Goal: Task Accomplishment & Management: Complete application form

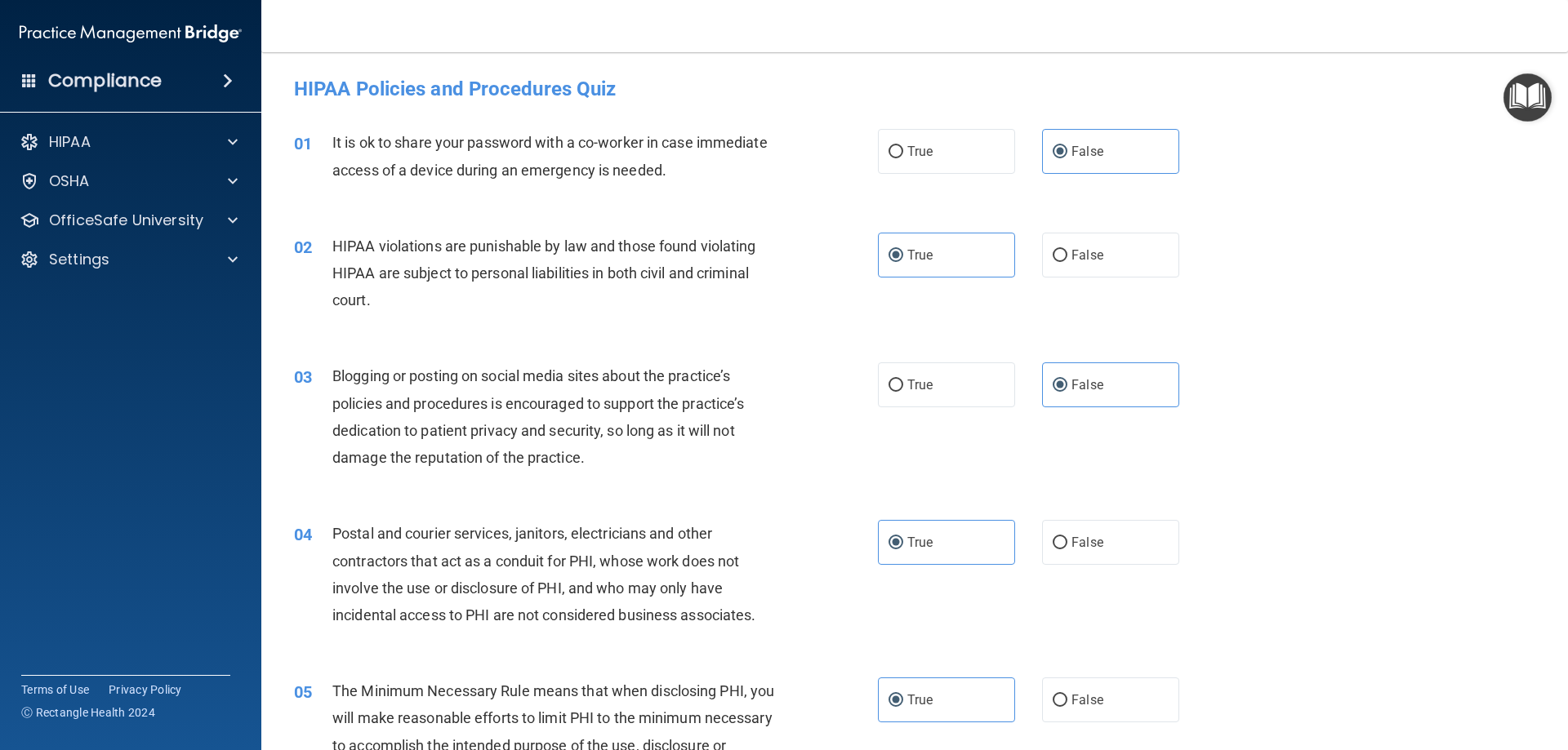
scroll to position [898, 0]
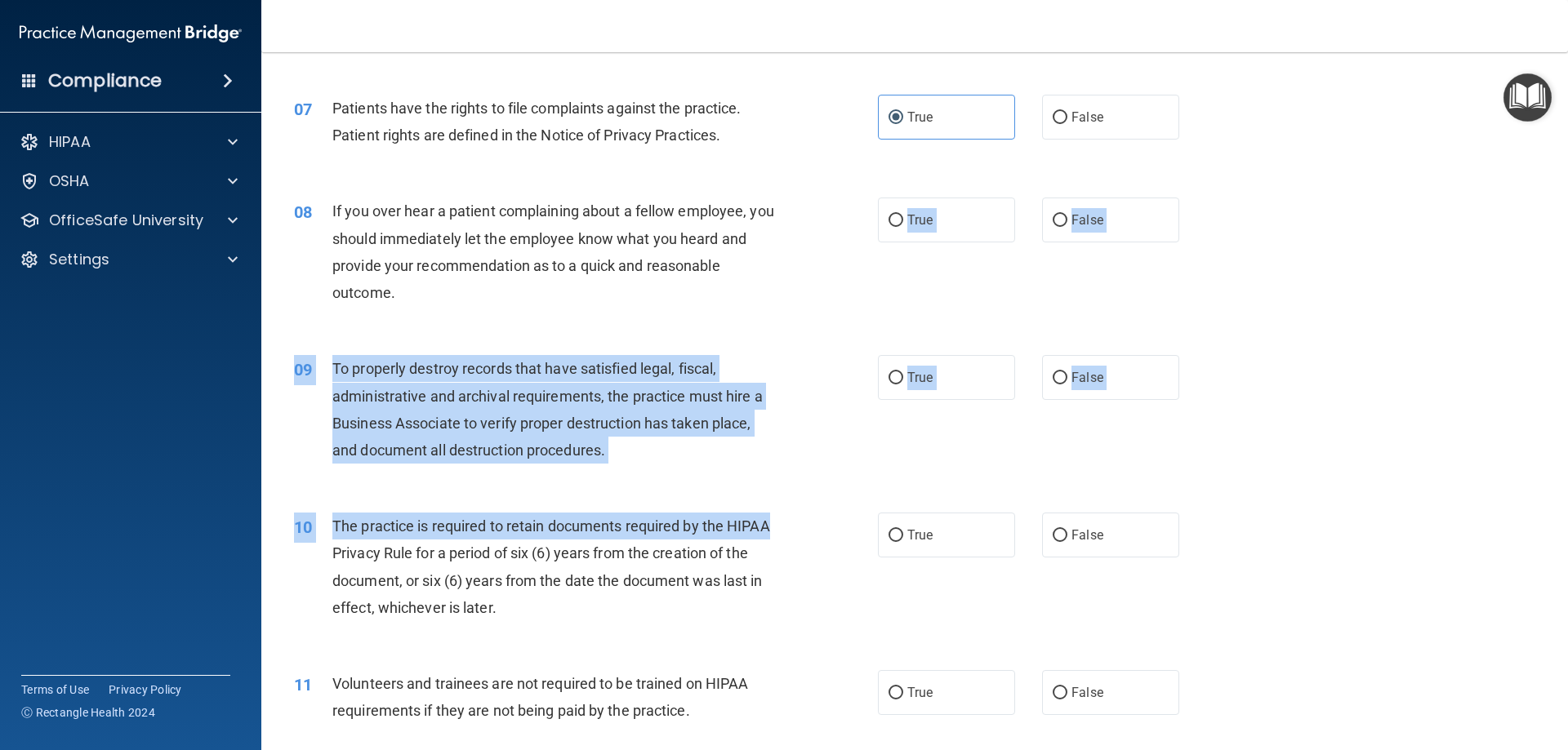
drag, startPoint x: 774, startPoint y: 311, endPoint x: 802, endPoint y: 474, distance: 165.4
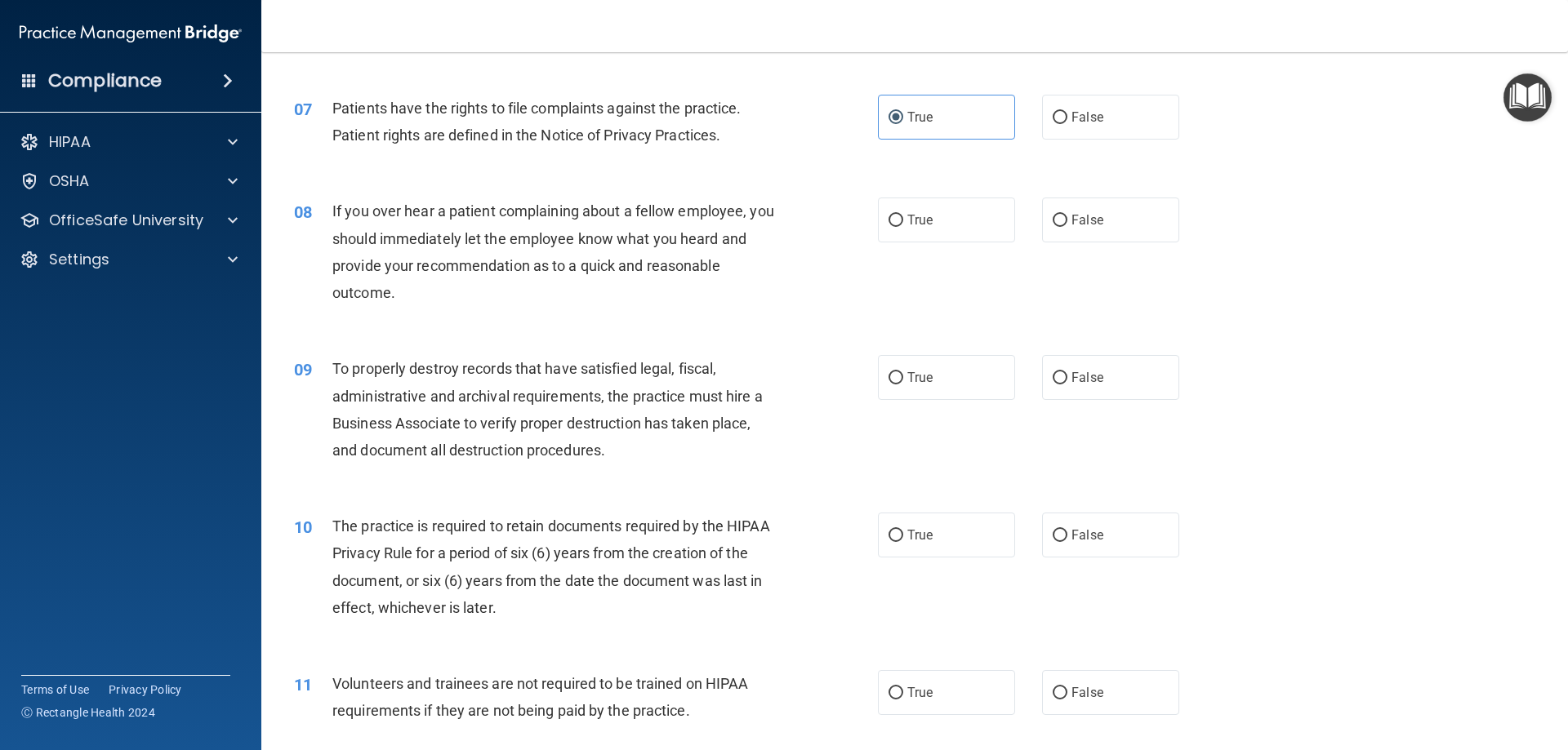
click at [782, 398] on div "To properly destroy records that have satisfied legal, fiscal, administrative a…" at bounding box center [560, 409] width 457 height 108
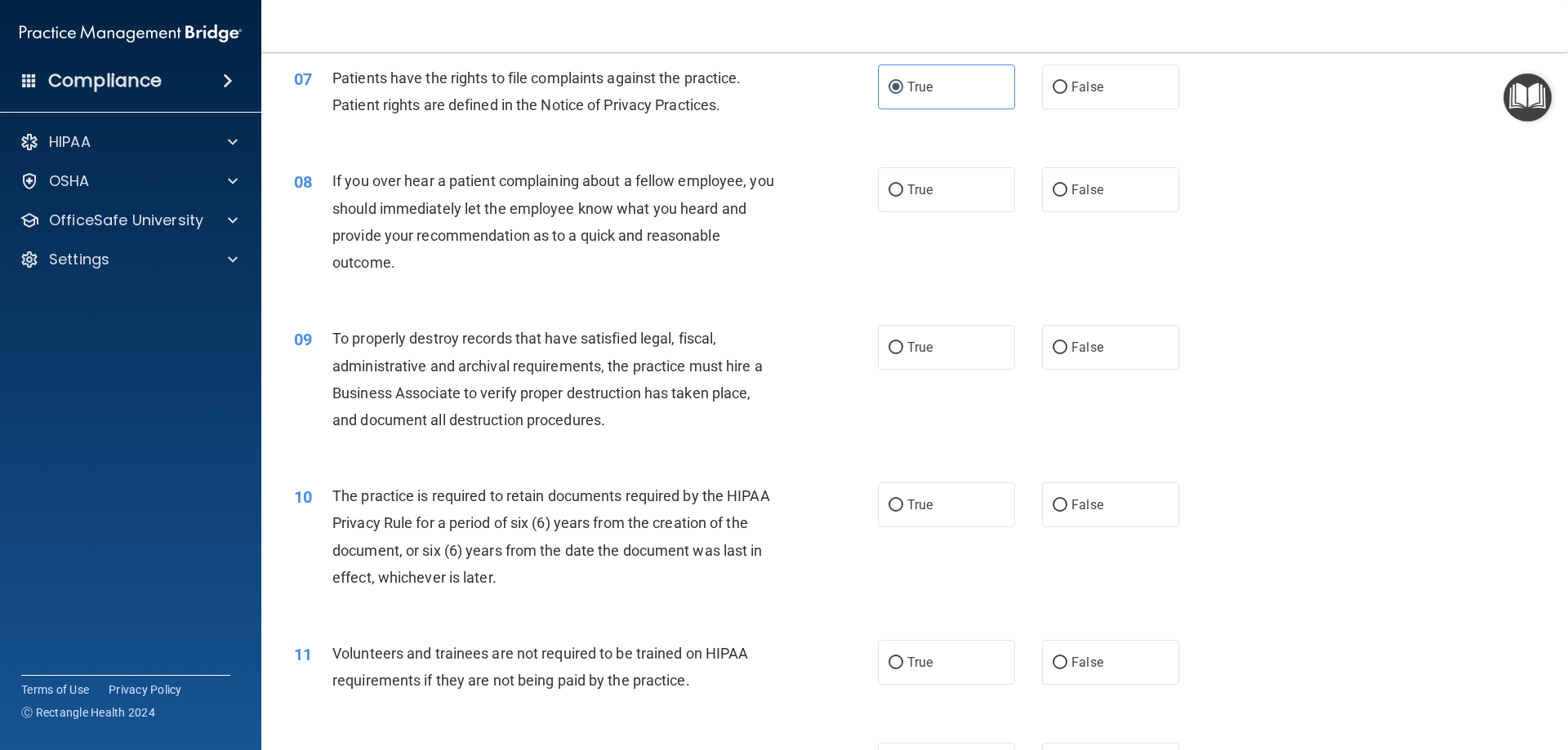
scroll to position [980, 0]
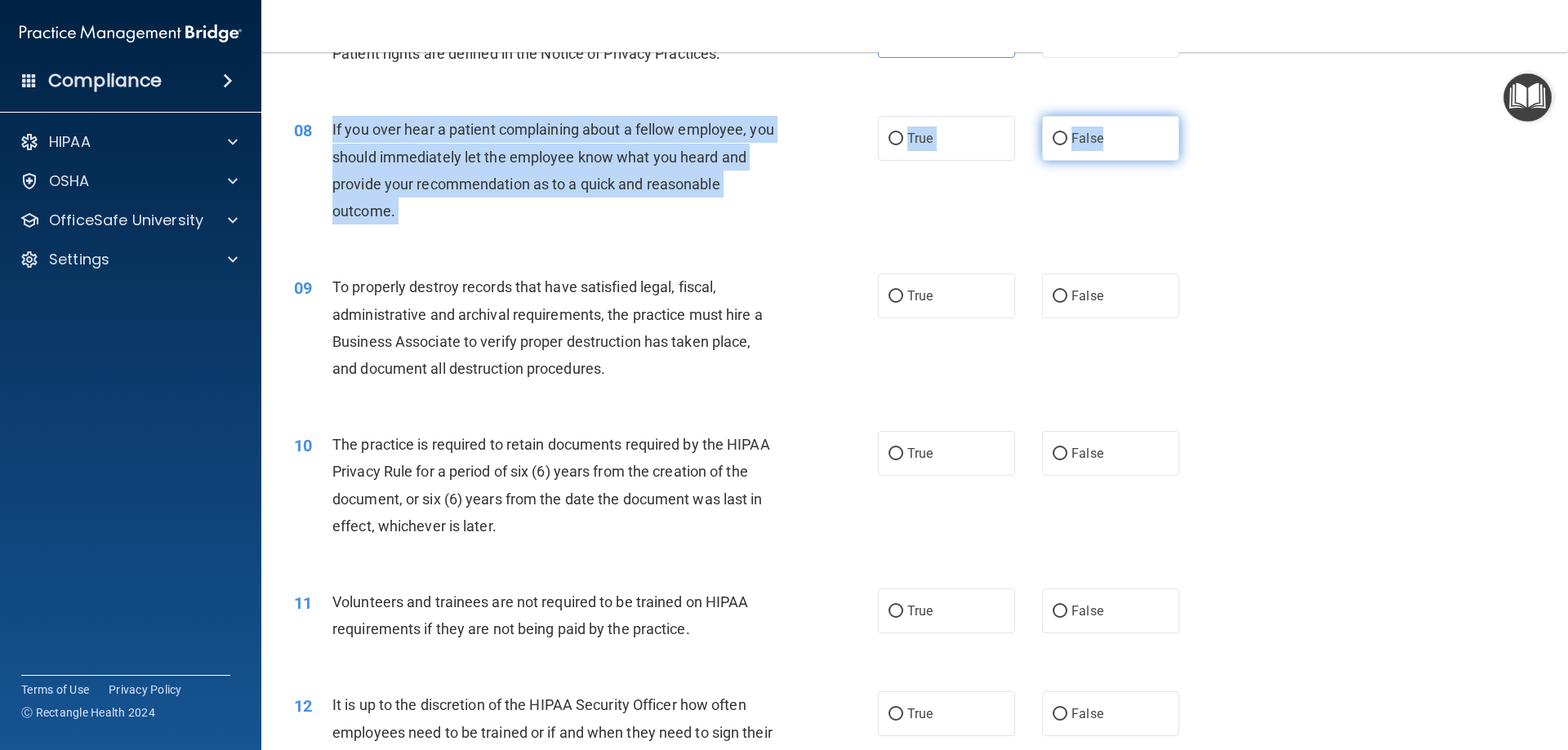
drag, startPoint x: 326, startPoint y: 126, endPoint x: 1122, endPoint y: 137, distance: 796.1
click at [1207, 116] on ng-form "08 If you over hear a patient complaining about a fellow employee, you should i…" at bounding box center [1207, 116] width 0 height 0
copy ng-form "If you over hear a patient complaining about a fellow employee, you should imme…"
click at [426, 229] on div "08 If you over hear a patient complaining about a fellow employee, you should i…" at bounding box center [586, 175] width 633 height 117
drag, startPoint x: 329, startPoint y: 127, endPoint x: 1128, endPoint y: 151, distance: 799.4
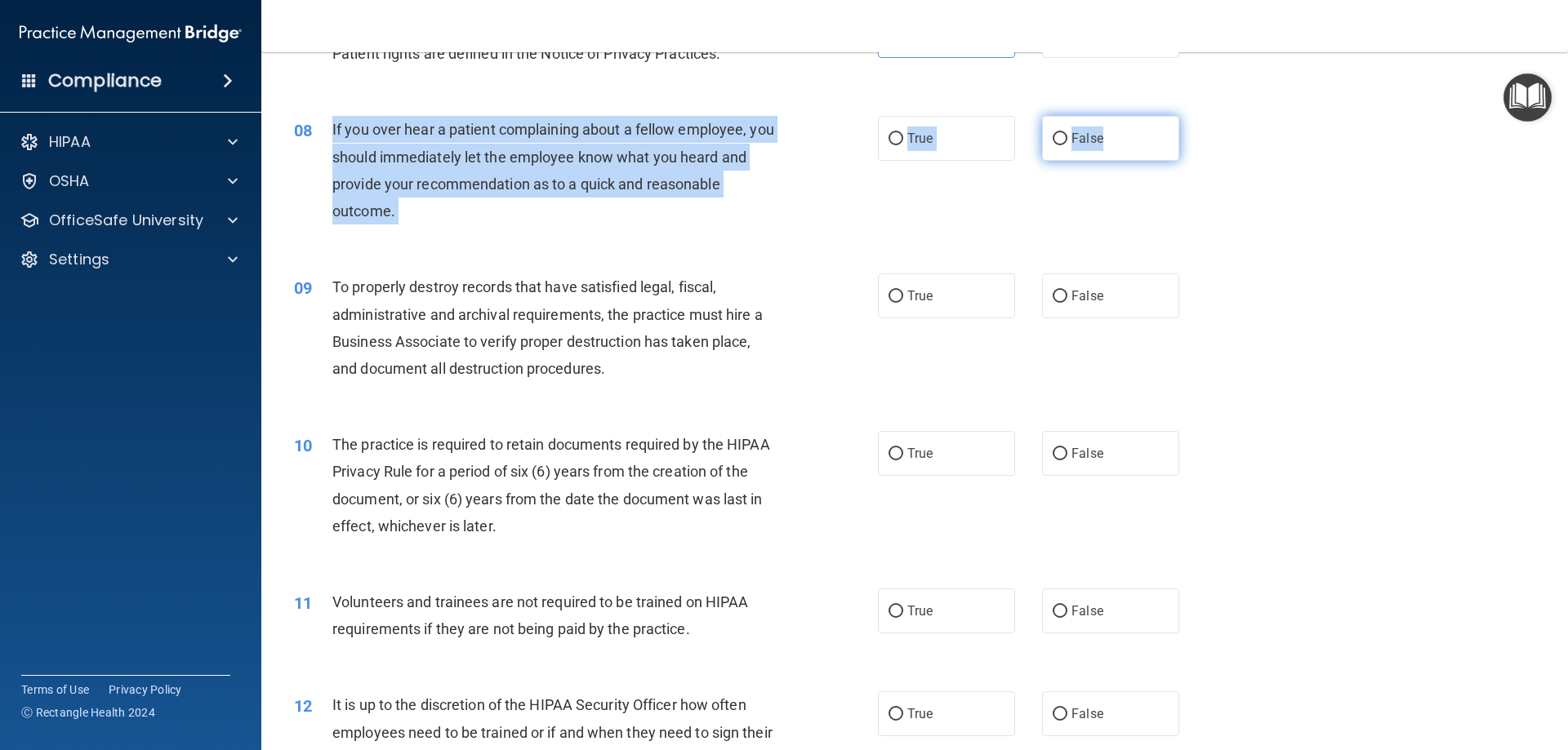
click at [1207, 116] on ng-form "08 If you over hear a patient complaining about a fellow employee, you should i…" at bounding box center [1207, 116] width 0 height 0
copy ng-form "If you over hear a patient complaining about a fellow employee, you should imme…"
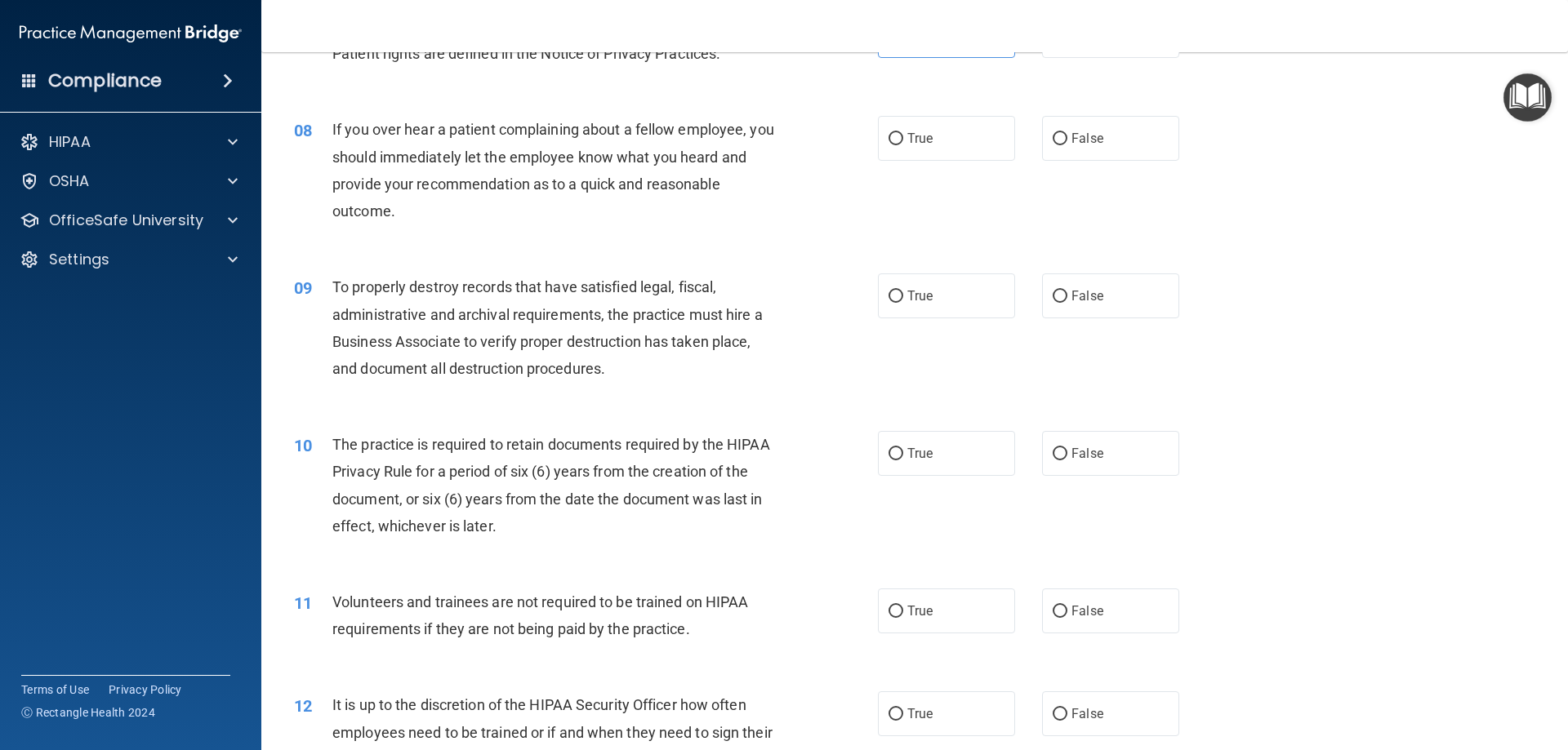
click at [1067, 188] on div "08 If you over hear a patient complaining about a fellow employee, you should i…" at bounding box center [913, 174] width 1265 height 157
click at [1088, 147] on label "False" at bounding box center [1110, 138] width 137 height 45
click at [1067, 145] on input "False" at bounding box center [1060, 139] width 15 height 12
radio input "true"
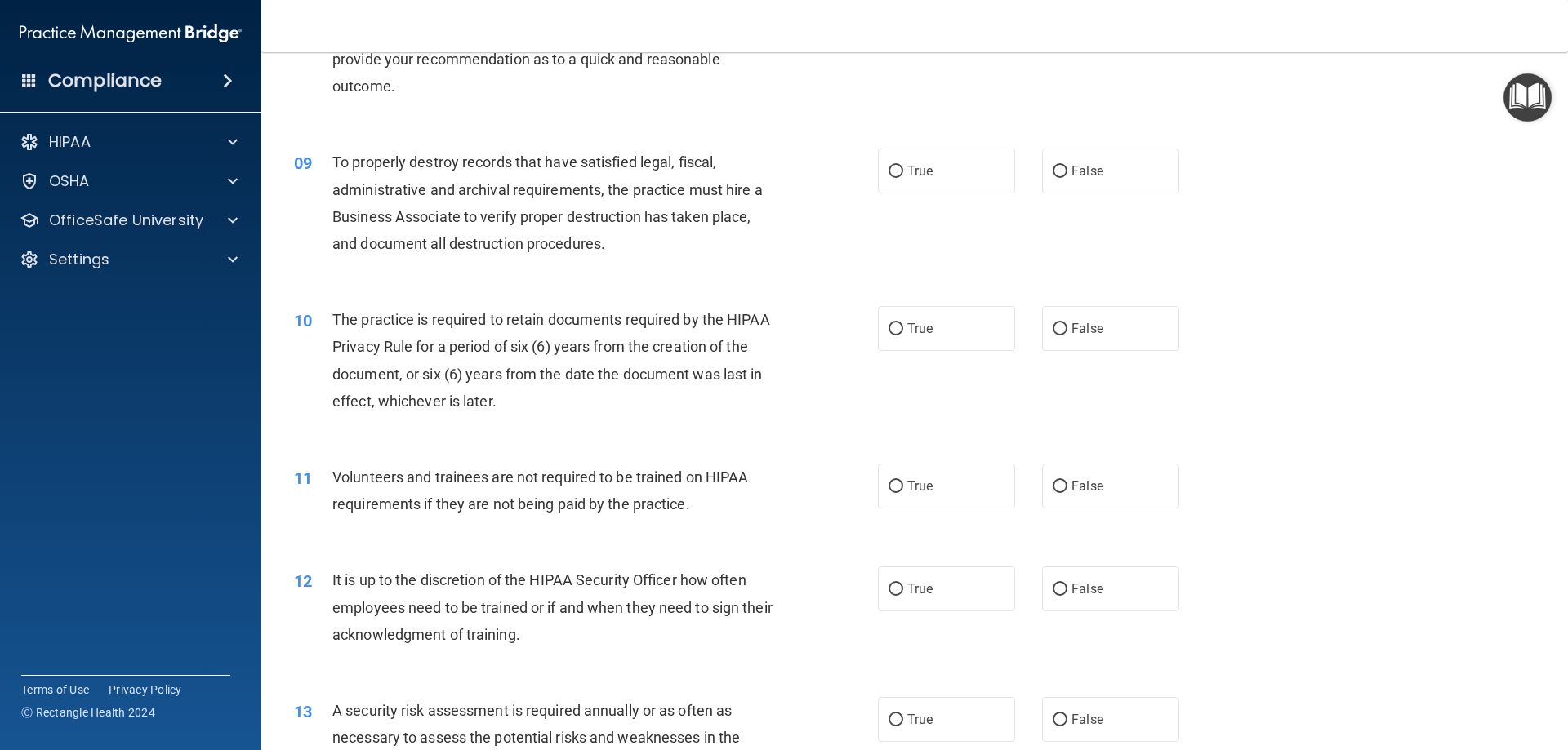
scroll to position [1143, 0]
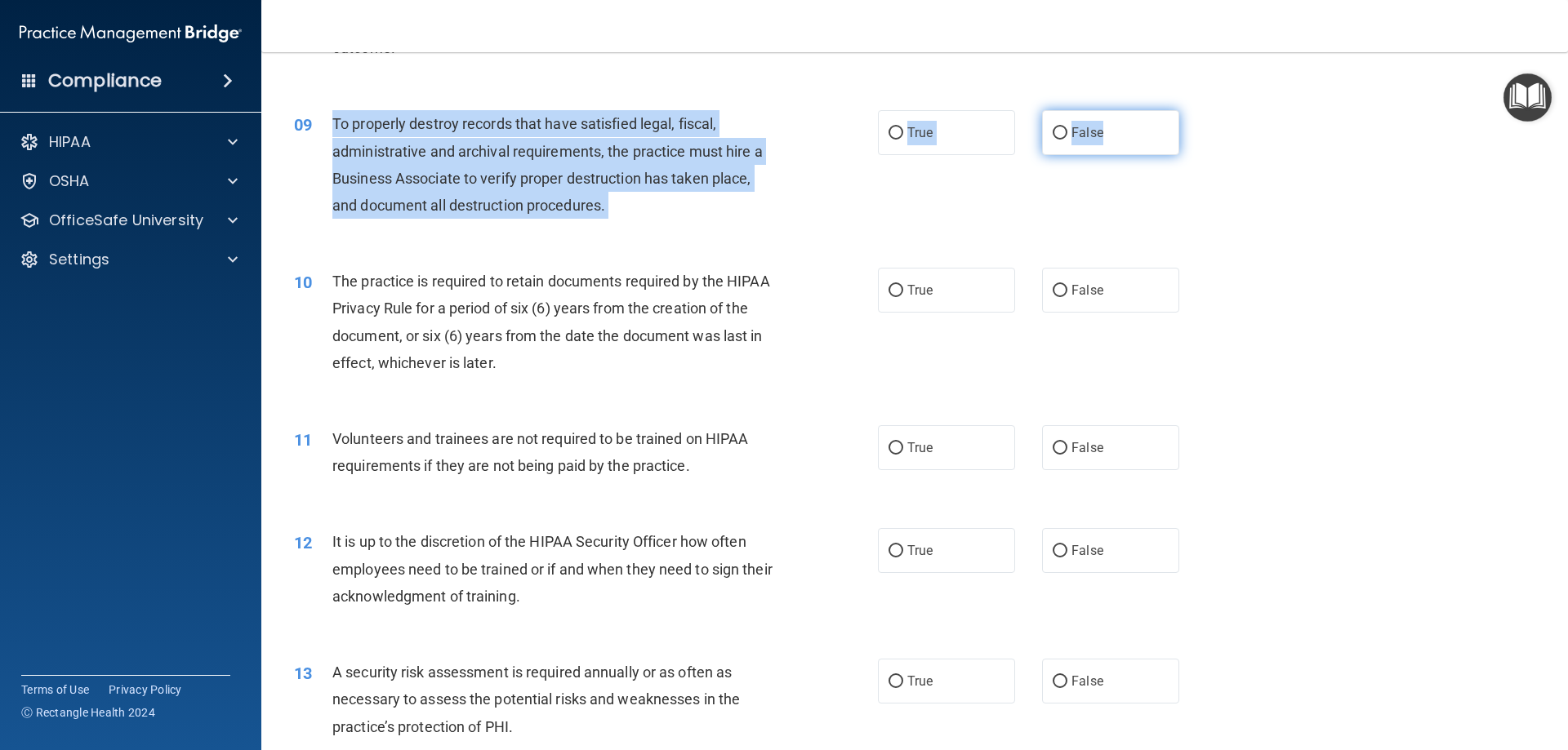
drag, startPoint x: 329, startPoint y: 116, endPoint x: 1137, endPoint y: 147, distance: 808.6
click at [1207, 110] on ng-form "09 To properly destroy records that have satisfied legal, fiscal, administrativ…" at bounding box center [1207, 110] width 0 height 0
copy ng-form "To properly destroy records that have satisfied legal, fiscal, administrative a…"
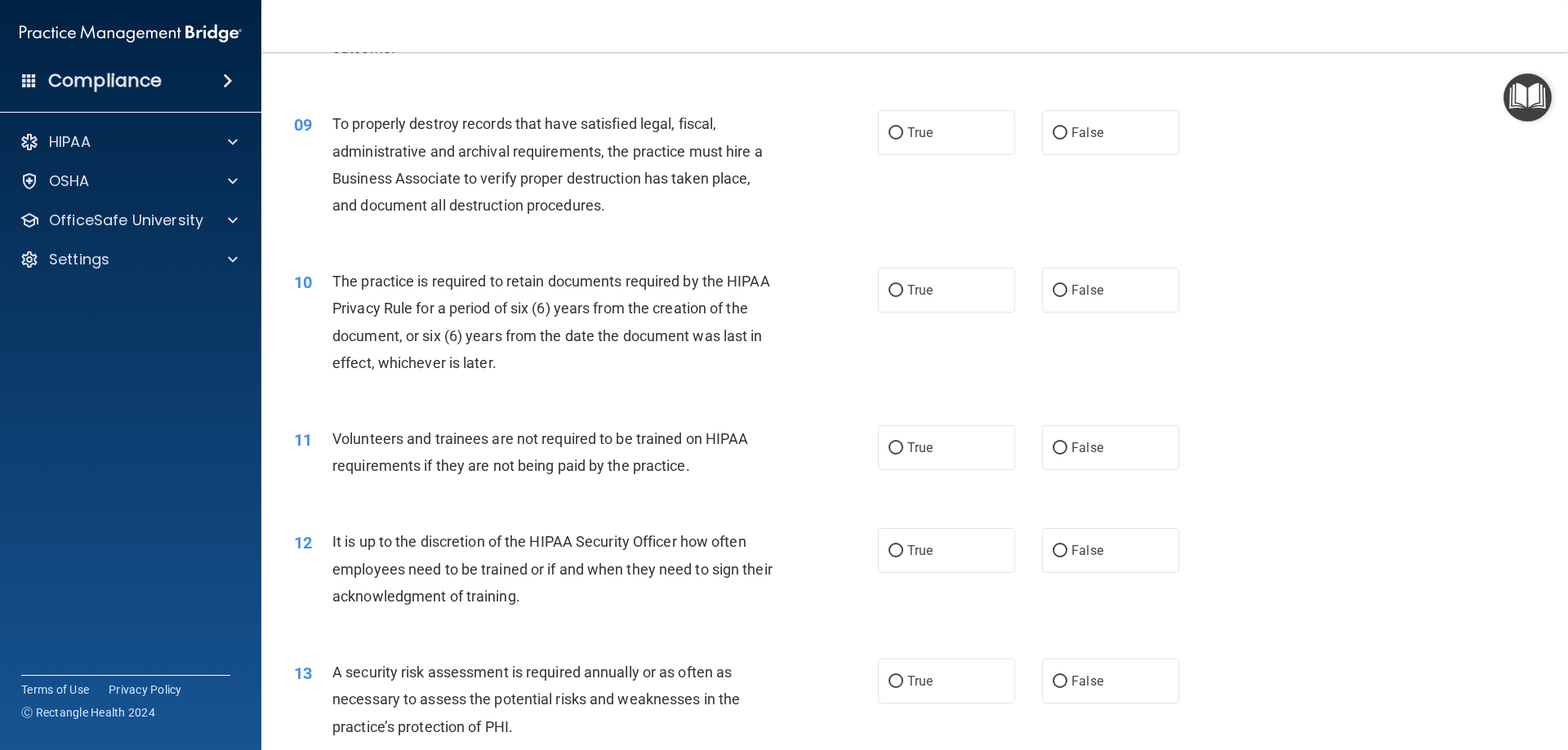
click at [624, 228] on div "09 To properly destroy records that have satisfied legal, fiscal, administrativ…" at bounding box center [913, 168] width 1265 height 157
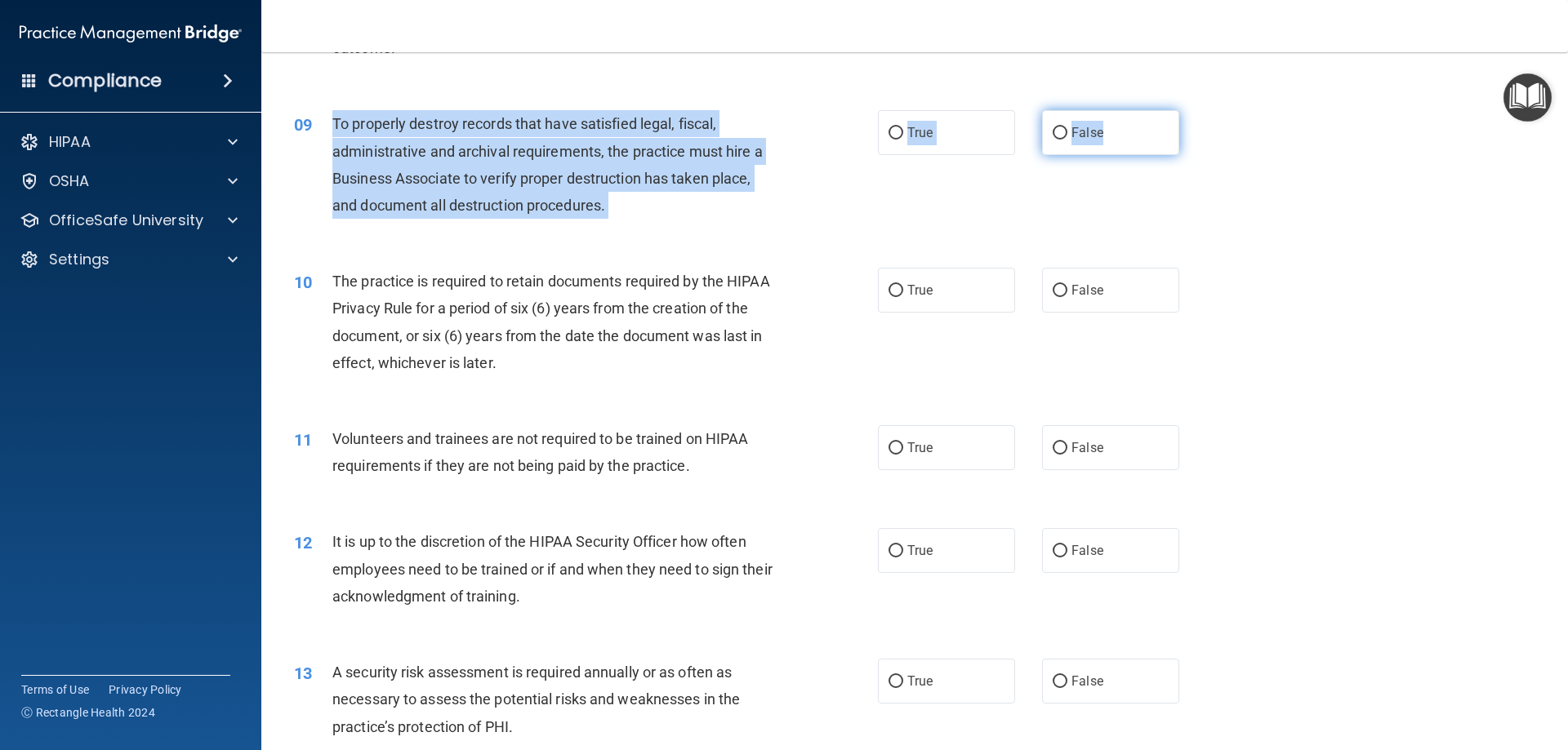
drag, startPoint x: 330, startPoint y: 120, endPoint x: 1111, endPoint y: 153, distance: 781.7
click at [1207, 110] on ng-form "09 To properly destroy records that have satisfied legal, fiscal, administrativ…" at bounding box center [1207, 110] width 0 height 0
copy ng-form "To properly destroy records that have satisfied legal, fiscal, administrative a…"
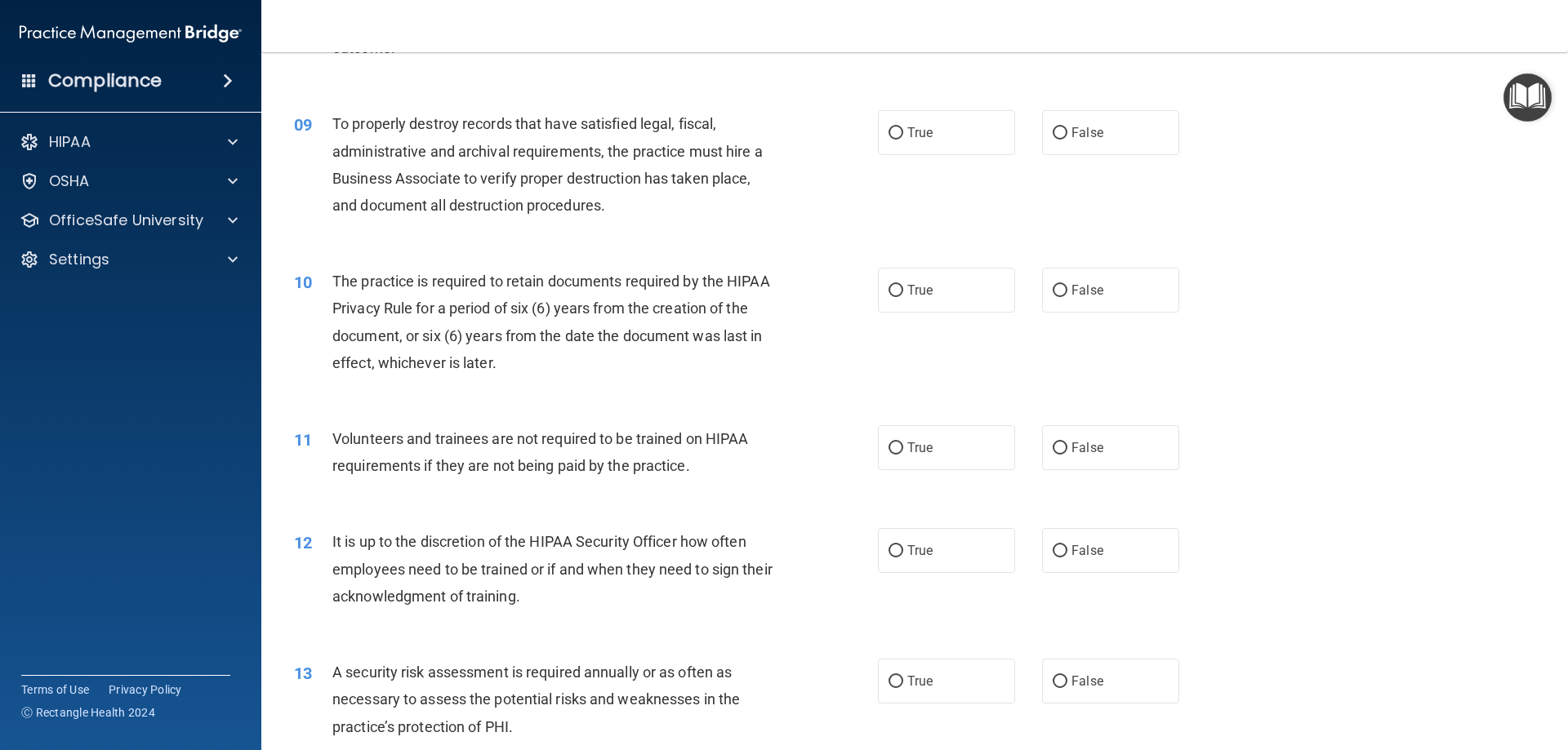
click at [1193, 200] on div "09 To properly destroy records that have satisfied legal, fiscal, administrativ…" at bounding box center [913, 168] width 1265 height 157
click at [1136, 139] on label "False" at bounding box center [1110, 132] width 137 height 45
click at [1067, 139] on input "False" at bounding box center [1060, 133] width 15 height 12
radio input "true"
click at [1239, 204] on div "09 To properly destroy records that have satisfied legal, fiscal, administrativ…" at bounding box center [913, 168] width 1265 height 157
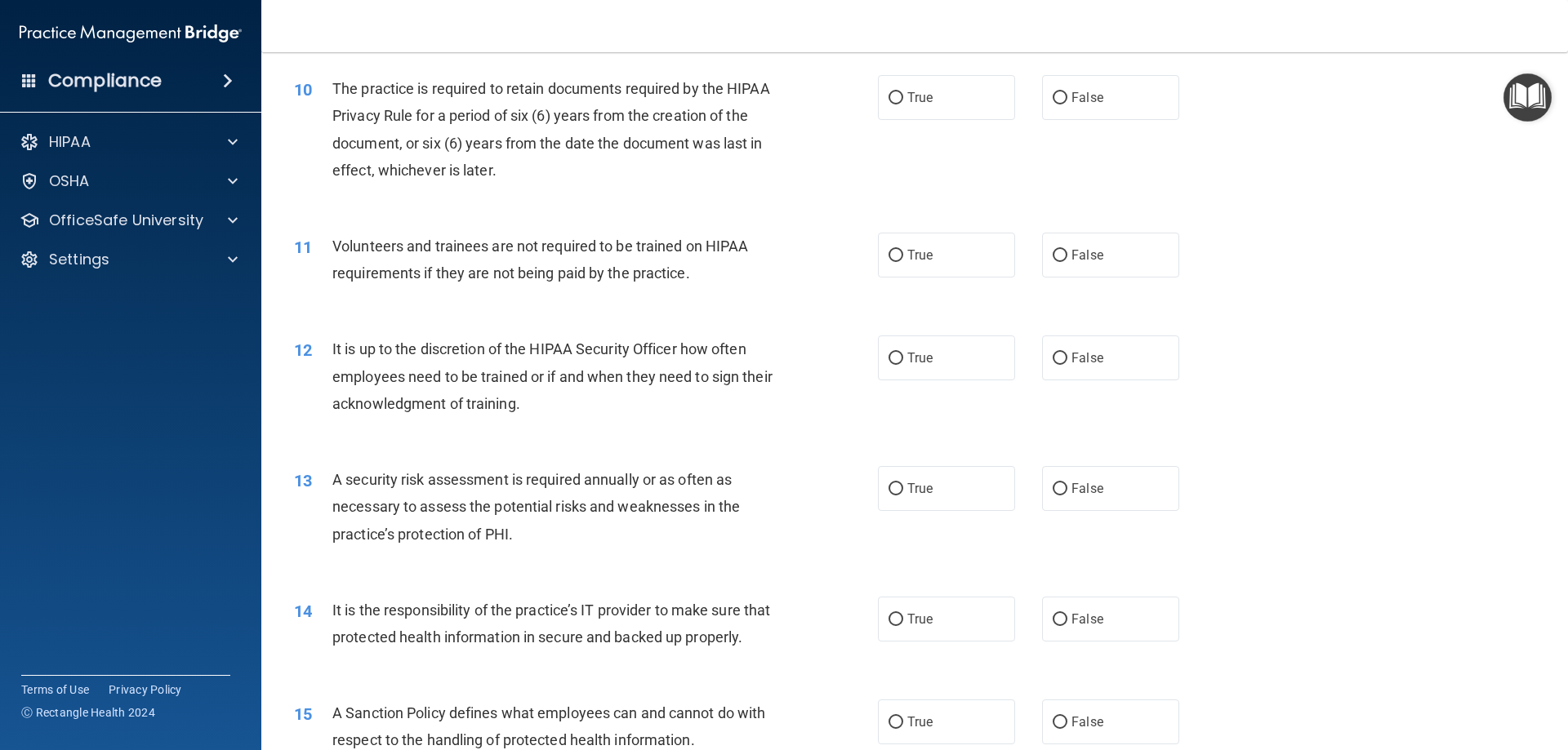
scroll to position [1306, 0]
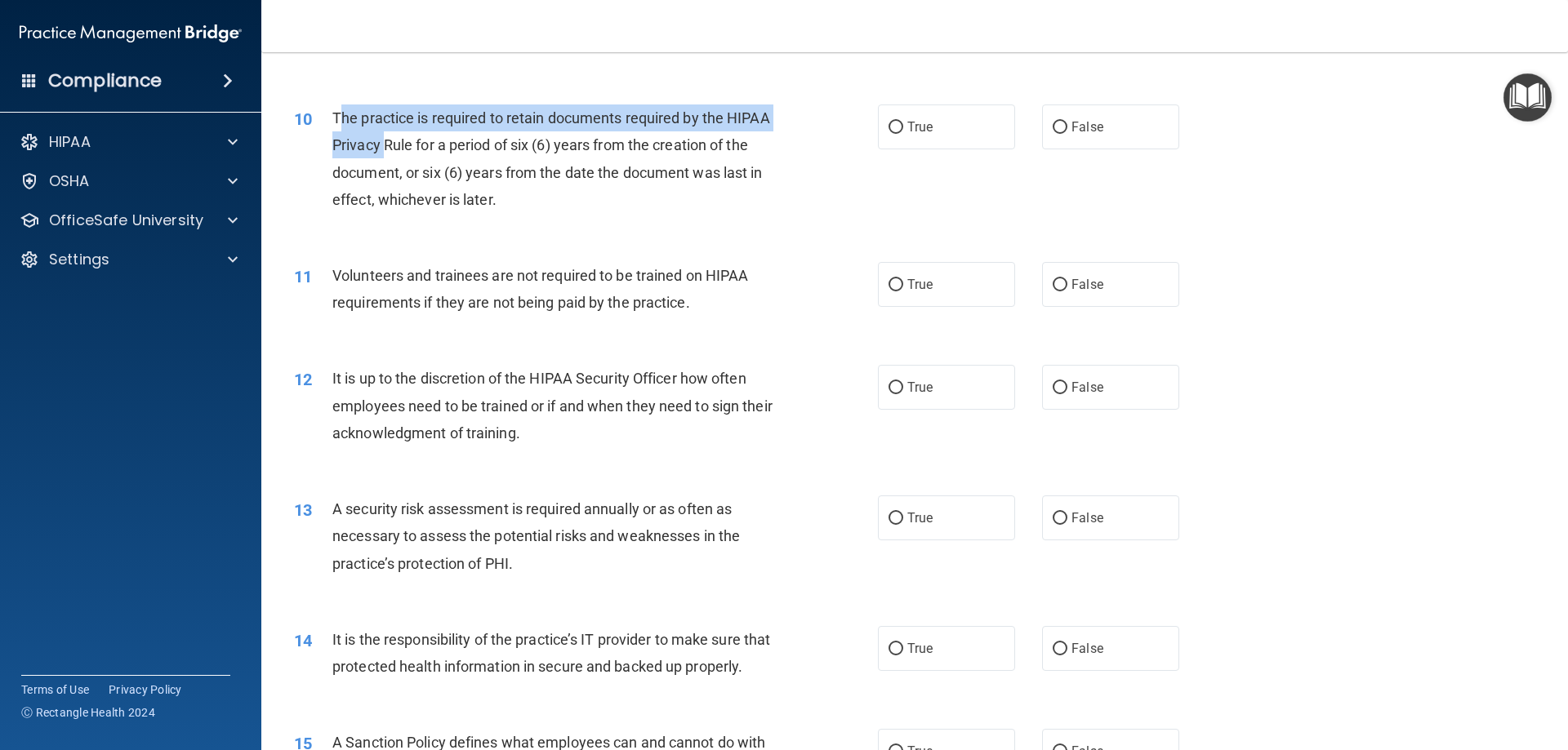
click at [384, 144] on span "The practice is required to retain documents required by the HIPAA Privacy Rule…" at bounding box center [550, 158] width 438 height 99
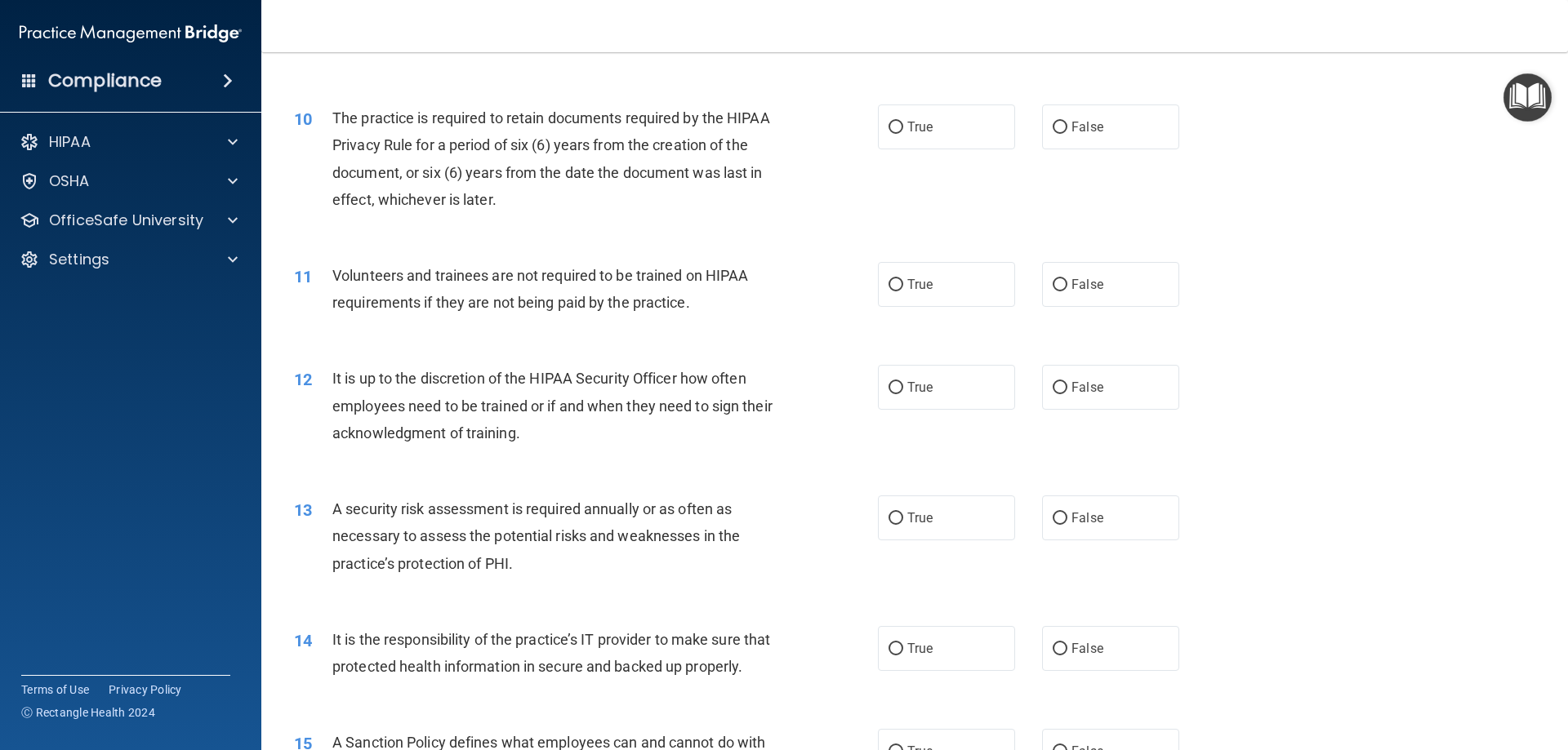
click at [337, 101] on div "10 The practice is required to retain documents required by the HIPAA Privacy R…" at bounding box center [913, 163] width 1265 height 157
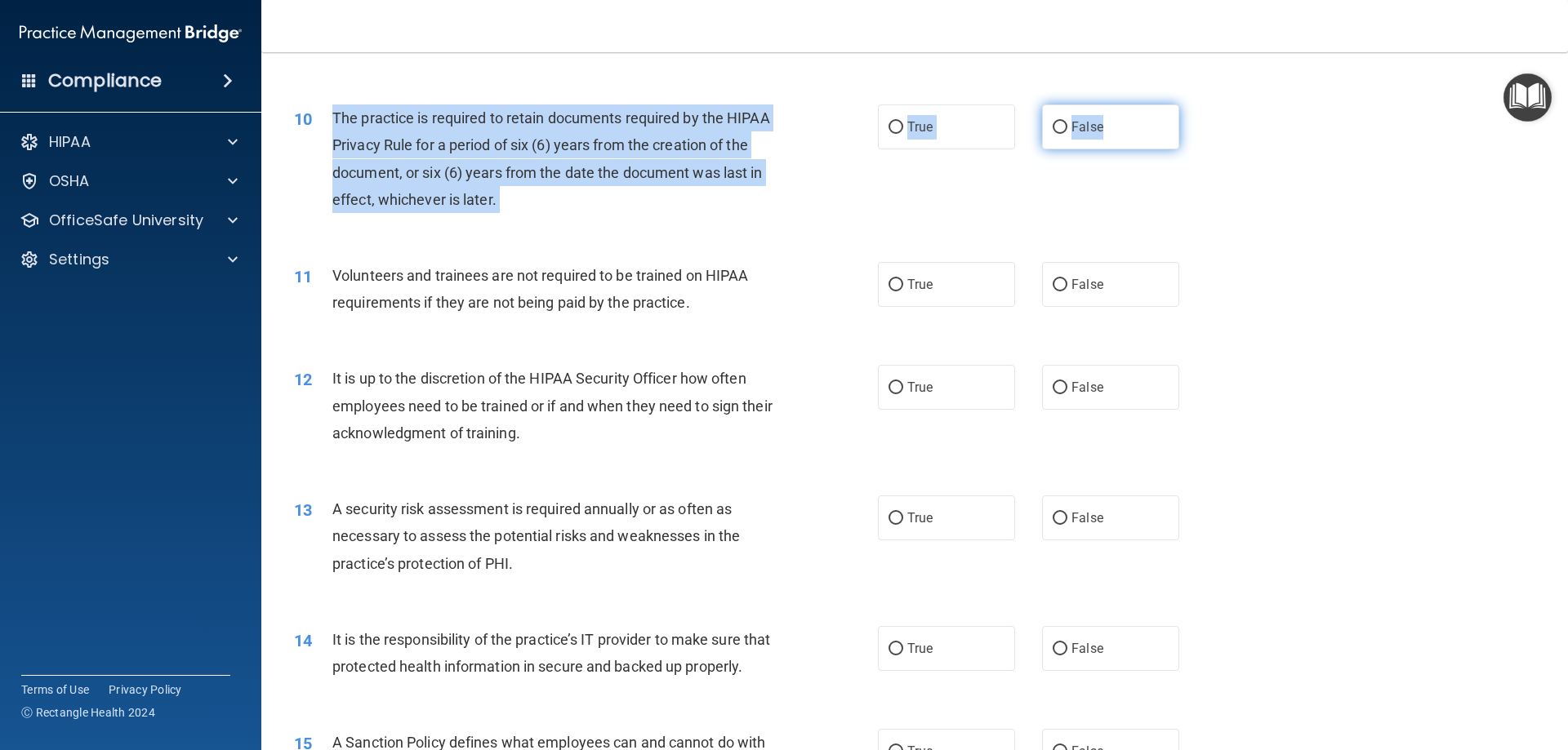
drag, startPoint x: 328, startPoint y: 108, endPoint x: 1131, endPoint y: 132, distance: 803.4
click at [1207, 105] on ng-form "10 The practice is required to retain documents required by the HIPAA Privacy R…" at bounding box center [1207, 105] width 0 height 0
copy ng-form "The practice is required to retain documents required by the HIPAA Privacy Rule…"
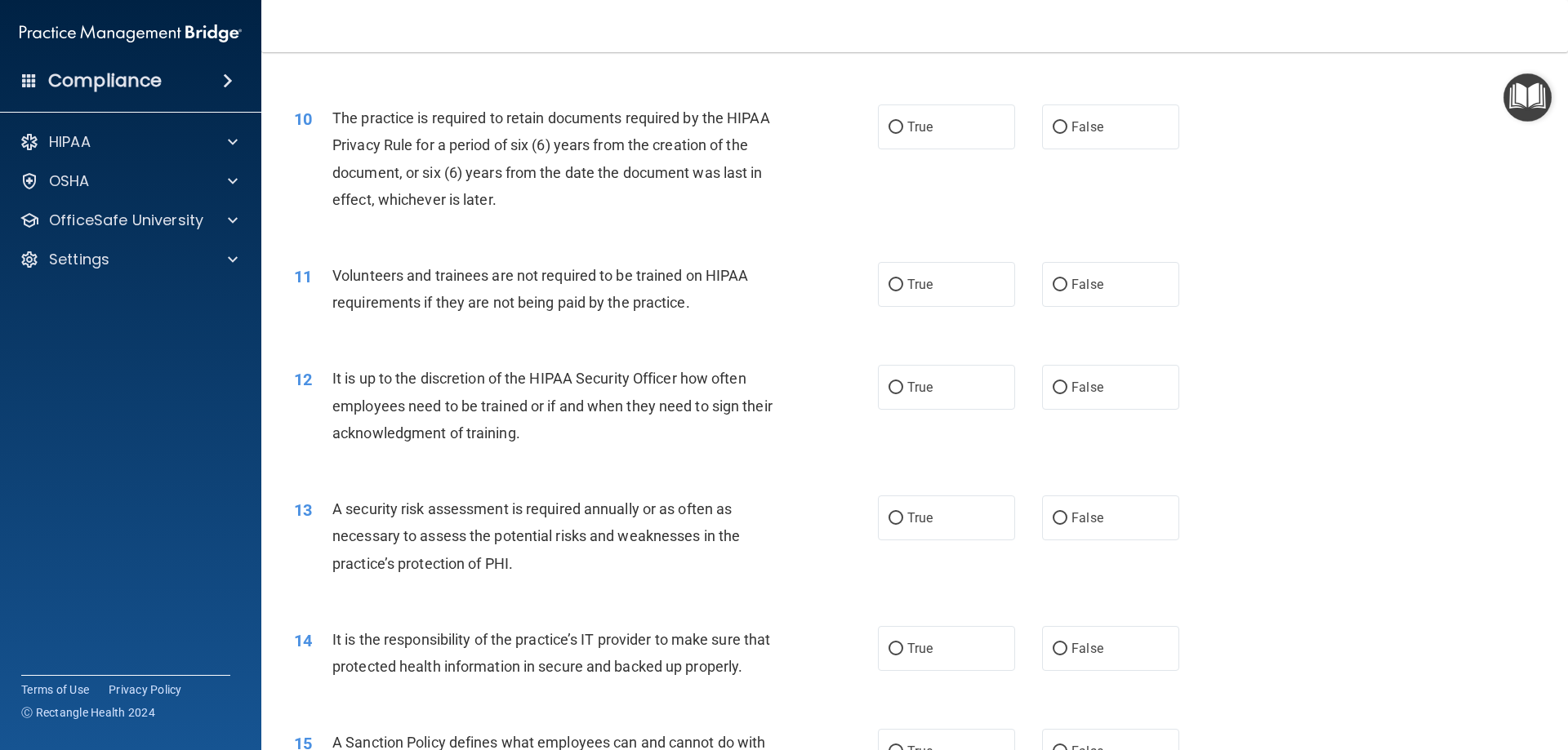
click at [985, 166] on div "10 The practice is required to retain documents required by the HIPAA Privacy R…" at bounding box center [913, 163] width 1265 height 157
click at [932, 114] on label "True" at bounding box center [945, 127] width 137 height 45
click at [903, 121] on input "True" at bounding box center [895, 127] width 15 height 12
radio input "true"
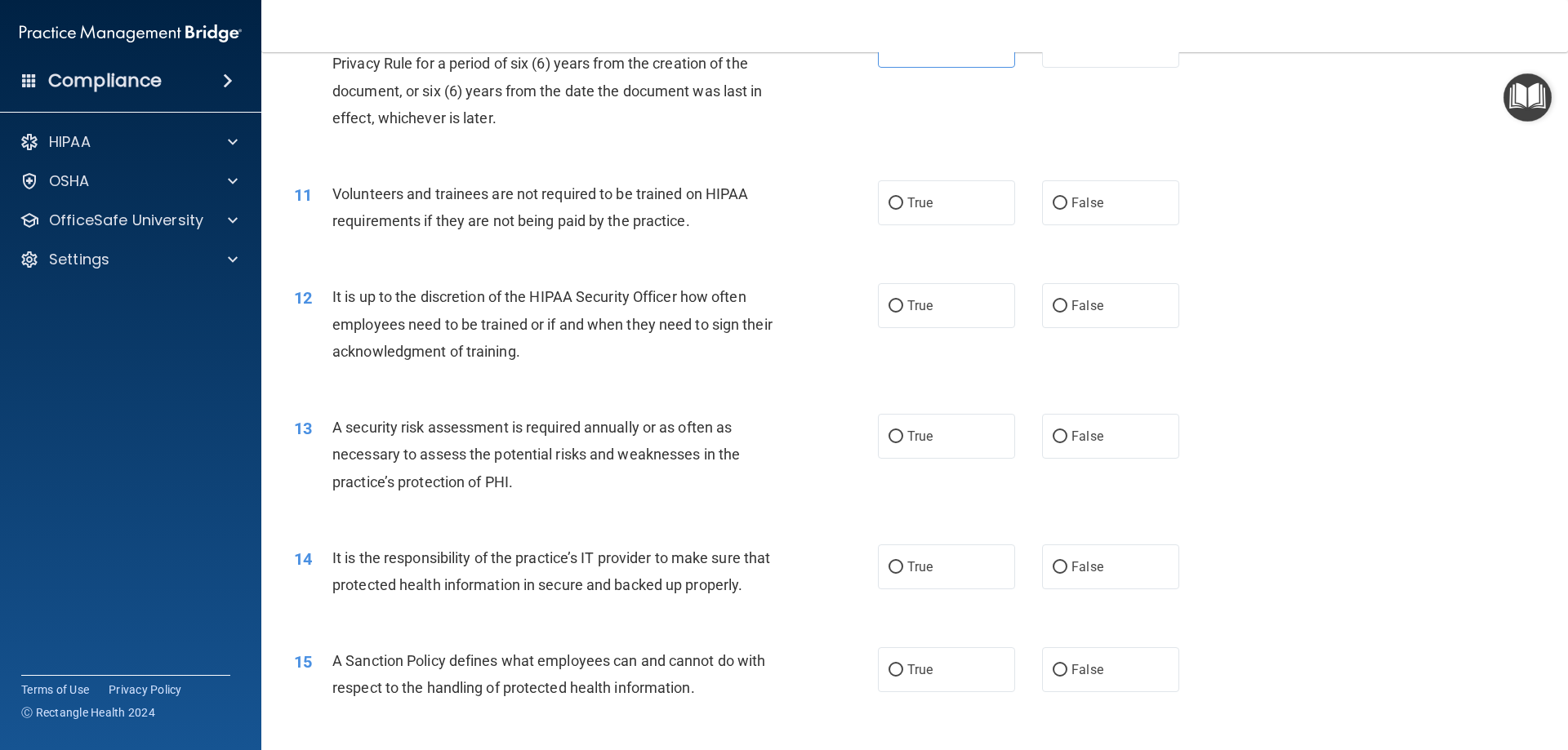
scroll to position [1470, 0]
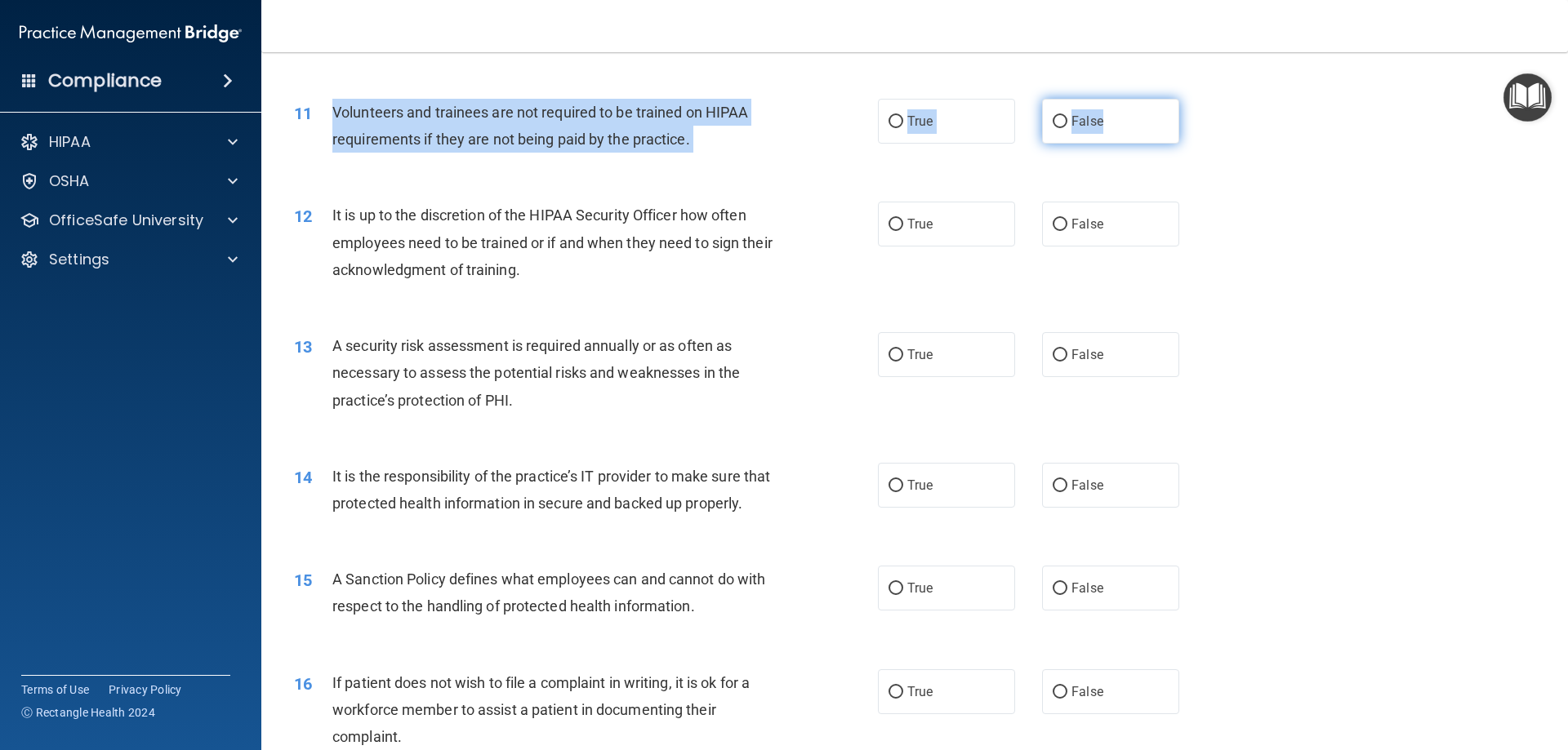
drag, startPoint x: 329, startPoint y: 108, endPoint x: 1151, endPoint y: 134, distance: 822.4
click at [1207, 99] on ng-form "11 Volunteers and trainees are not required to be trained on HIPAA requirements…" at bounding box center [1207, 99] width 0 height 0
copy ng-form "Volunteers and trainees are not required to be trained on HIPAA requirements if…"
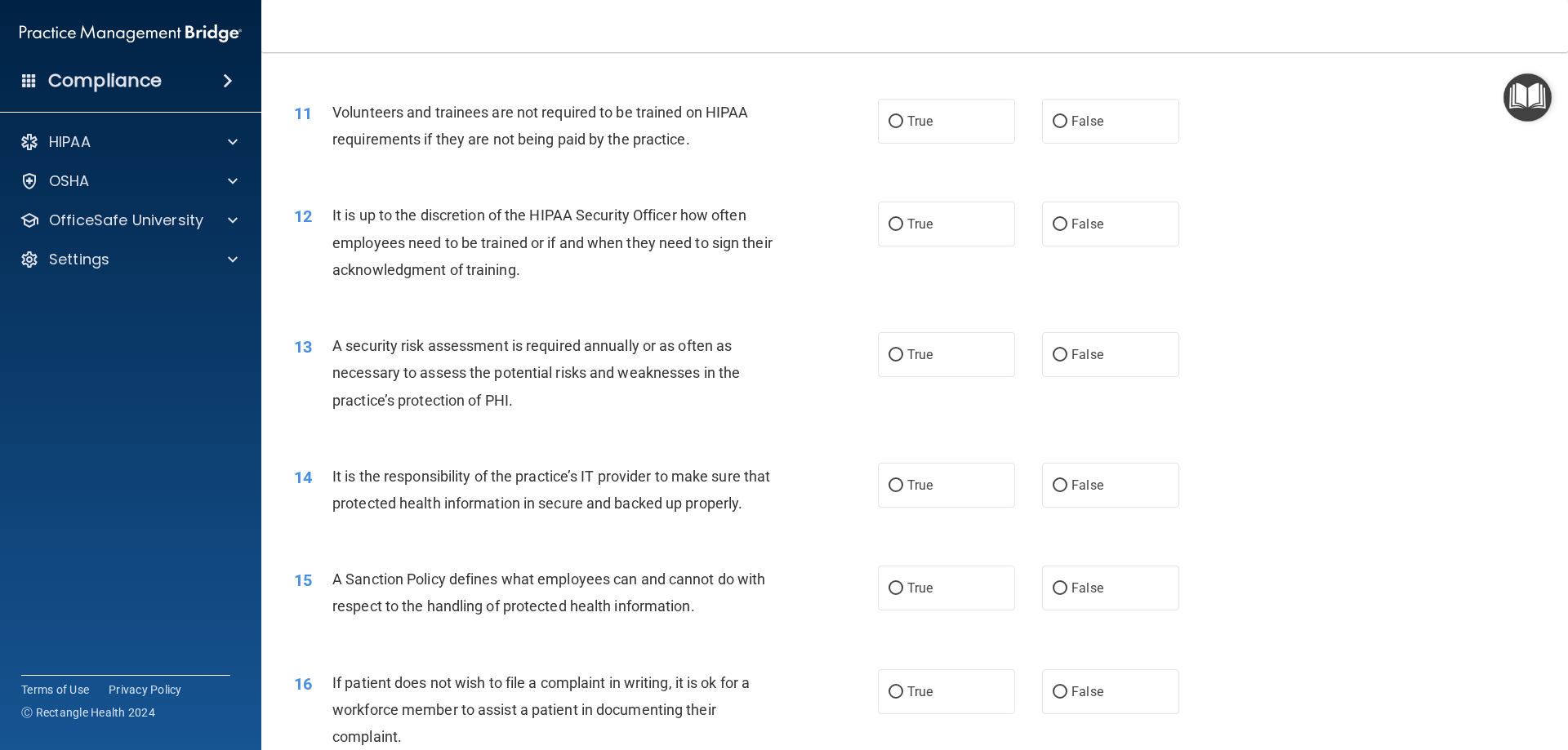
click at [1144, 170] on div "11 Volunteers and trainees are not required to be trained on HIPAA requirements…" at bounding box center [913, 130] width 1265 height 103
click at [1094, 125] on span "False" at bounding box center [1086, 121] width 32 height 15
click at [1067, 125] on input "False" at bounding box center [1060, 122] width 15 height 12
radio input "true"
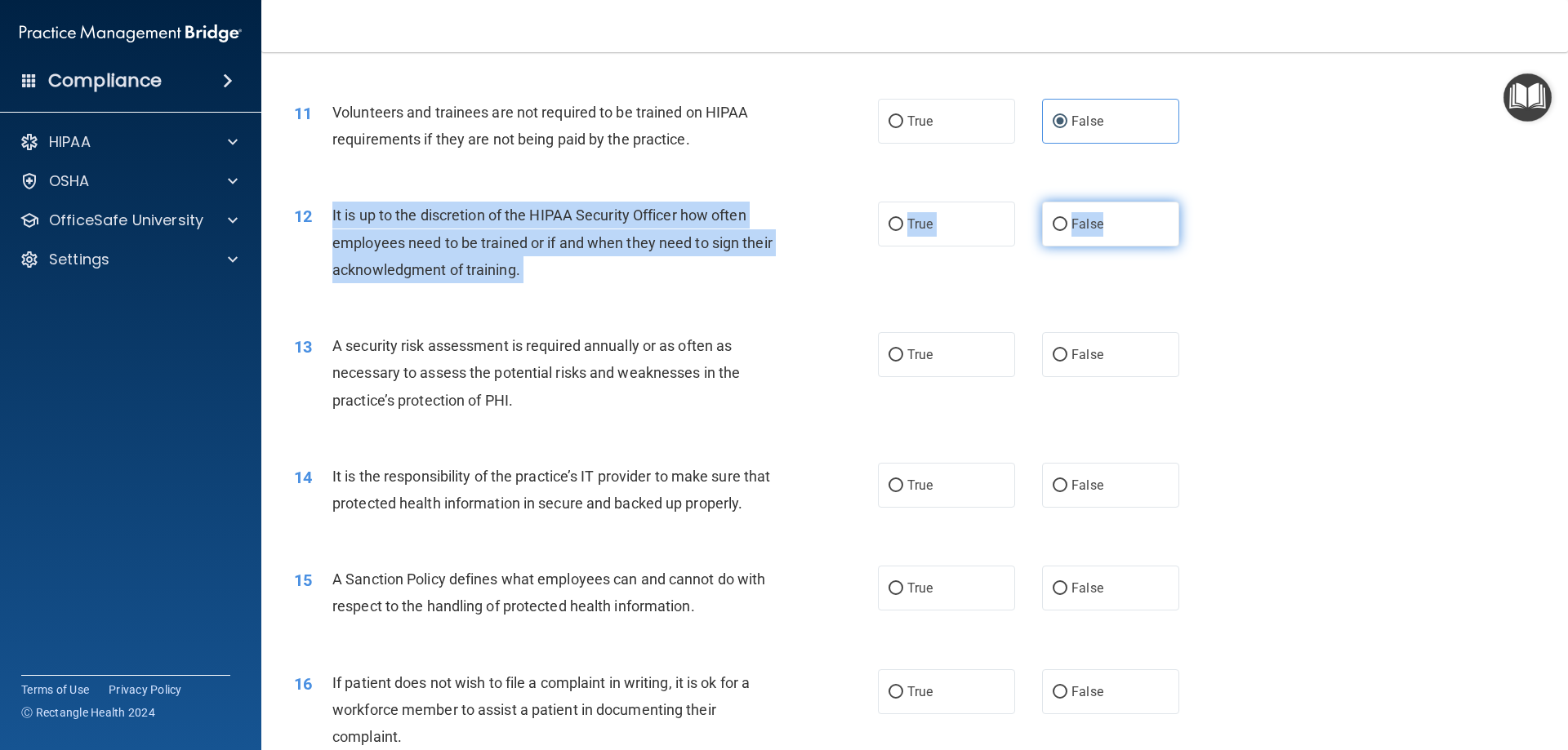
drag, startPoint x: 325, startPoint y: 211, endPoint x: 1129, endPoint y: 230, distance: 804.2
click at [1207, 201] on ng-form "12 It is up to the discretion of the HIPAA Security Officer how often employees…" at bounding box center [1207, 201] width 0 height 0
copy ng-form "It is up to the discretion of the HIPAA Security Officer how often employees ne…"
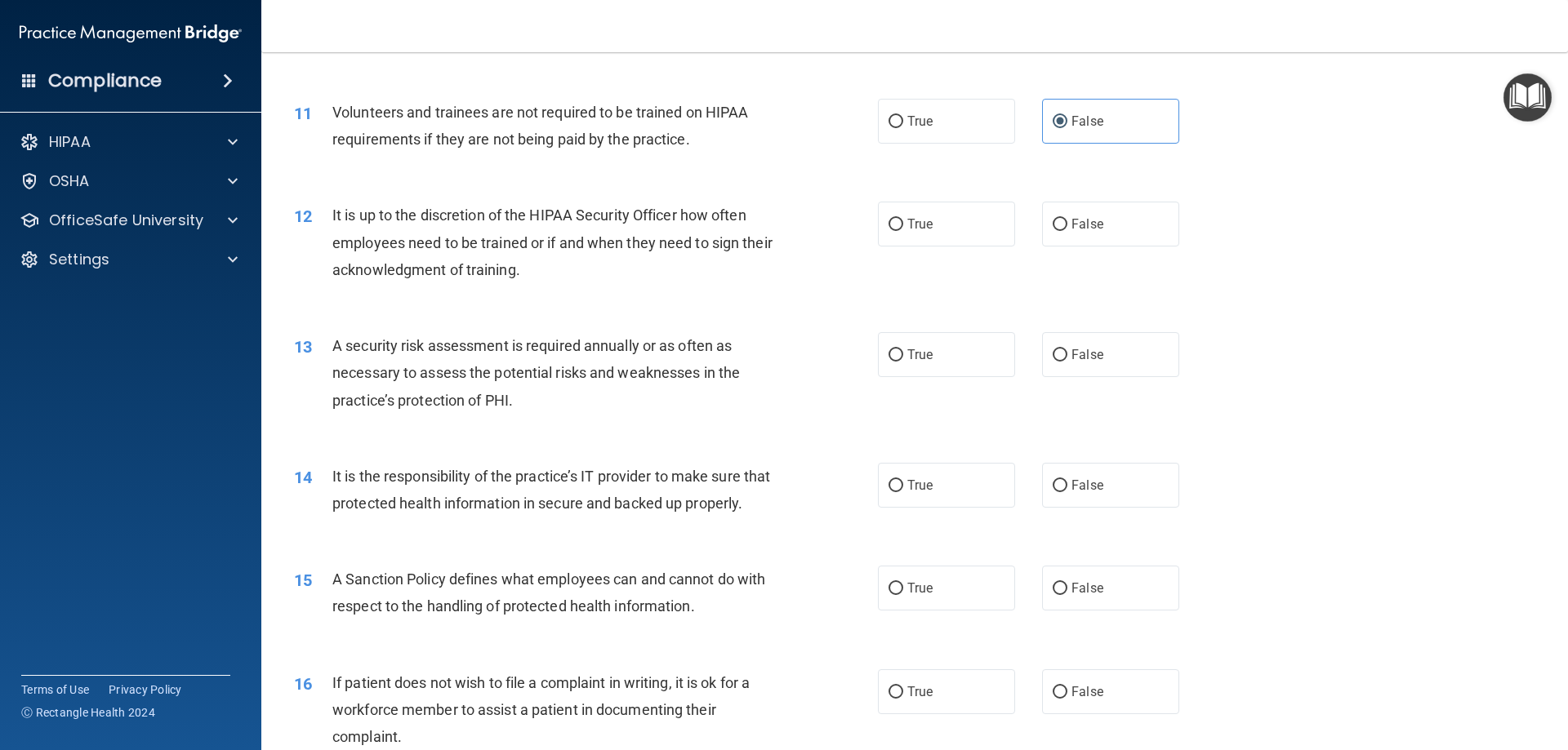
click at [983, 309] on div "12 It is up to the discretion of the HIPAA Security Officer how often employees…" at bounding box center [913, 247] width 1265 height 131
click at [1070, 237] on label "False" at bounding box center [1110, 224] width 137 height 45
click at [1067, 231] on input "False" at bounding box center [1060, 224] width 15 height 12
radio input "true"
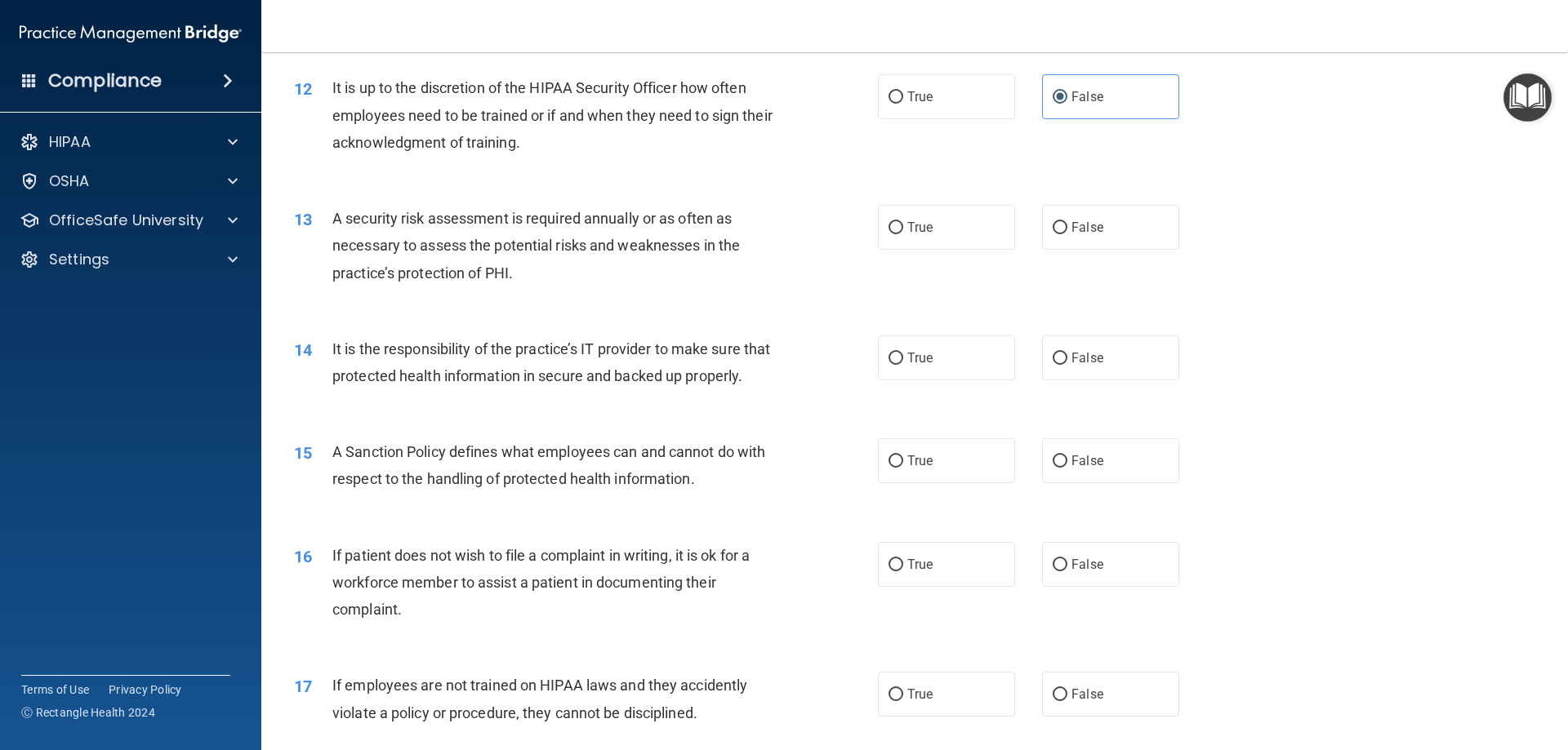
scroll to position [1633, 0]
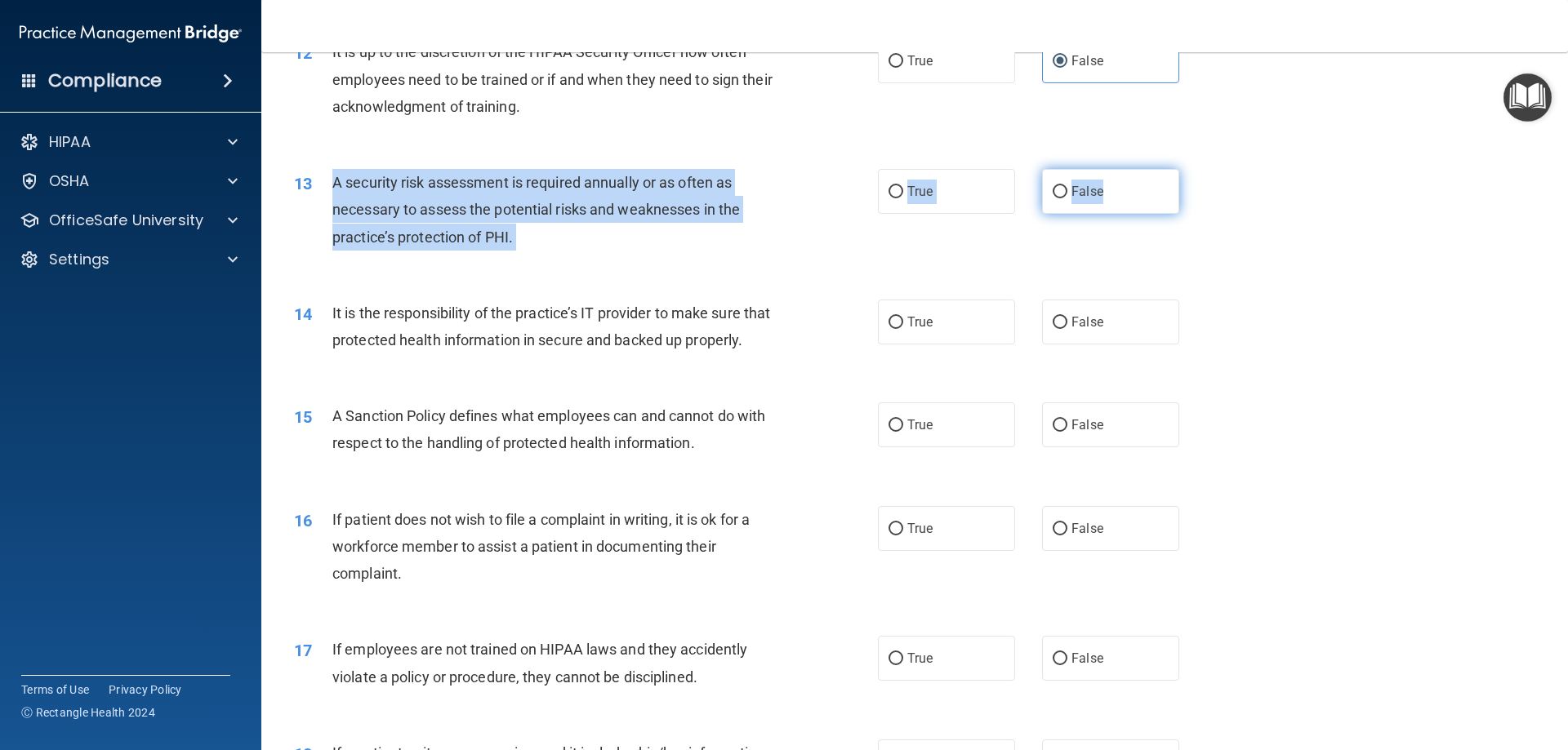
drag, startPoint x: 335, startPoint y: 172, endPoint x: 1125, endPoint y: 200, distance: 790.5
click at [1207, 169] on ng-form "13 A security risk assessment is required annually or as often as necessary to …" at bounding box center [1207, 169] width 0 height 0
copy ng-form "A security risk assessment is required annually or as often as necessary to ass…"
click at [876, 245] on div "13 A security risk assessment is required annually or as often as necessary to …" at bounding box center [586, 213] width 633 height 89
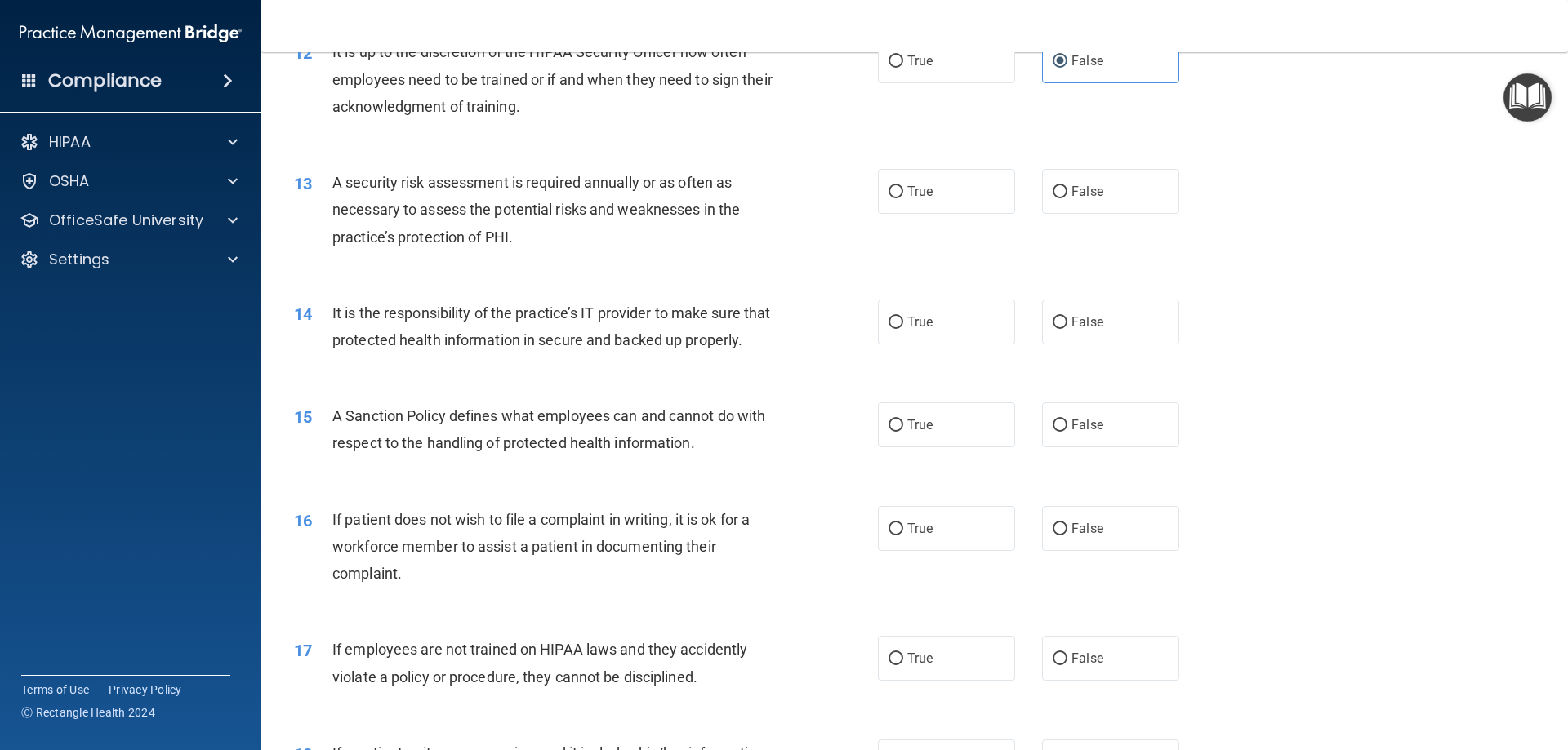
drag, startPoint x: 926, startPoint y: 205, endPoint x: 942, endPoint y: 266, distance: 63.1
click at [927, 208] on label "True" at bounding box center [945, 191] width 137 height 45
click at [903, 199] on input "True" at bounding box center [895, 192] width 15 height 12
radio input "true"
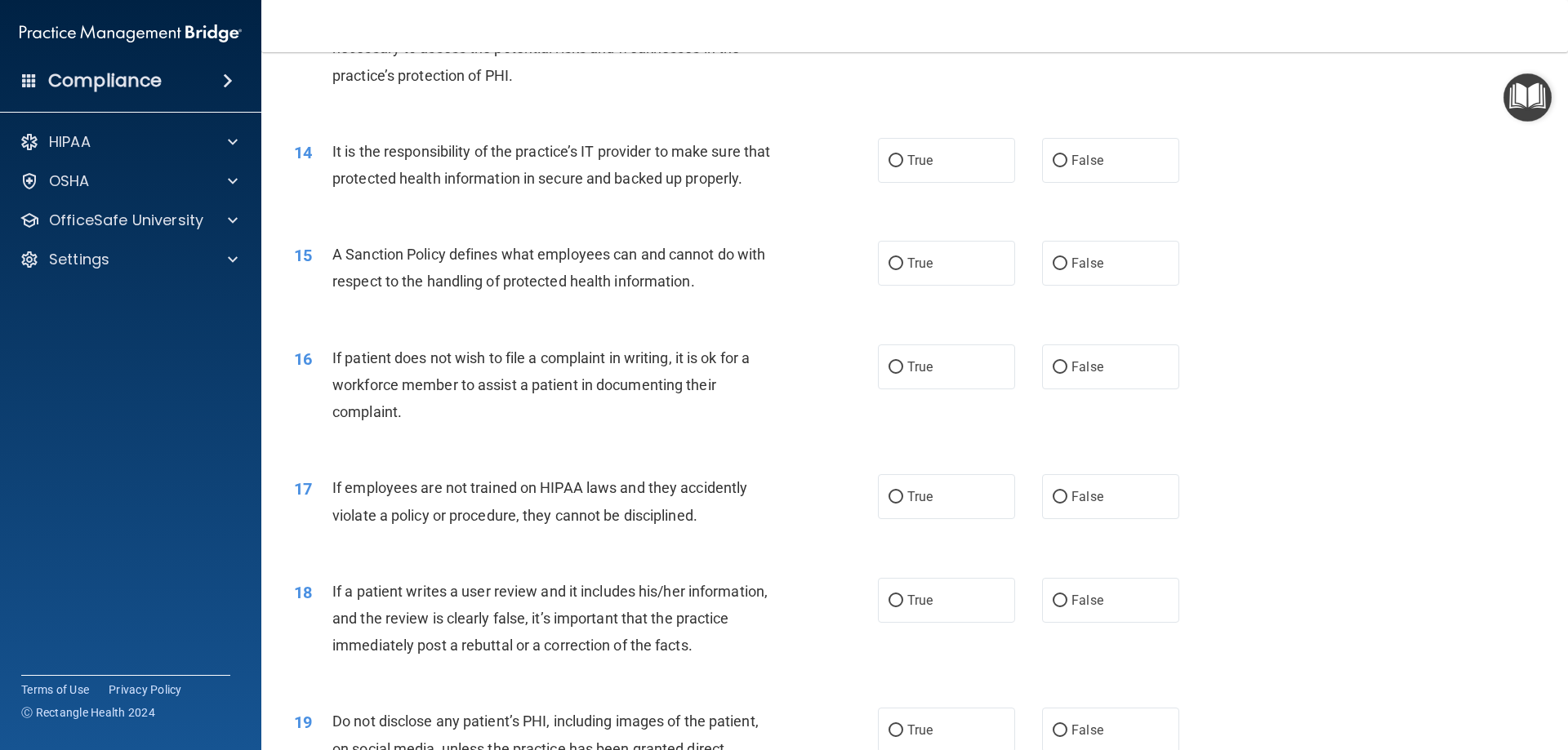
scroll to position [1796, 0]
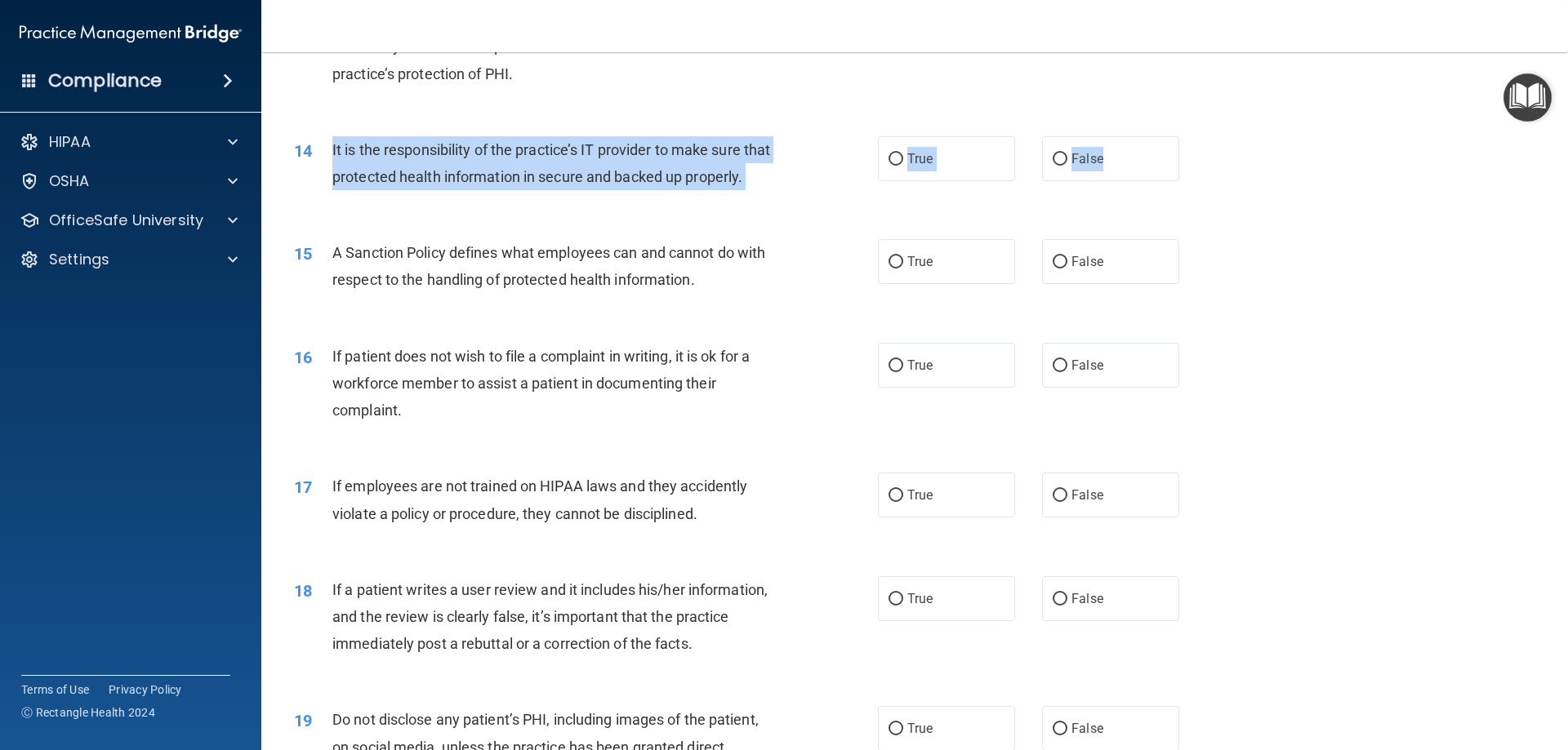
drag, startPoint x: 326, startPoint y: 146, endPoint x: 1122, endPoint y: 210, distance: 798.6
click at [1207, 137] on ng-form "14 It is the responsibility of the practice’s IT provider to make sure that pro…" at bounding box center [1207, 137] width 0 height 0
copy ng-form "It is the responsibility of the practice’s IT provider to make sure that protec…"
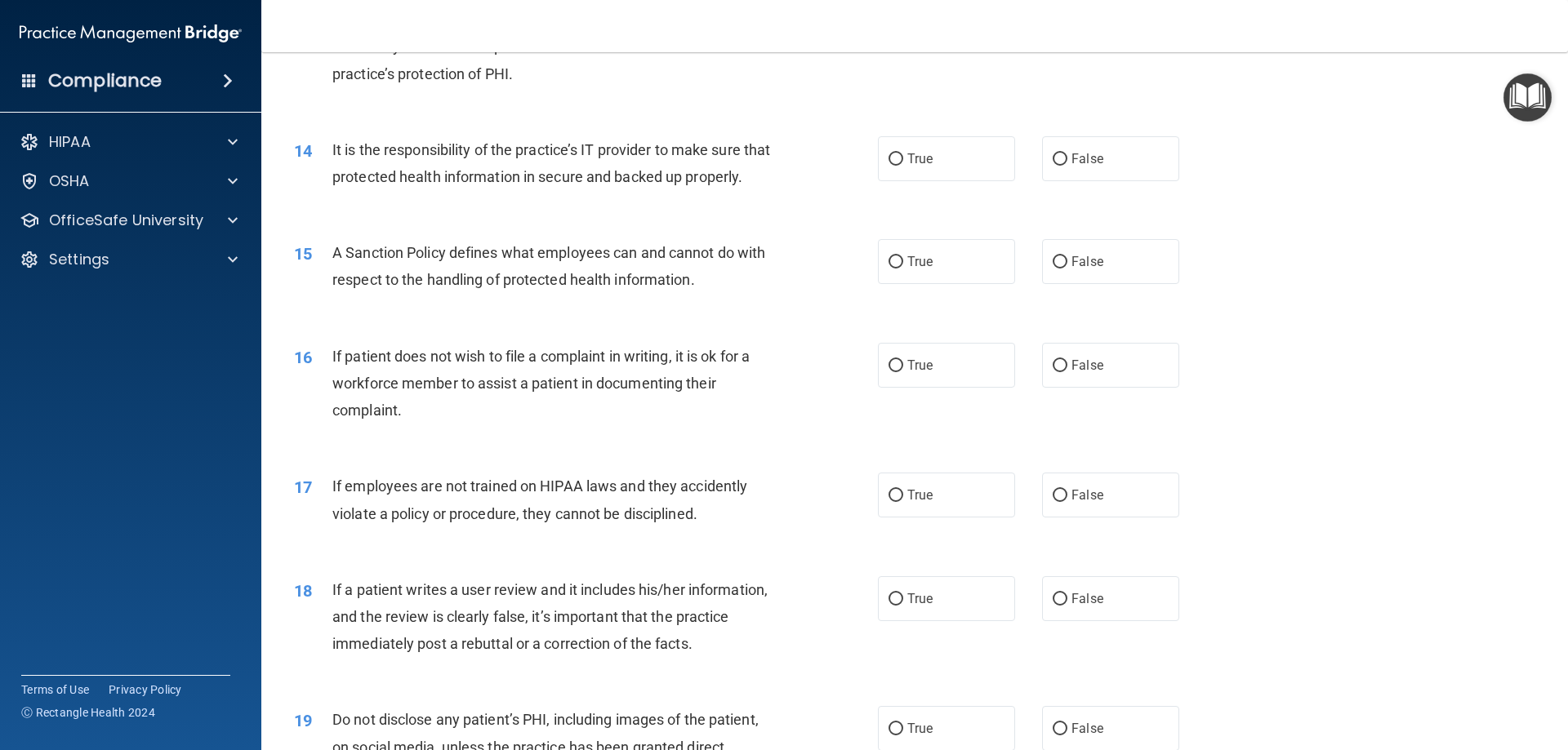
click at [995, 215] on div "14 It is the responsibility of the practice’s IT provider to make sure that pro…" at bounding box center [913, 168] width 1265 height 103
click at [1084, 156] on span "False" at bounding box center [1086, 159] width 32 height 15
click at [1067, 156] on input "False" at bounding box center [1060, 159] width 15 height 12
radio input "true"
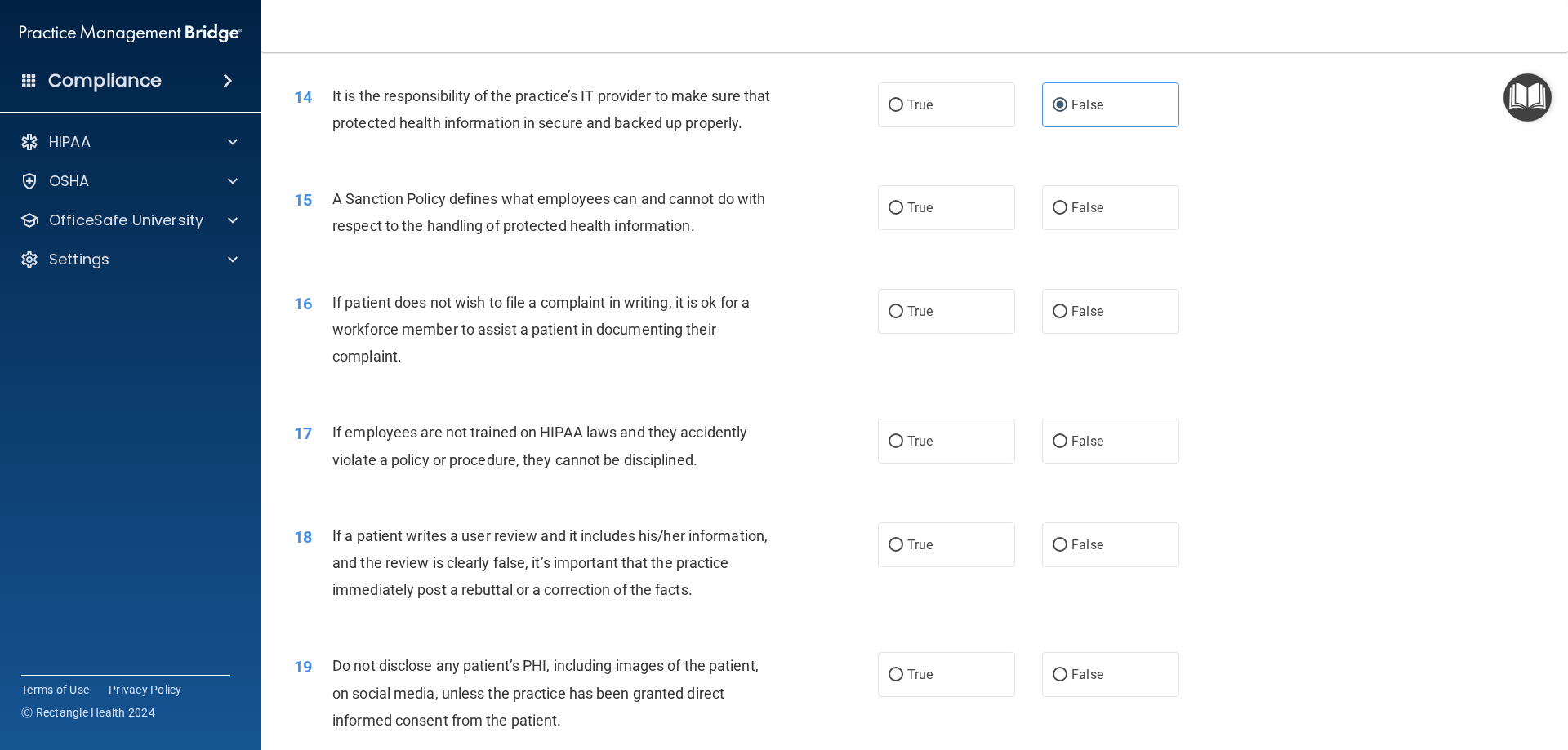
scroll to position [1878, 0]
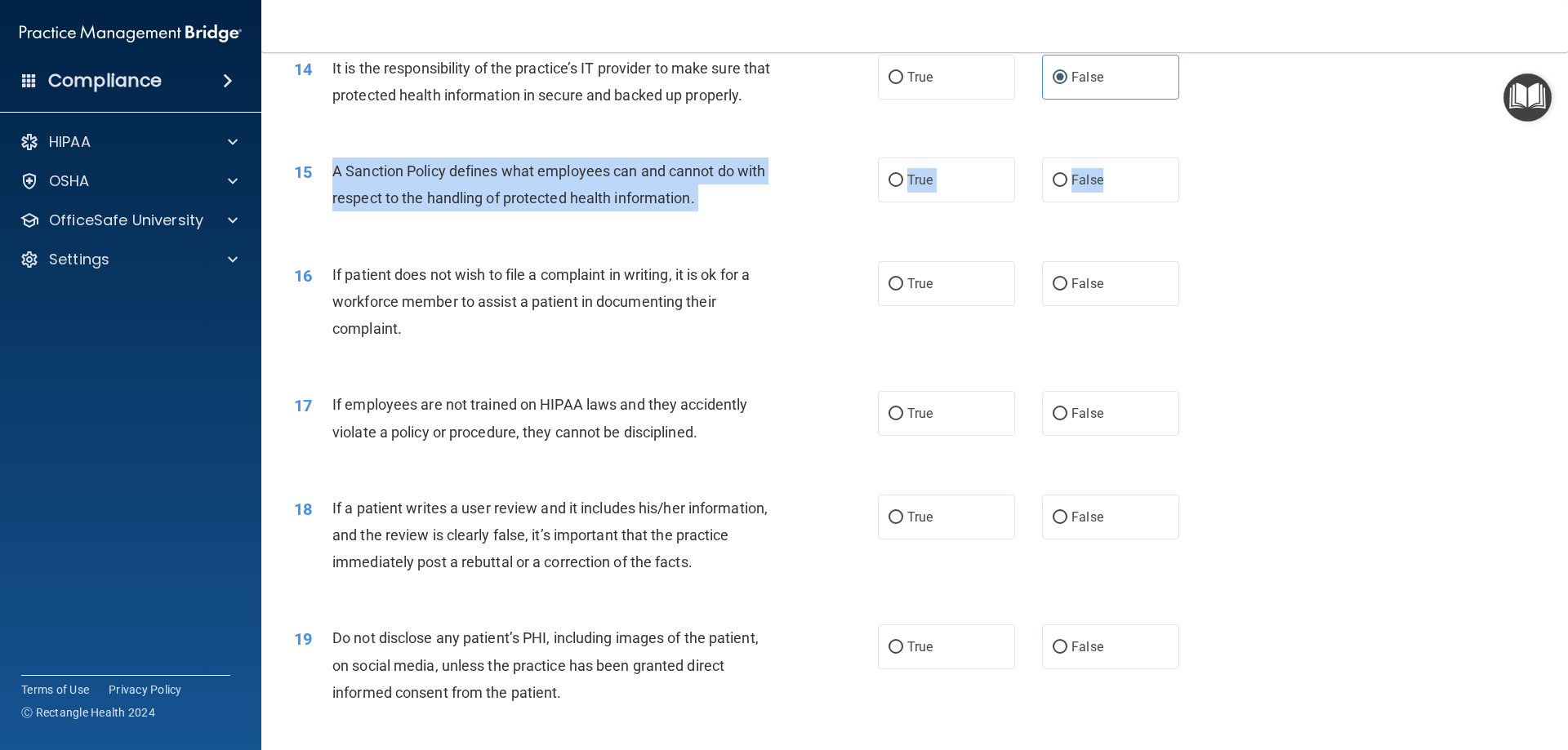
drag, startPoint x: 356, startPoint y: 199, endPoint x: 1148, endPoint y: 249, distance: 793.6
click at [1207, 157] on ng-form "15 A Sanction Policy defines what employees can and cannot do with respect to t…" at bounding box center [1207, 157] width 0 height 0
copy ng-form "A Sanction Policy defines what employees can and cannot do with respect to the …"
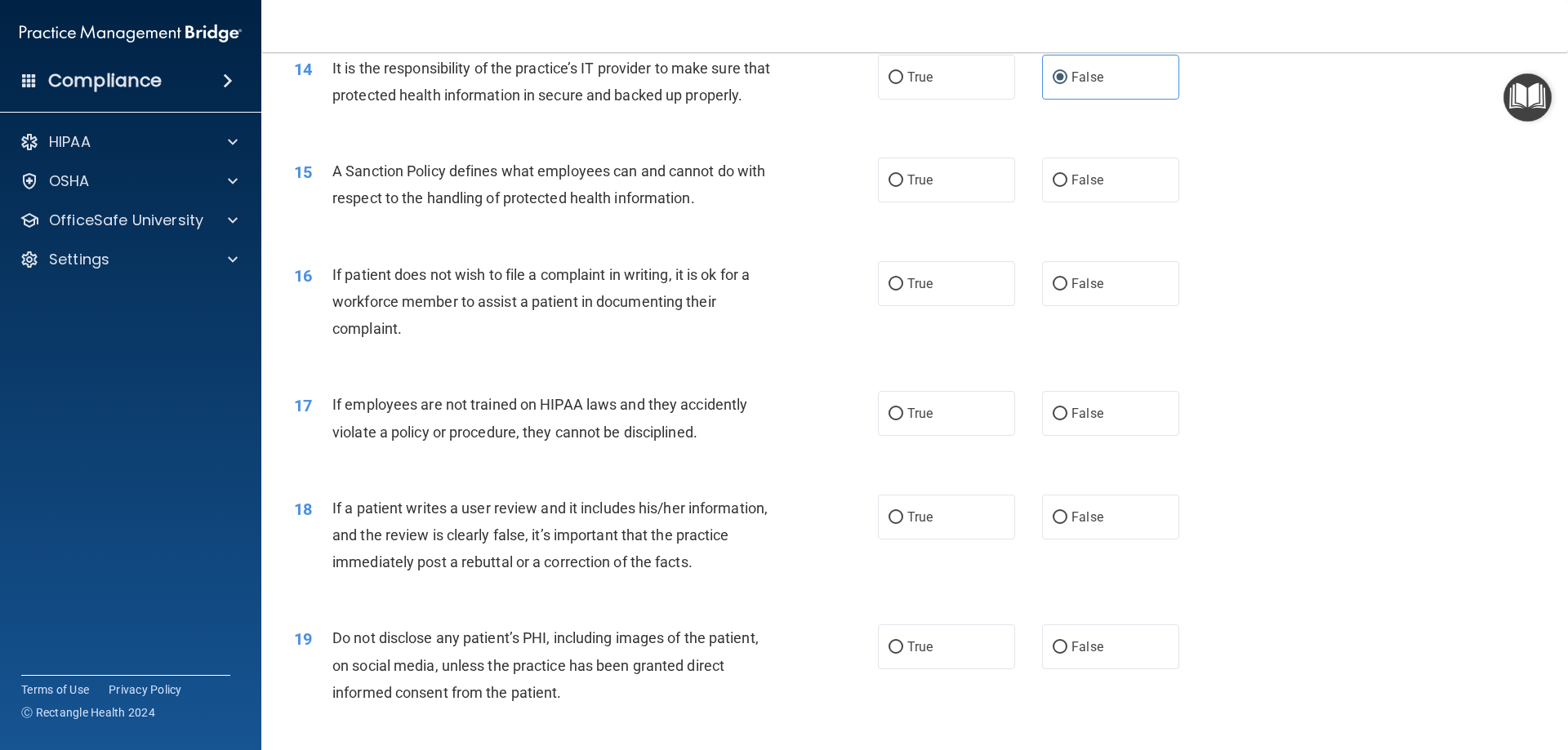
click at [1199, 240] on div "15 A Sanction Policy defines what employees can and cannot do with respect to t…" at bounding box center [913, 188] width 1265 height 103
click at [956, 189] on label "True" at bounding box center [945, 180] width 137 height 45
click at [903, 187] on input "True" at bounding box center [895, 181] width 15 height 12
radio input "true"
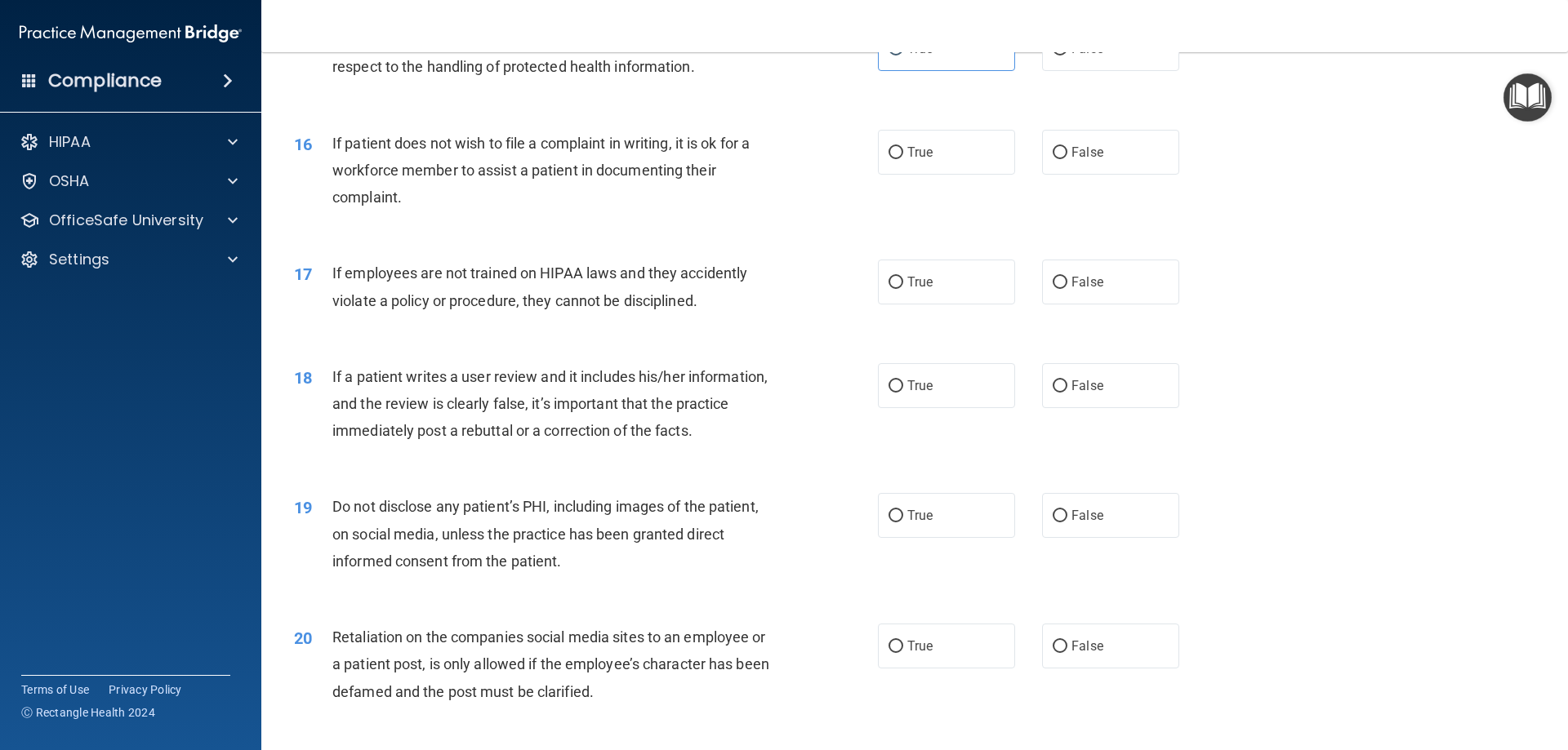
scroll to position [2041, 0]
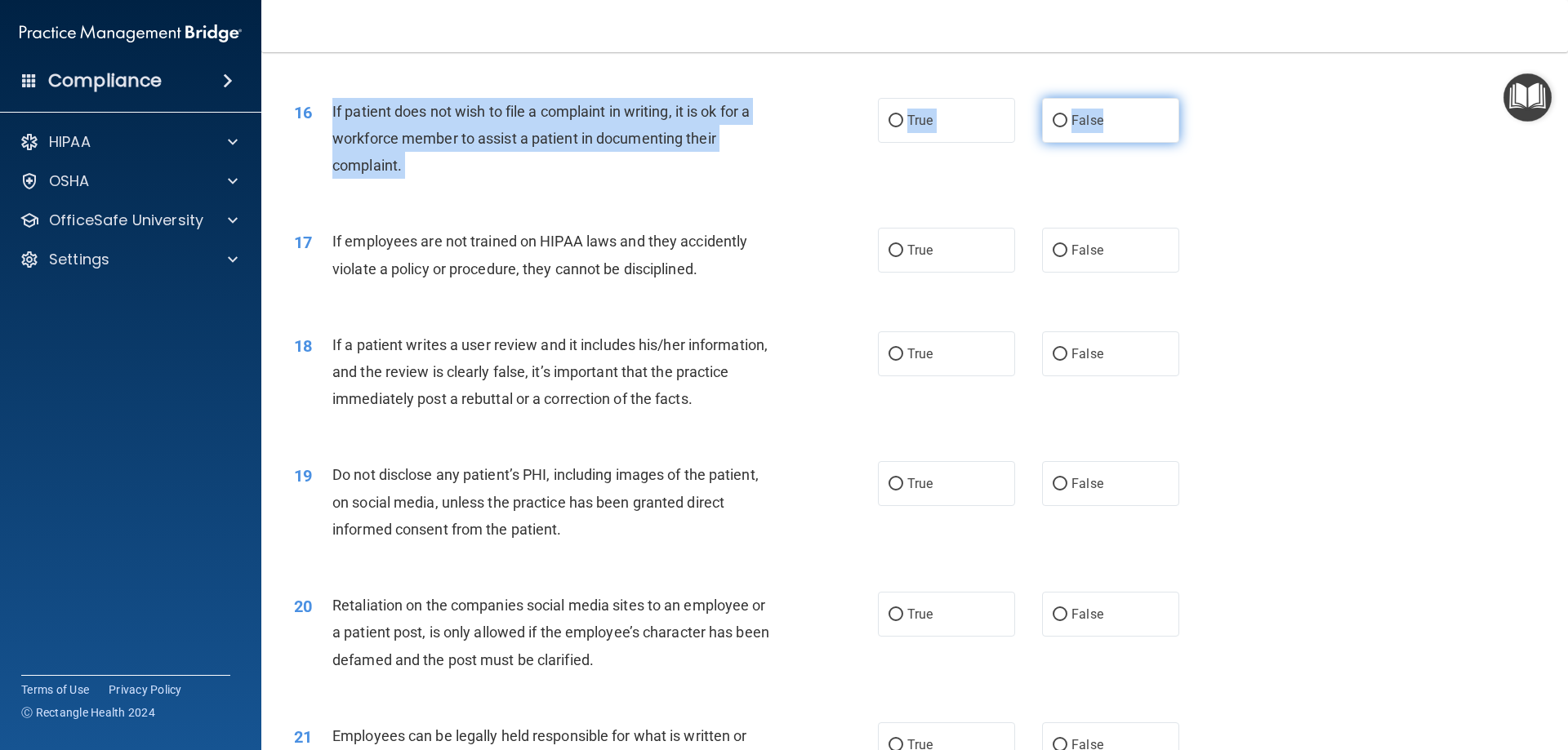
drag, startPoint x: 323, startPoint y: 134, endPoint x: 1116, endPoint y: 164, distance: 793.6
click at [1207, 98] on ng-form "16 If patient does not wish to file a complaint in writing, it is ok for a work…" at bounding box center [1207, 98] width 0 height 0
click at [888, 174] on div "16 If patient does not wish to file a complaint in writing, it is ok for a work…" at bounding box center [586, 143] width 633 height 89
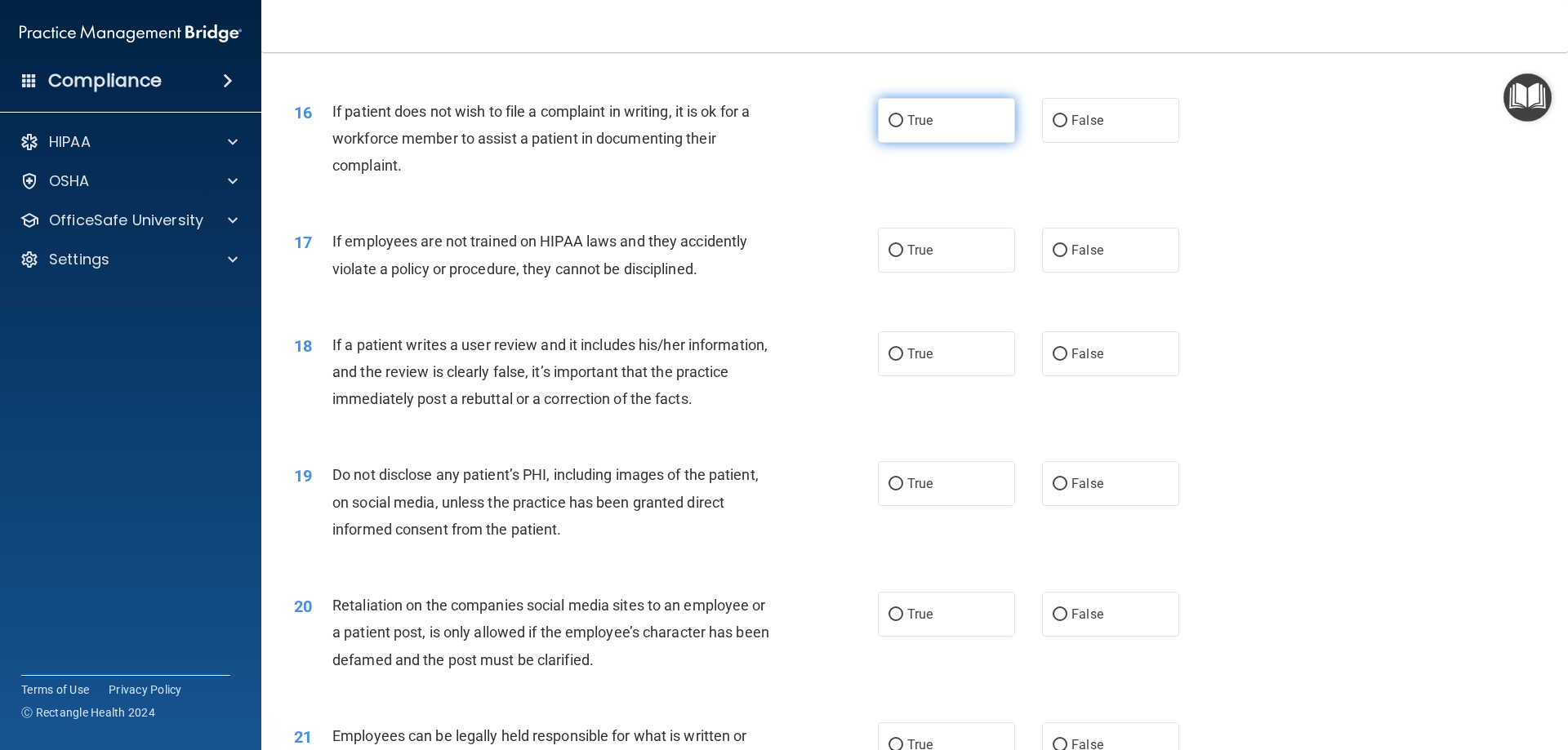
click at [914, 128] on span "True" at bounding box center [919, 120] width 25 height 15
click at [903, 127] on input "True" at bounding box center [895, 121] width 15 height 12
radio input "true"
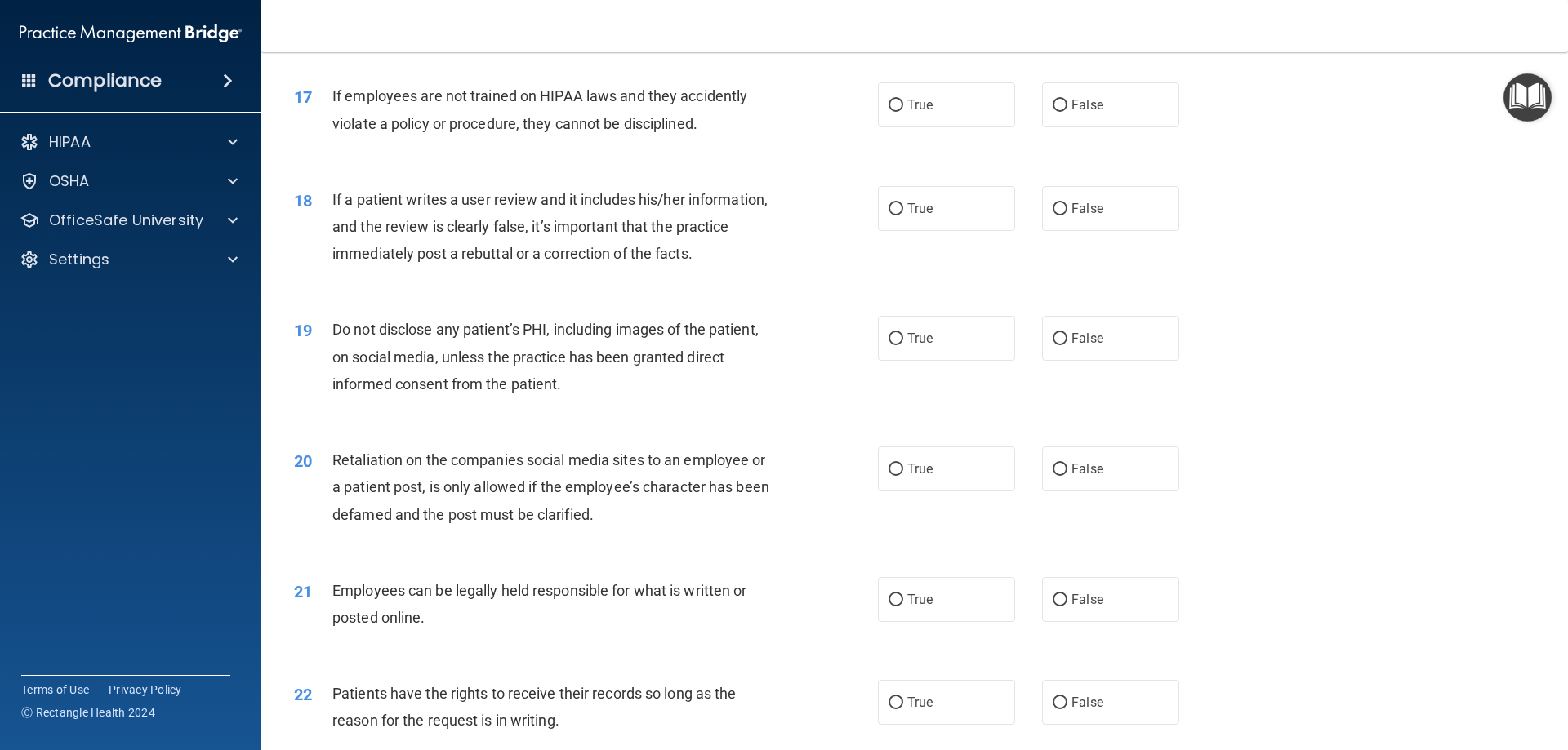
scroll to position [2204, 0]
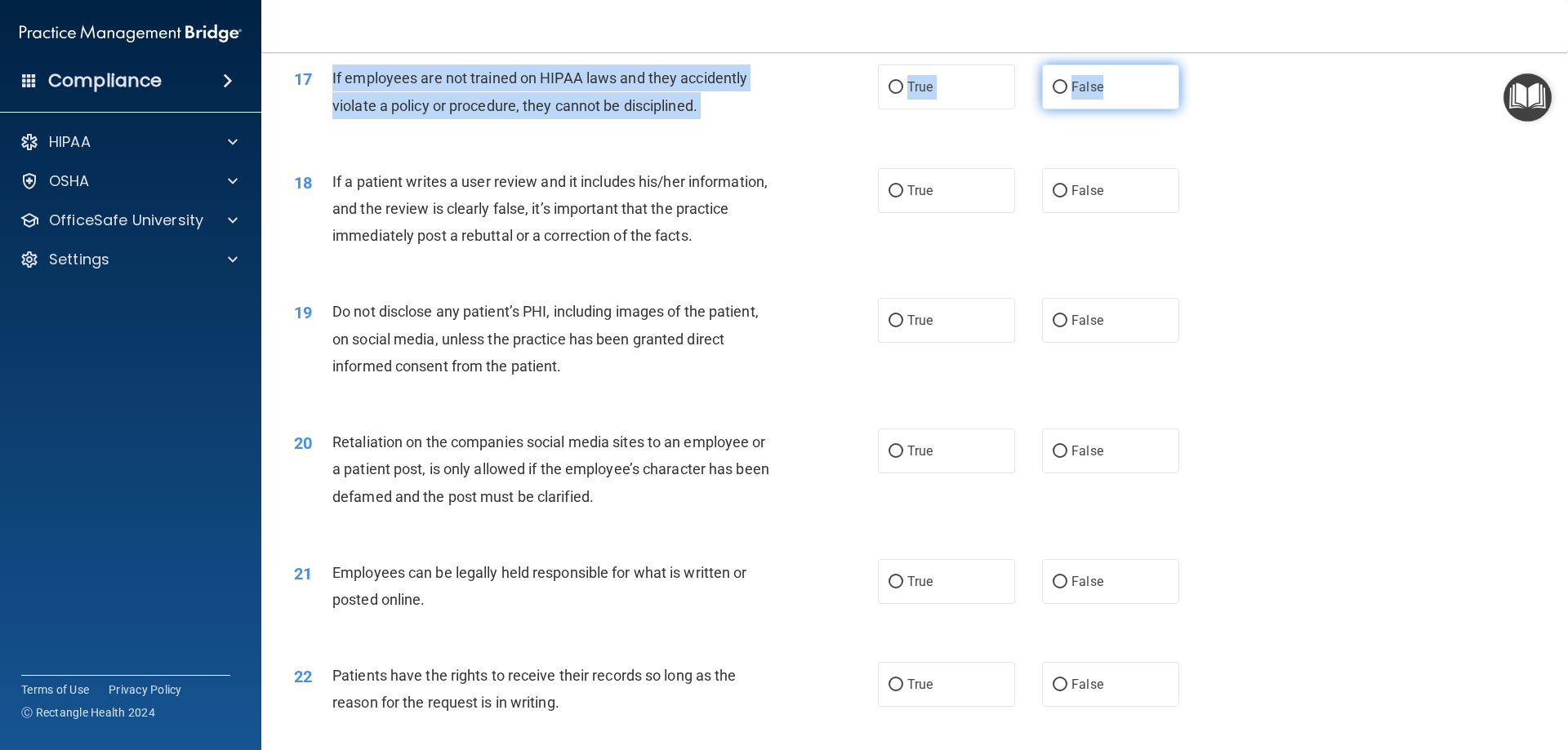
drag, startPoint x: 330, startPoint y: 105, endPoint x: 1111, endPoint y: 115, distance: 781.1
click at [1207, 65] on ng-form "17 If employees are not trained on HIPAA laws and they accidently violate a pol…" at bounding box center [1207, 65] width 0 height 0
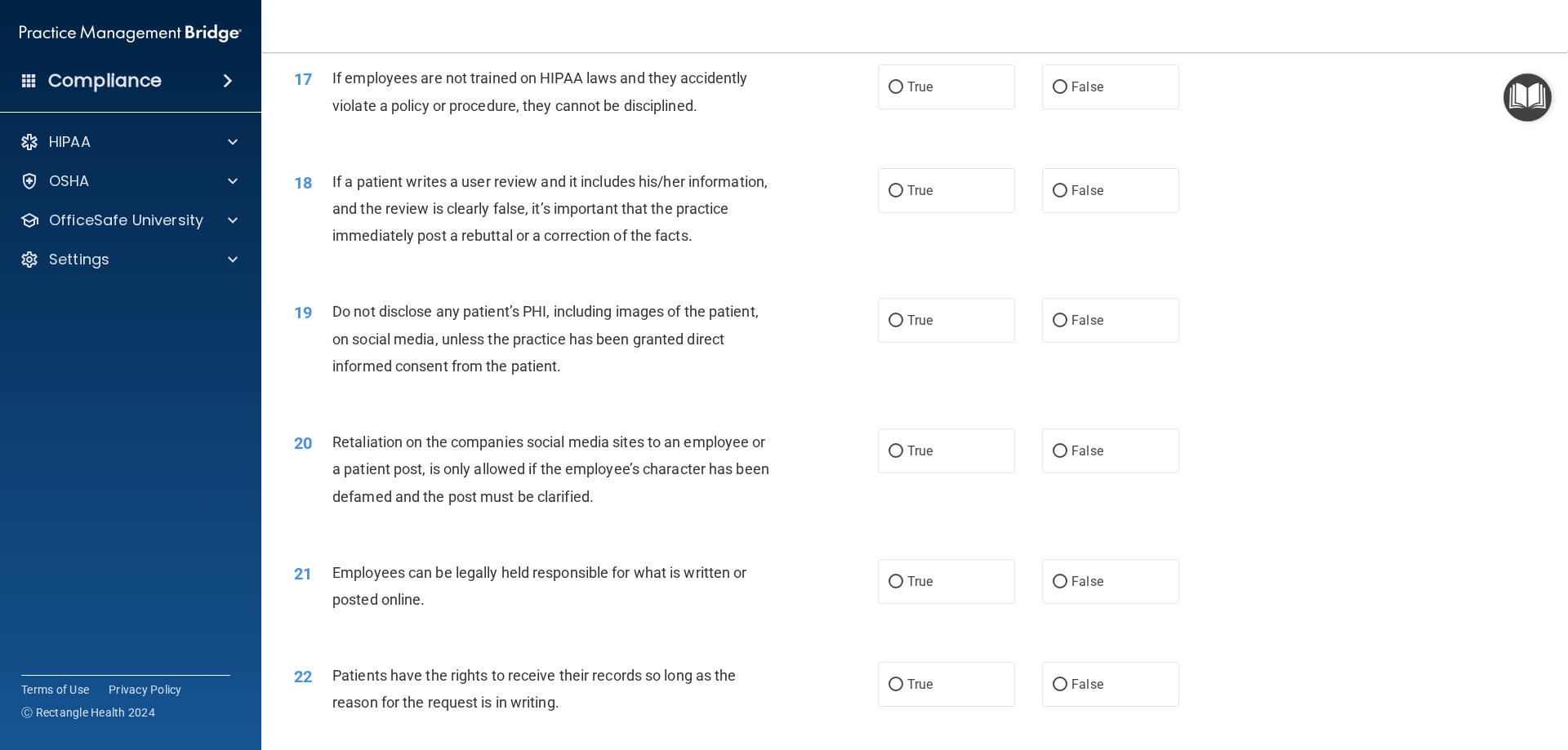
click at [1186, 186] on div "18 If a patient writes a user review and it includes his/her information, and t…" at bounding box center [913, 213] width 1265 height 131
drag, startPoint x: 1104, startPoint y: 120, endPoint x: 1106, endPoint y: 166, distance: 46.0
click at [1109, 109] on label "False" at bounding box center [1110, 87] width 137 height 45
click at [1067, 94] on input "False" at bounding box center [1060, 88] width 15 height 12
radio input "true"
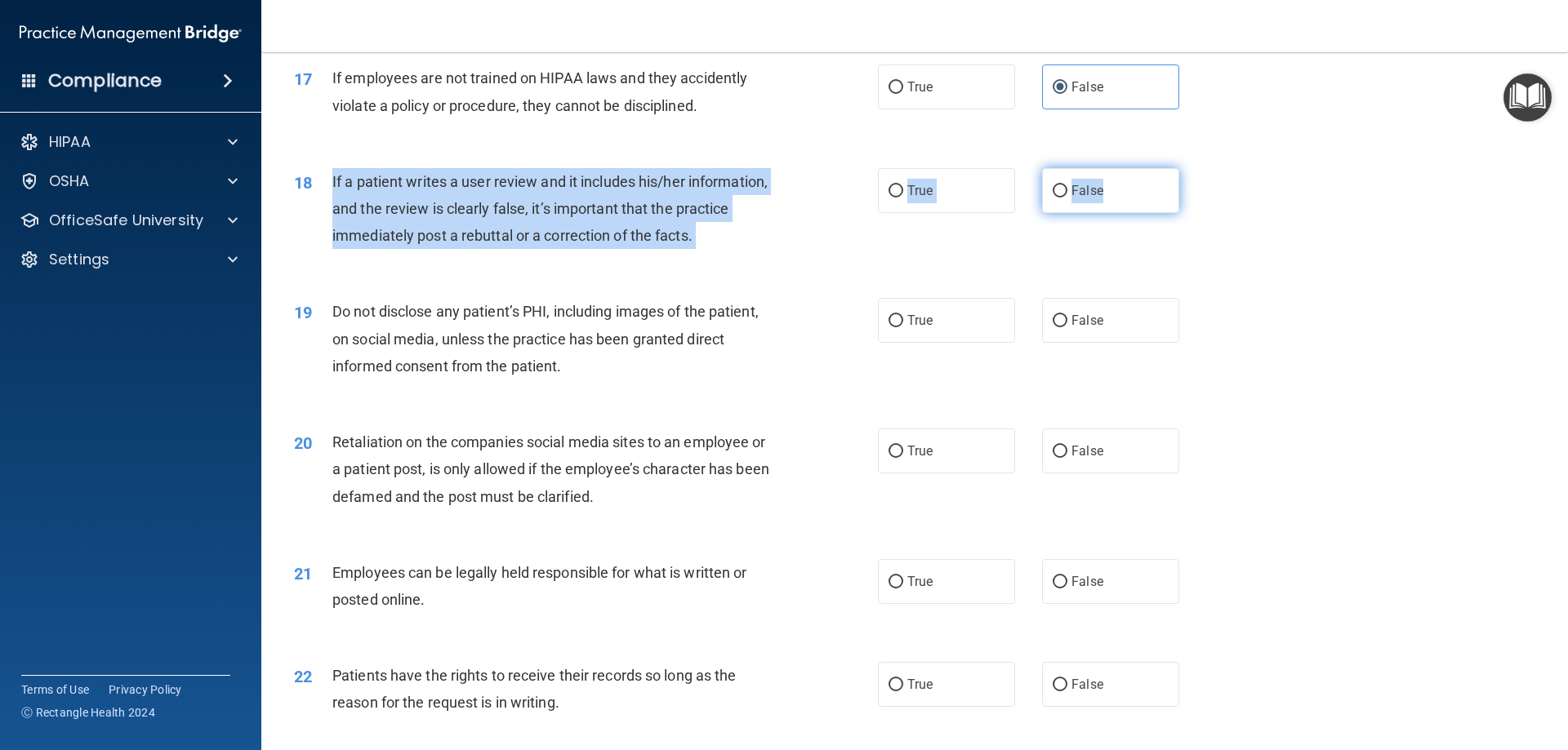
drag, startPoint x: 330, startPoint y: 197, endPoint x: 1132, endPoint y: 228, distance: 802.6
click at [1207, 169] on ng-form "18 If a patient writes a user review and it includes his/her information, and t…" at bounding box center [1207, 169] width 0 height 0
click at [781, 249] on div "If a patient writes a user review and it includes his/her information, and the …" at bounding box center [560, 209] width 457 height 82
drag, startPoint x: 328, startPoint y: 208, endPoint x: 1106, endPoint y: 214, distance: 778.0
click at [1207, 169] on ng-form "18 If a patient writes a user review and it includes his/her information, and t…" at bounding box center [1207, 169] width 0 height 0
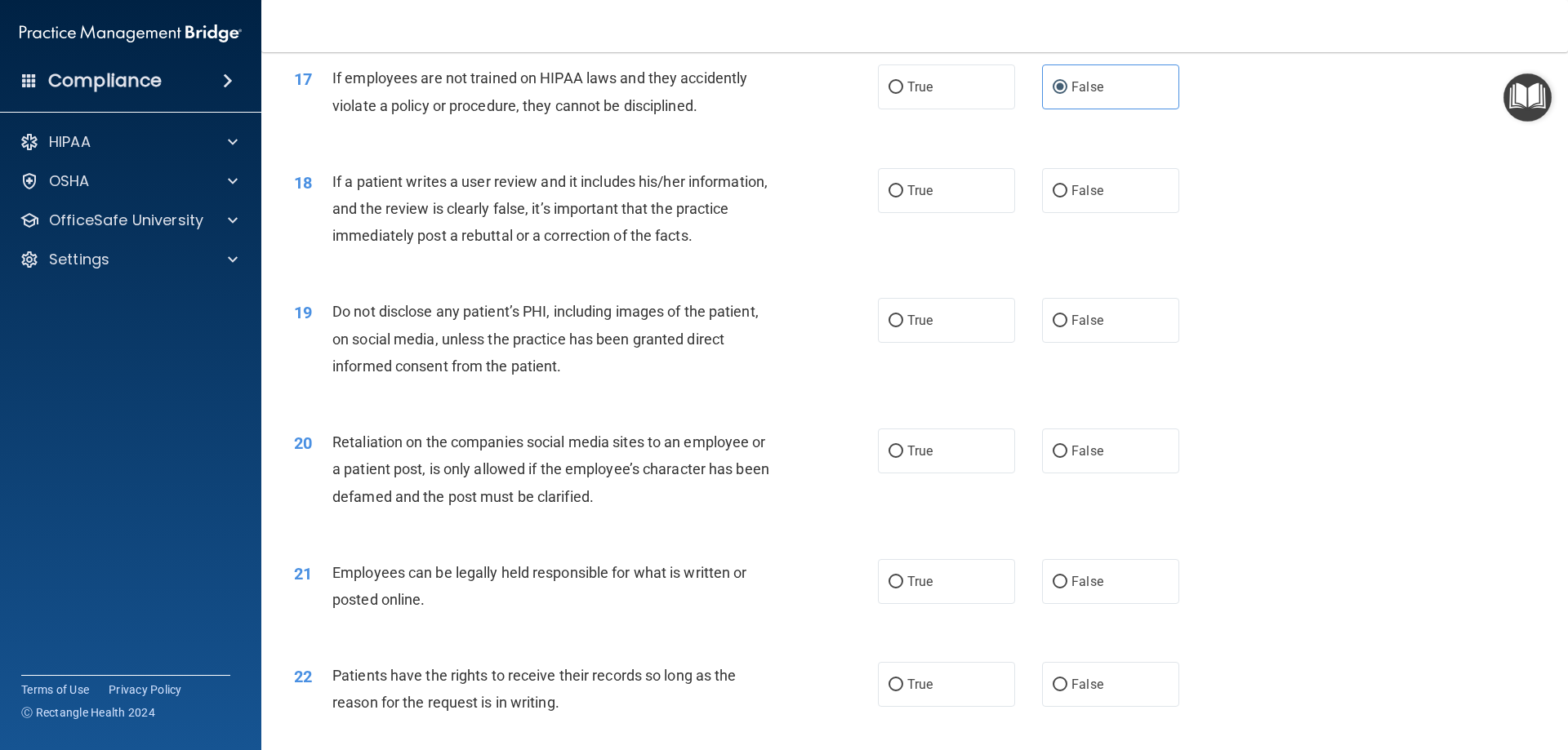
click at [1233, 261] on div "18 If a patient writes a user review and it includes his/her information, and t…" at bounding box center [913, 213] width 1265 height 131
click at [1133, 213] on label "False" at bounding box center [1110, 191] width 137 height 45
click at [1067, 198] on input "False" at bounding box center [1060, 191] width 15 height 12
radio input "true"
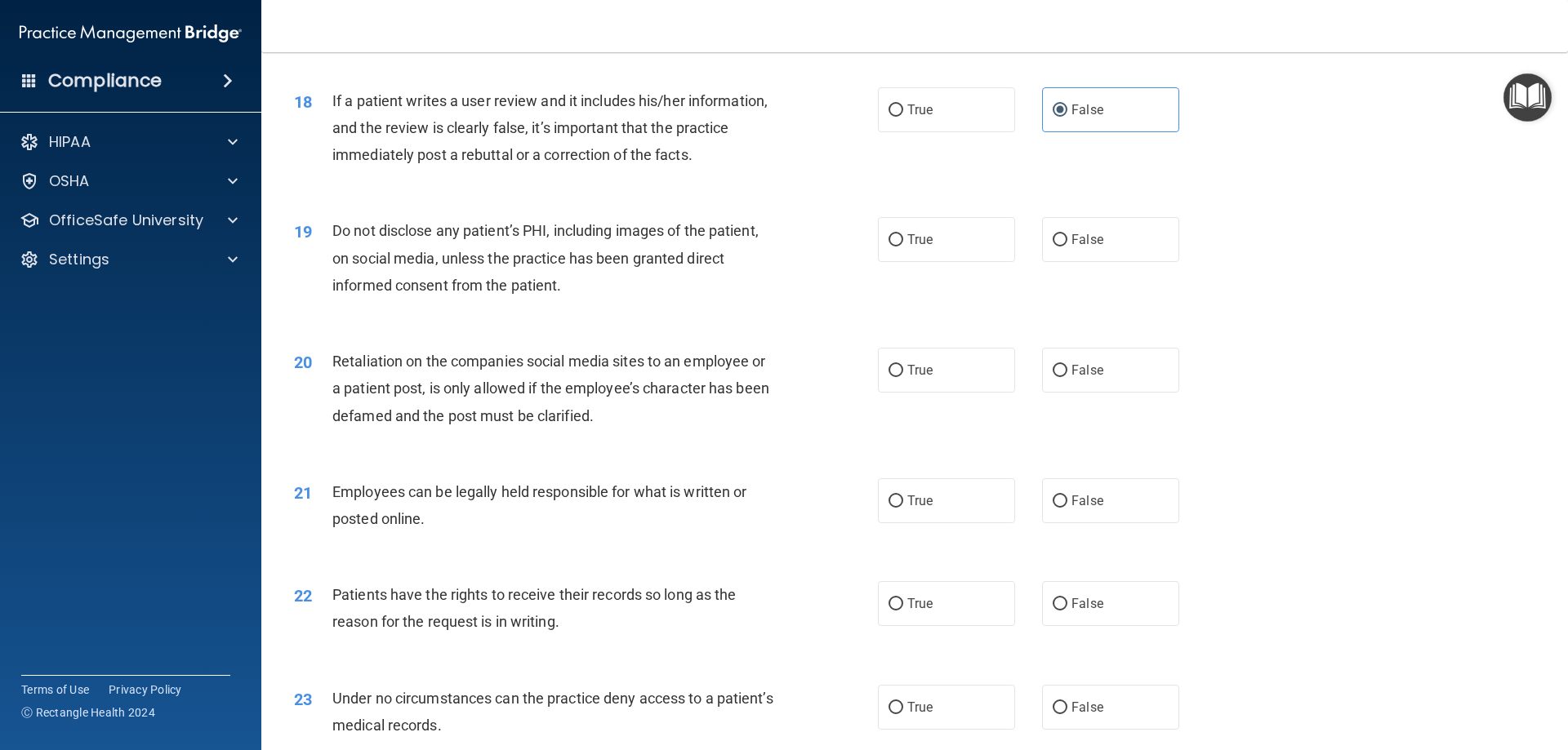
scroll to position [2286, 0]
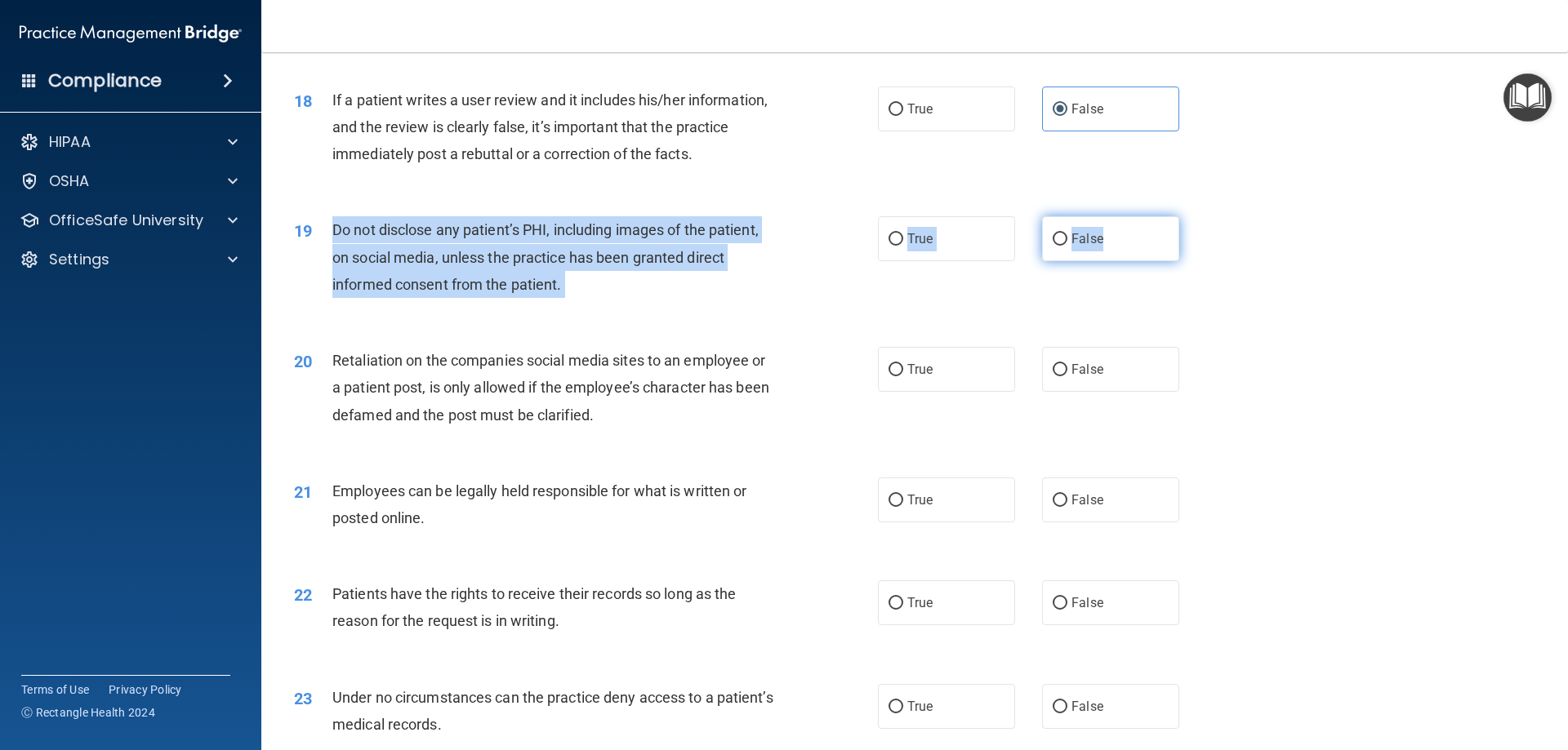
drag, startPoint x: 330, startPoint y: 258, endPoint x: 1127, endPoint y: 267, distance: 797.1
click at [1207, 217] on ng-form "19 Do not disclose any patient’s PHI, including images of the patient, on socia…" at bounding box center [1207, 217] width 0 height 0
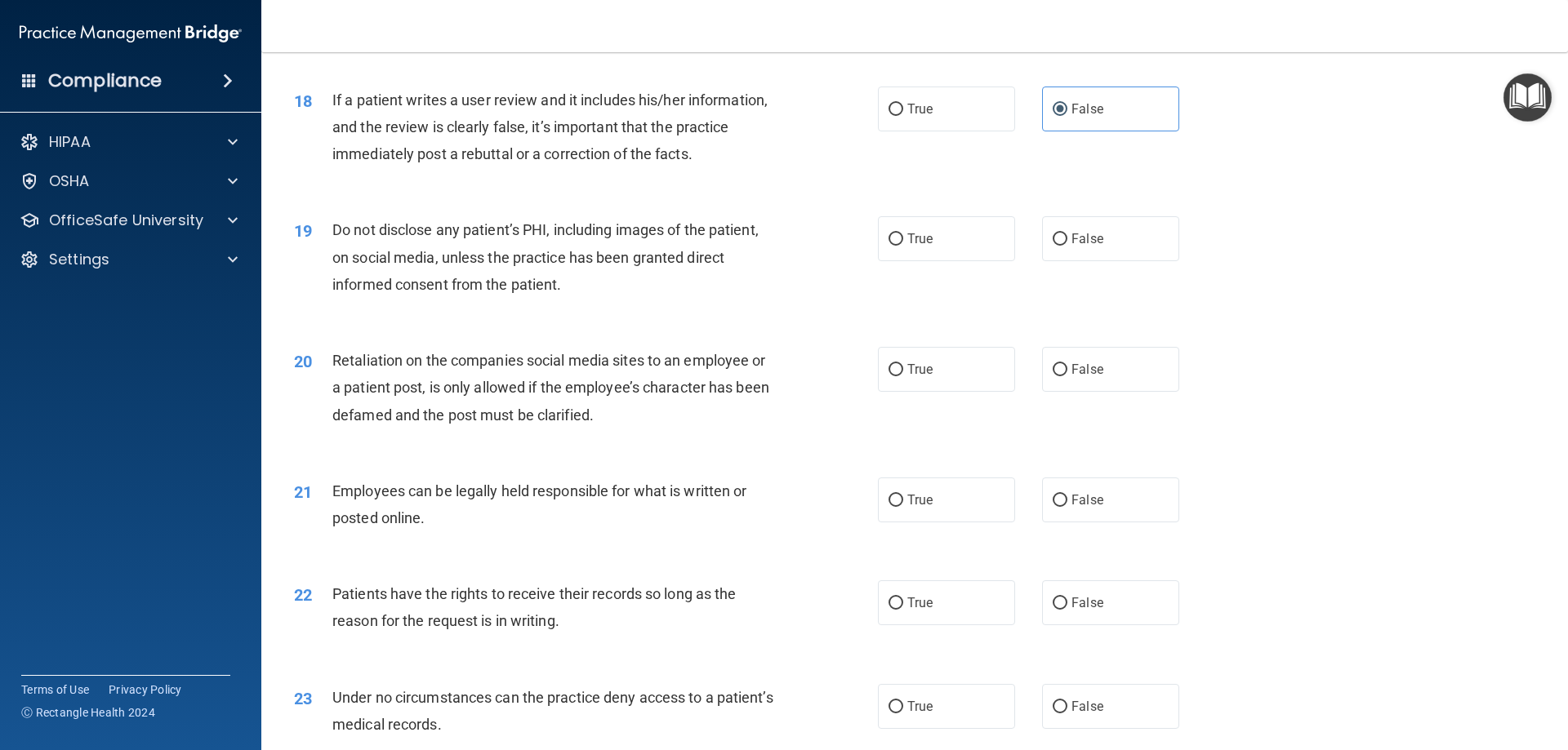
click at [936, 327] on div "19 Do not disclose any patient’s PHI, including images of the patient, on socia…" at bounding box center [913, 261] width 1265 height 131
drag, startPoint x: 905, startPoint y: 254, endPoint x: 923, endPoint y: 281, distance: 32.4
click at [908, 261] on label "True" at bounding box center [945, 239] width 137 height 45
click at [950, 261] on label "True" at bounding box center [945, 239] width 137 height 45
click at [903, 246] on input "True" at bounding box center [895, 239] width 15 height 12
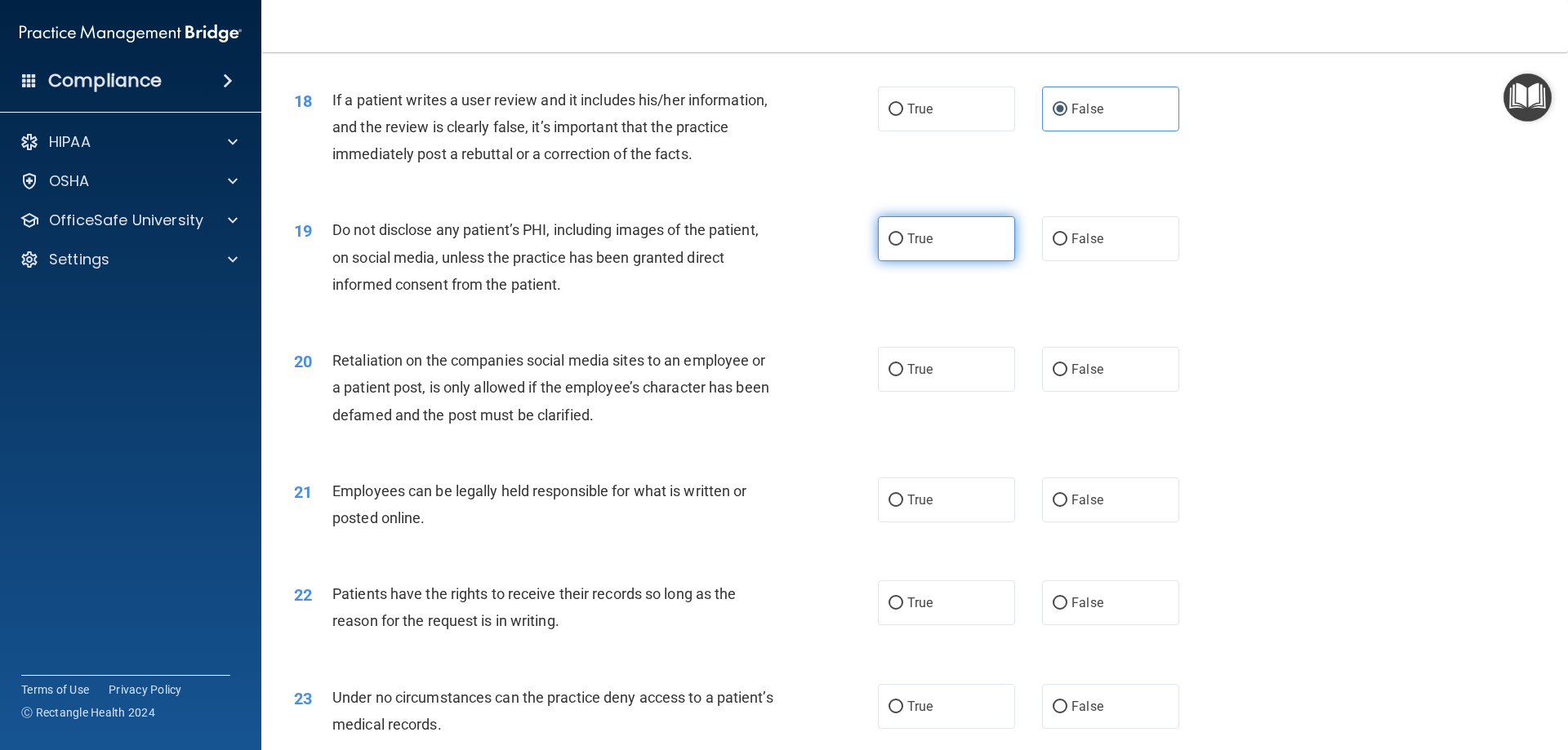
radio input "true"
click at [866, 306] on div "19 Do not disclose any patient’s PHI, including images of the patient, on socia…" at bounding box center [586, 261] width 633 height 89
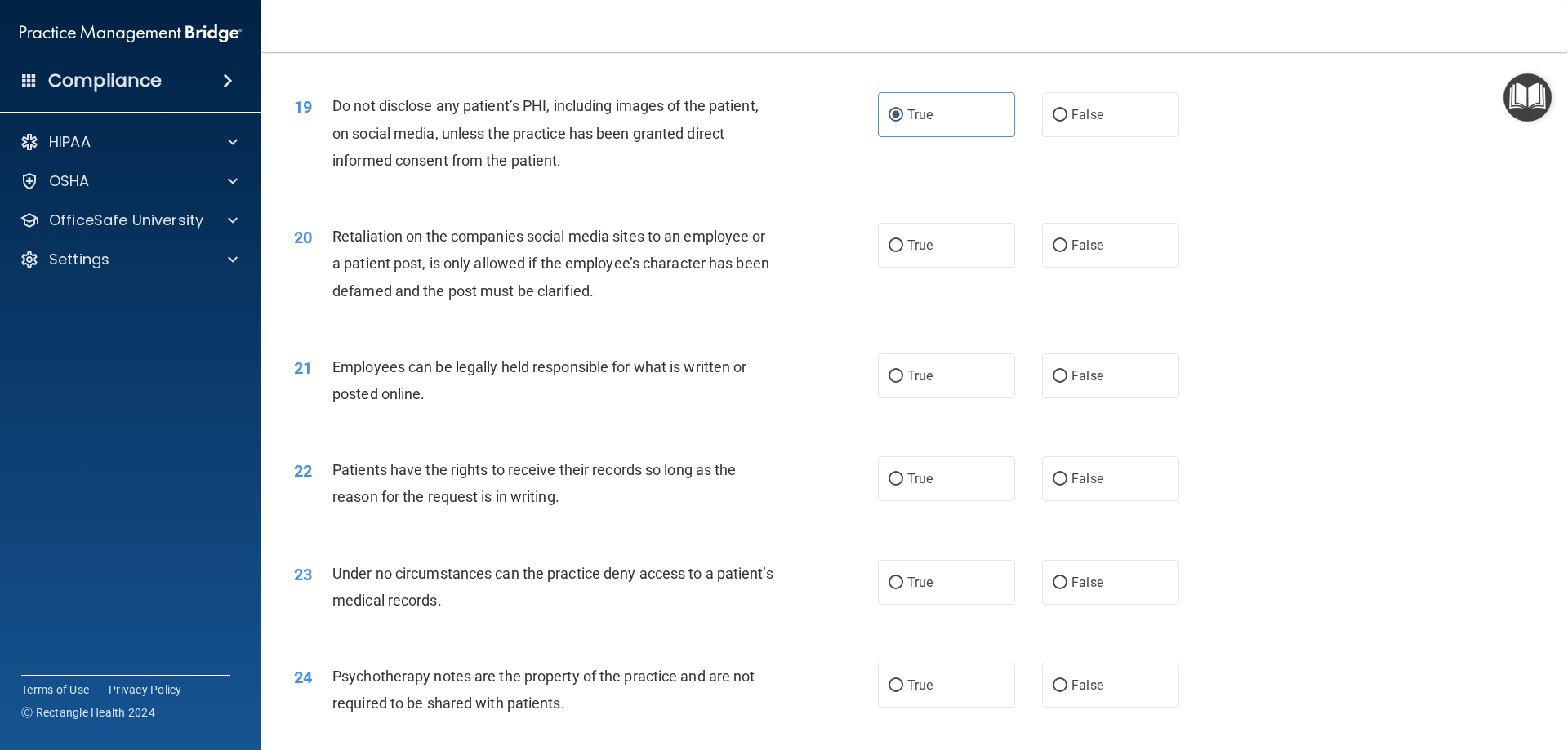
scroll to position [2450, 0]
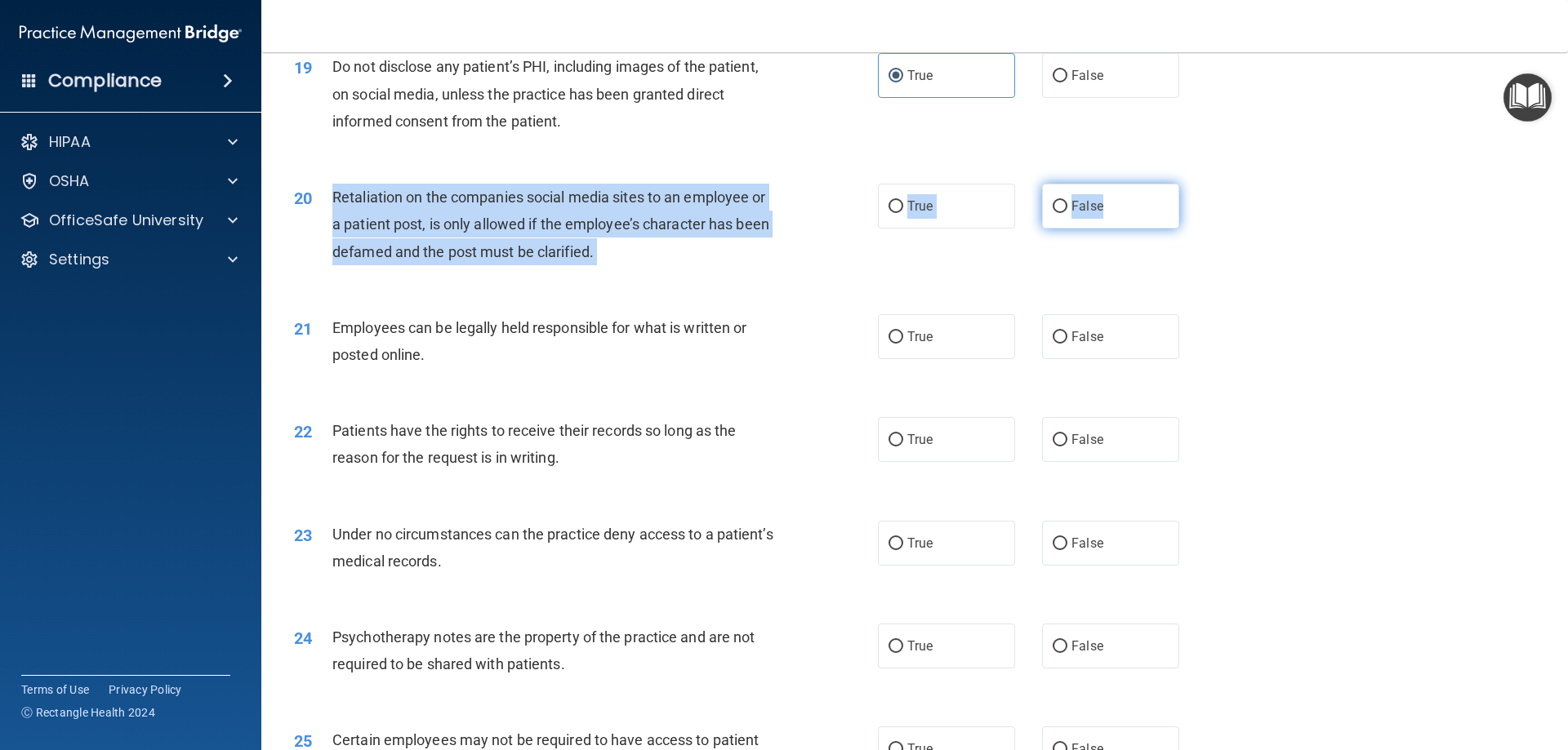
drag, startPoint x: 323, startPoint y: 222, endPoint x: 1120, endPoint y: 241, distance: 797.2
click at [1207, 184] on ng-form "20 Retaliation on the companies social media sites to an employee or a patient …" at bounding box center [1207, 184] width 0 height 0
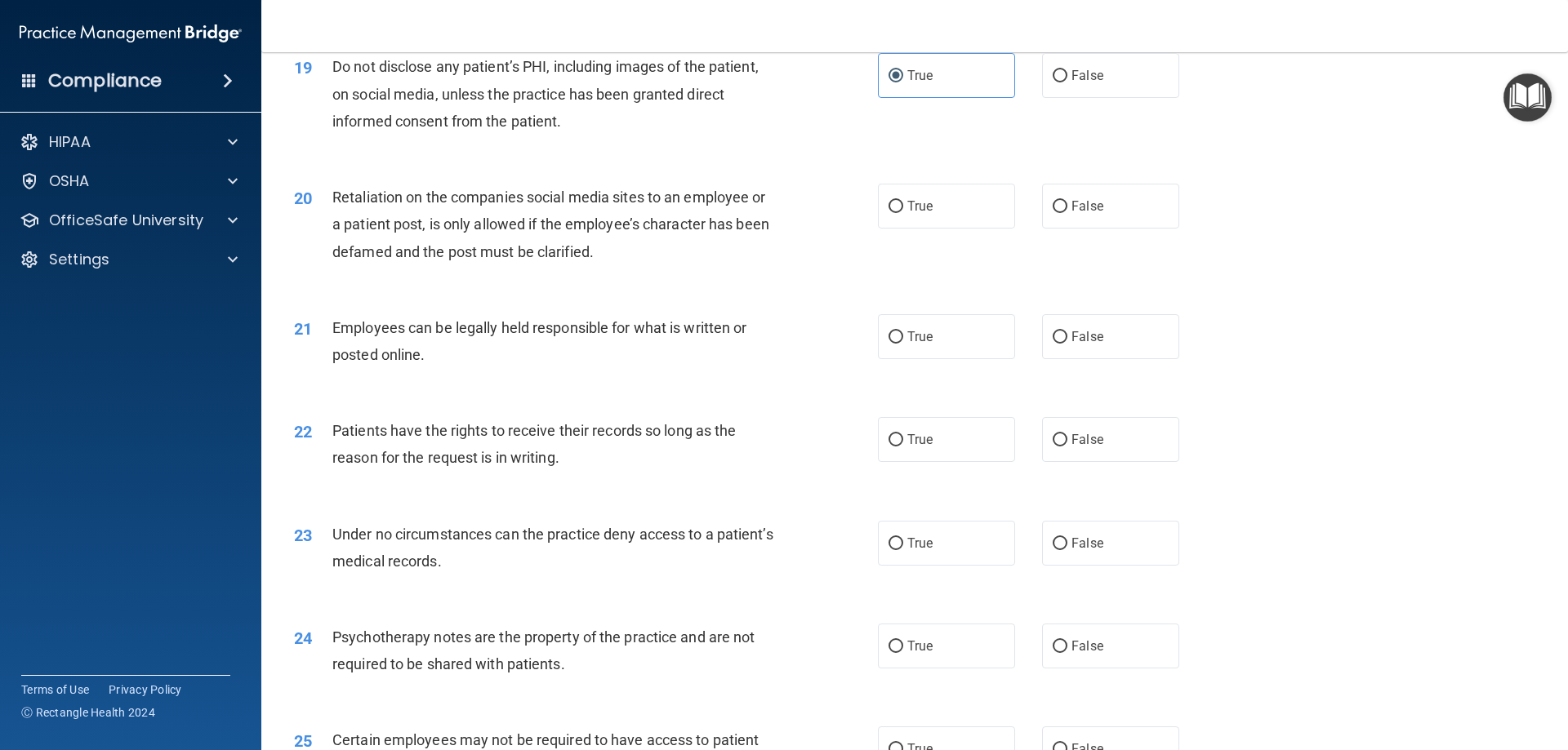
drag, startPoint x: 1042, startPoint y: 319, endPoint x: 1055, endPoint y: 264, distance: 56.5
click at [1043, 294] on div "20 Retaliation on the companies social media sites to an employee or a patient …" at bounding box center [913, 229] width 1265 height 131
drag, startPoint x: 1064, startPoint y: 234, endPoint x: 1061, endPoint y: 261, distance: 27.2
click at [1071, 214] on span "False" at bounding box center [1086, 206] width 32 height 15
click at [1064, 213] on input "False" at bounding box center [1060, 207] width 15 height 12
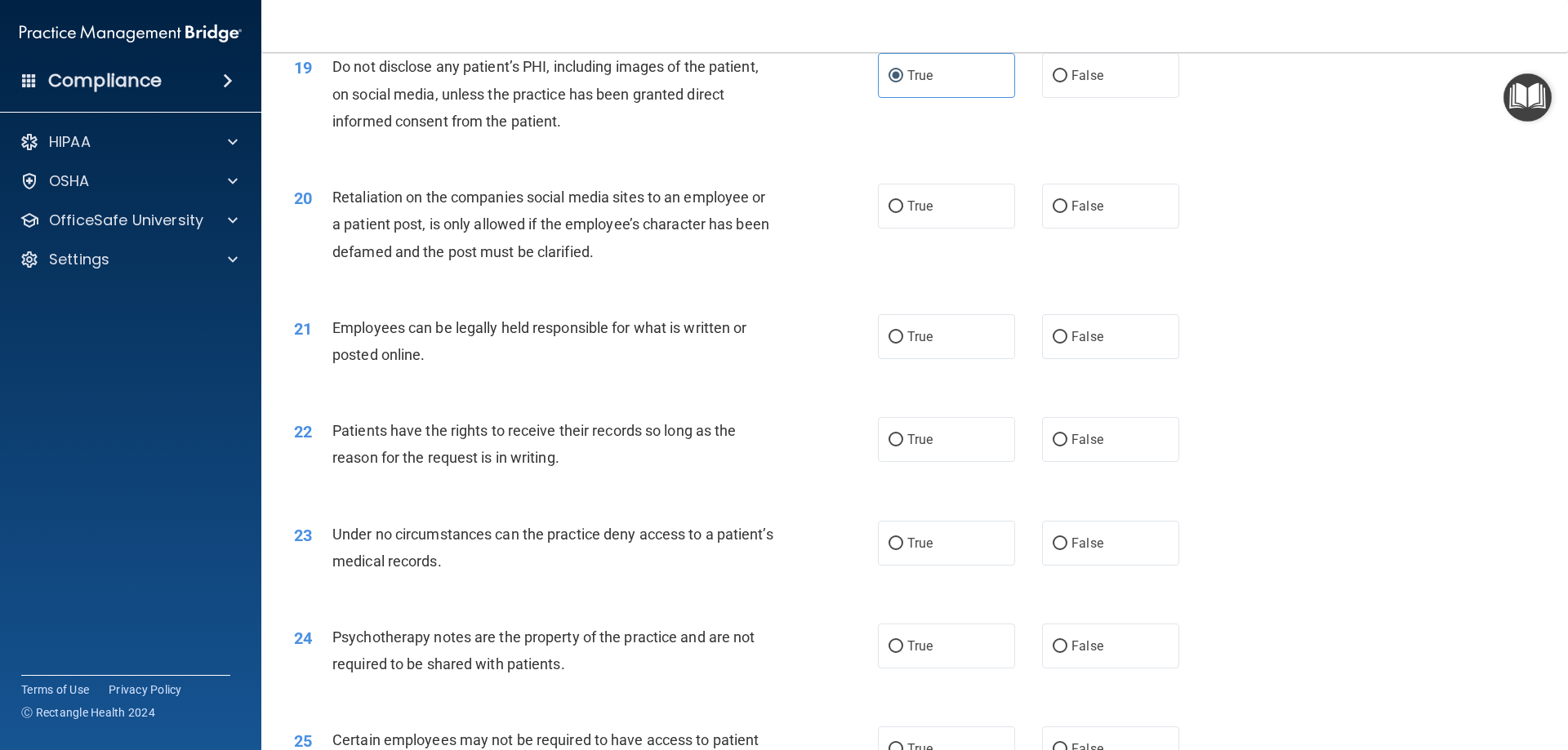
radio input "true"
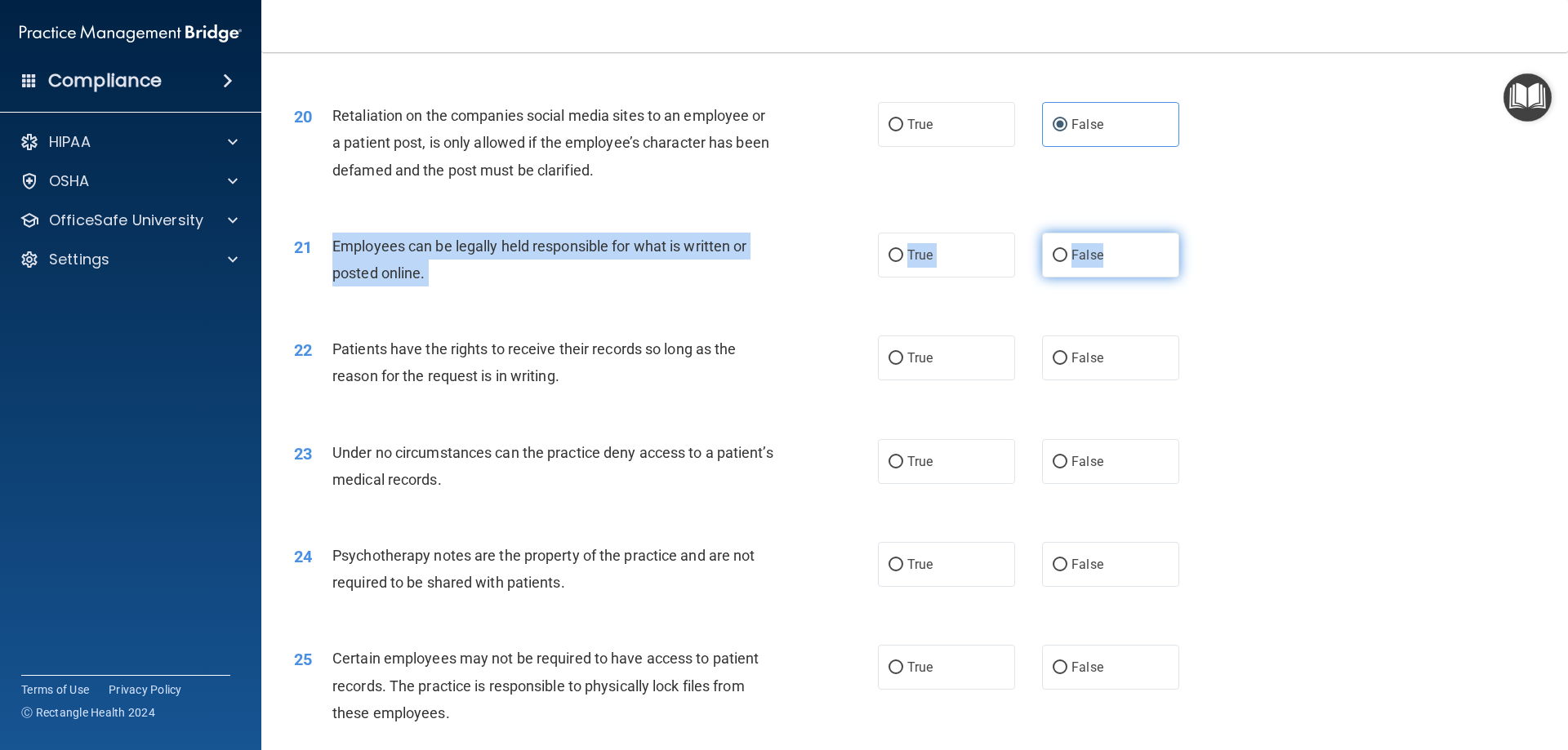
drag, startPoint x: 330, startPoint y: 267, endPoint x: 1138, endPoint y: 286, distance: 808.2
click at [1207, 233] on ng-form "21 Employees can be legally held responsible for what is written or posted onli…" at bounding box center [1207, 233] width 0 height 0
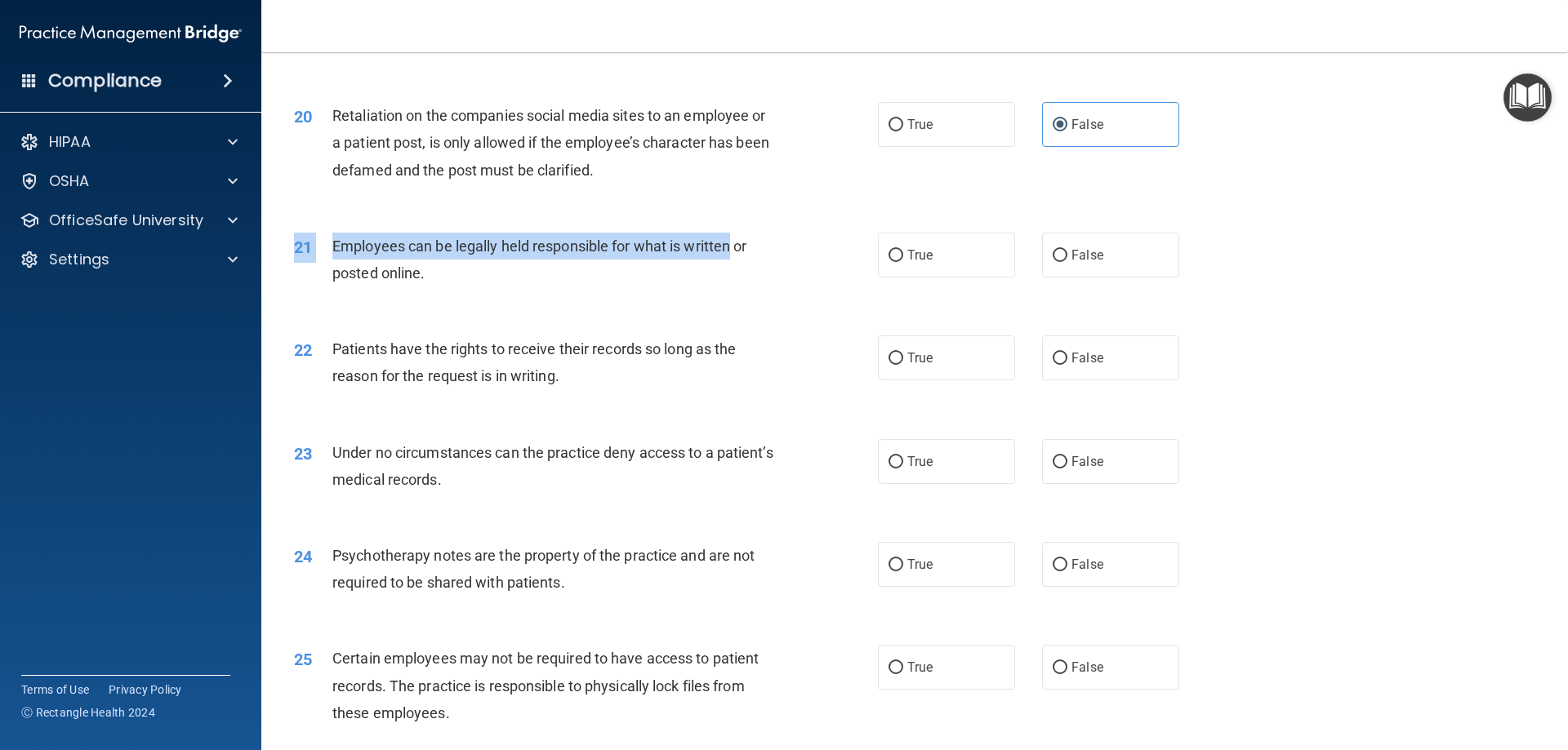
drag, startPoint x: 731, startPoint y: 258, endPoint x: 878, endPoint y: 310, distance: 155.9
click at [733, 265] on div "21 Employees can be legally held responsible for what is written or posted onli…" at bounding box center [913, 264] width 1265 height 103
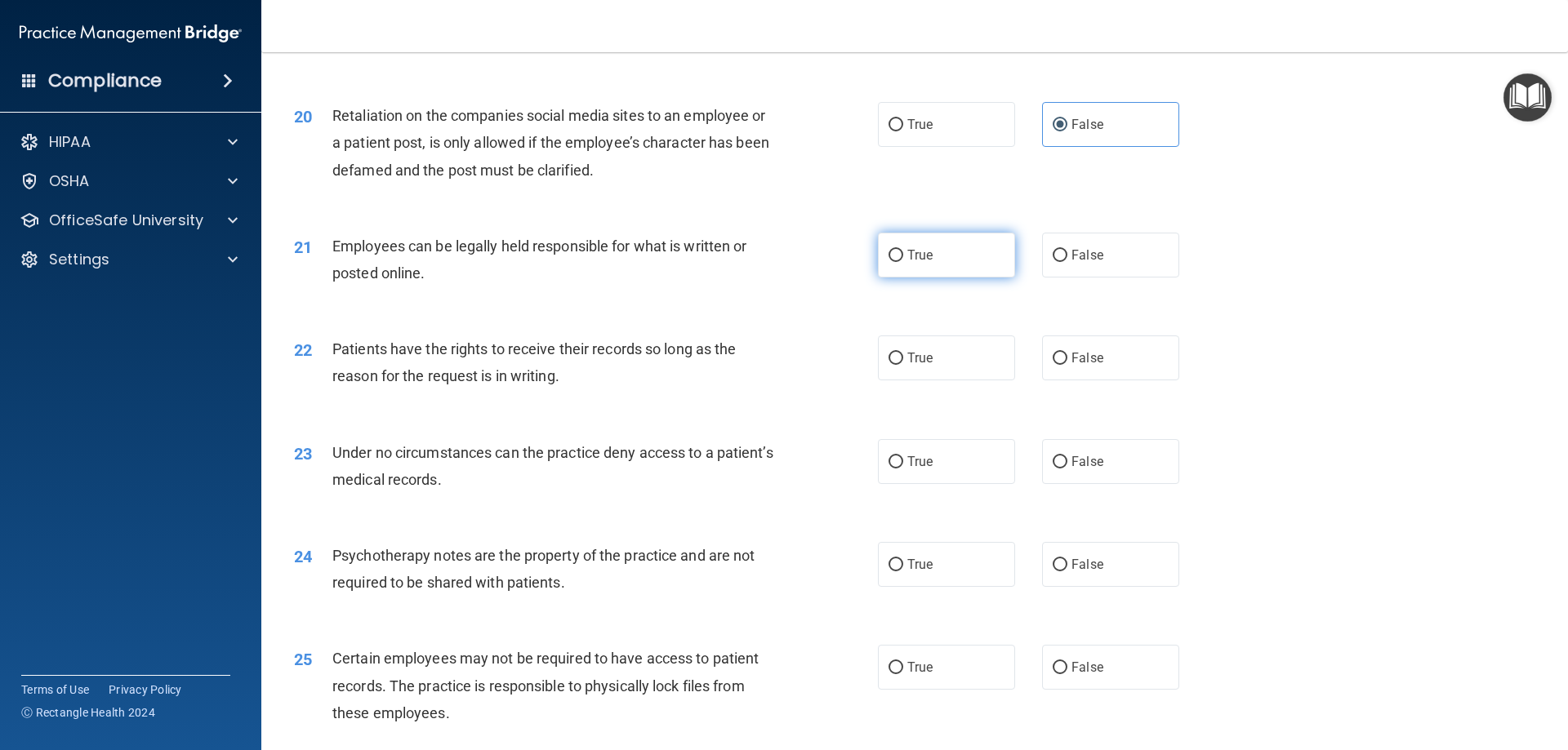
click at [934, 278] on label "True" at bounding box center [945, 255] width 137 height 45
click at [903, 262] on input "True" at bounding box center [895, 255] width 15 height 12
radio input "true"
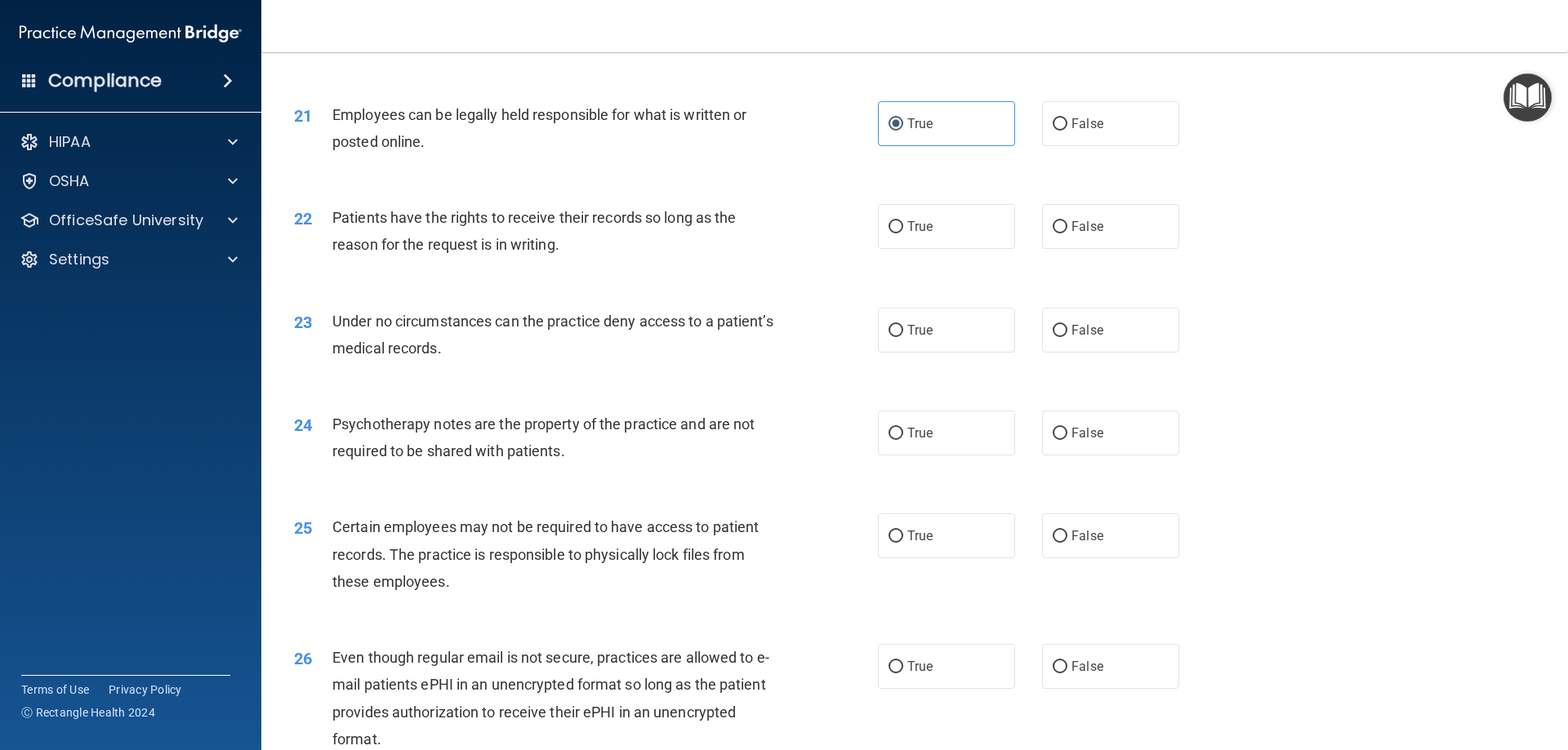
scroll to position [2695, 0]
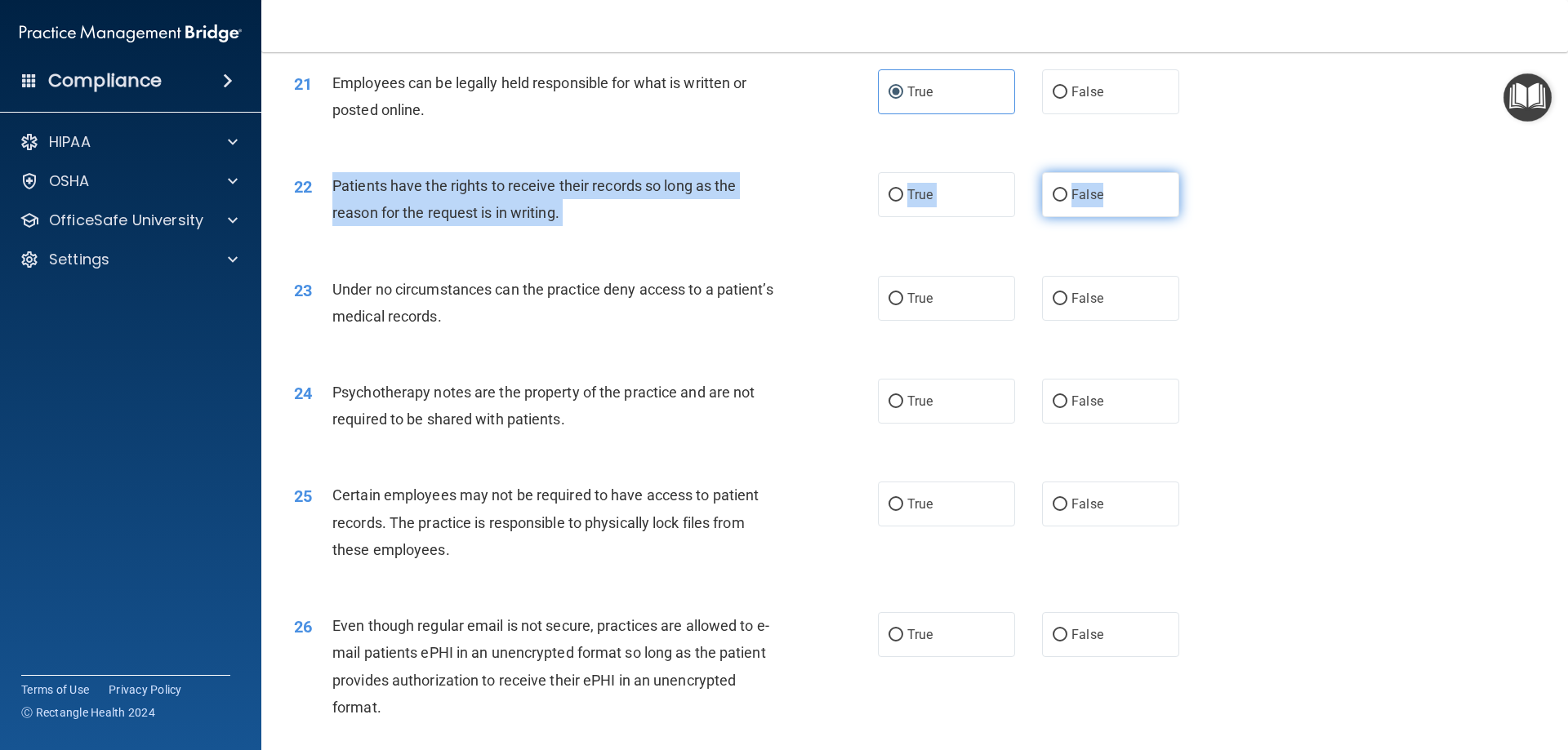
drag, startPoint x: 329, startPoint y: 212, endPoint x: 1113, endPoint y: 216, distance: 784.0
click at [1207, 172] on ng-form "22 Patients have the rights to receive their records so long as the reason for …" at bounding box center [1207, 172] width 0 height 0
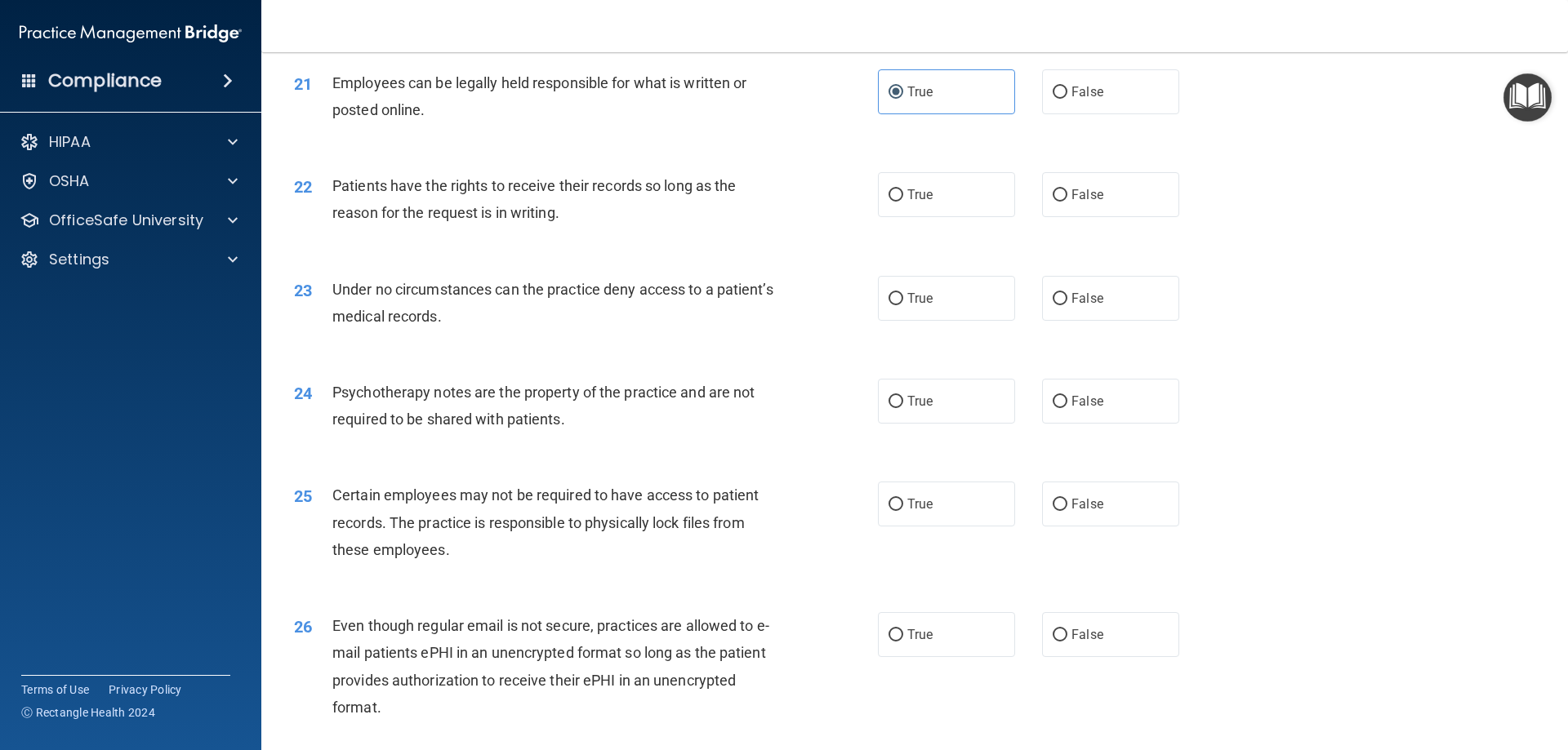
drag, startPoint x: 1026, startPoint y: 303, endPoint x: 1019, endPoint y: 298, distance: 8.6
click at [1024, 300] on div "23 Under no circumstances can the practice deny access to a patient’s medical r…" at bounding box center [913, 307] width 1265 height 103
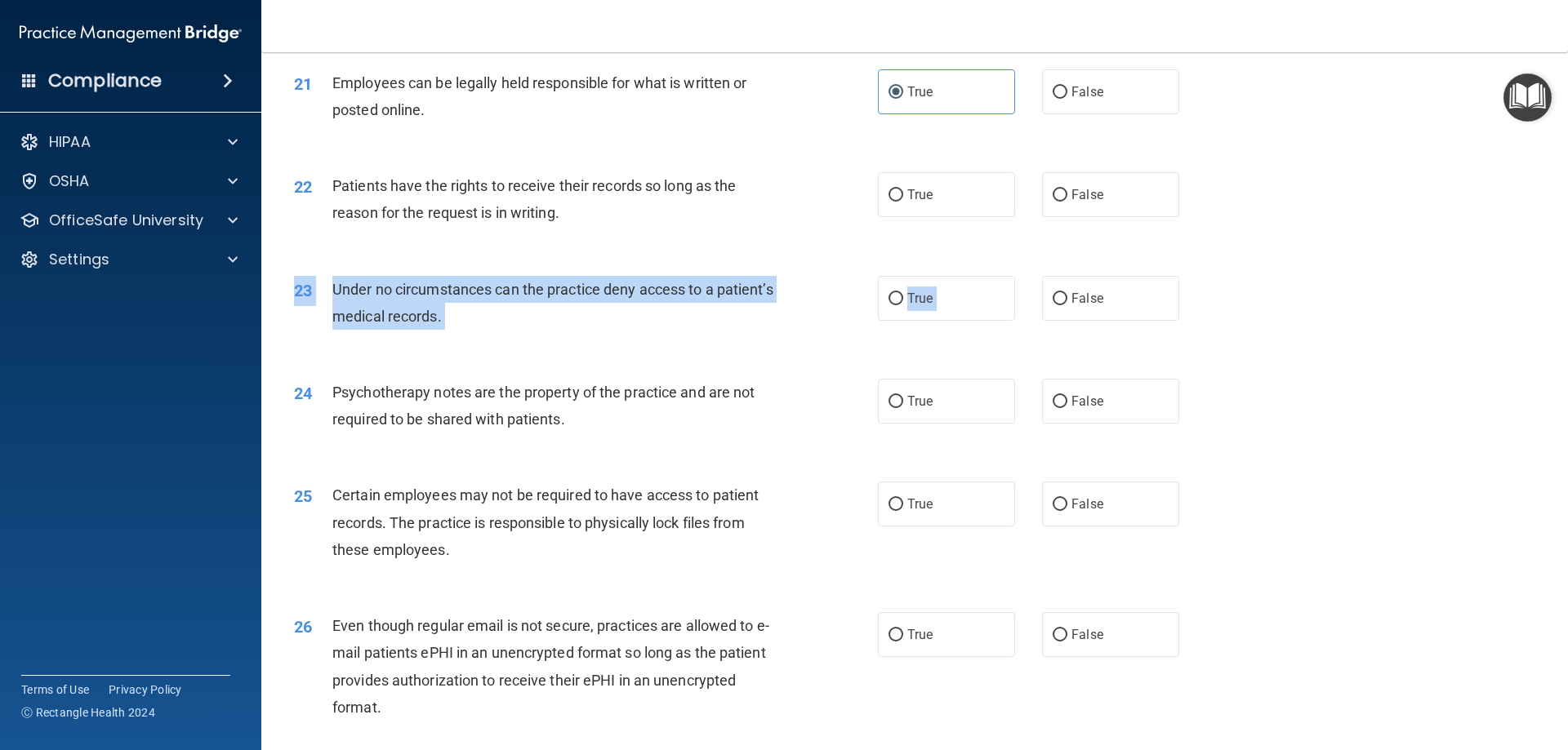
drag, startPoint x: 893, startPoint y: 229, endPoint x: 918, endPoint y: 267, distance: 45.5
click at [904, 218] on label "True" at bounding box center [945, 194] width 137 height 45
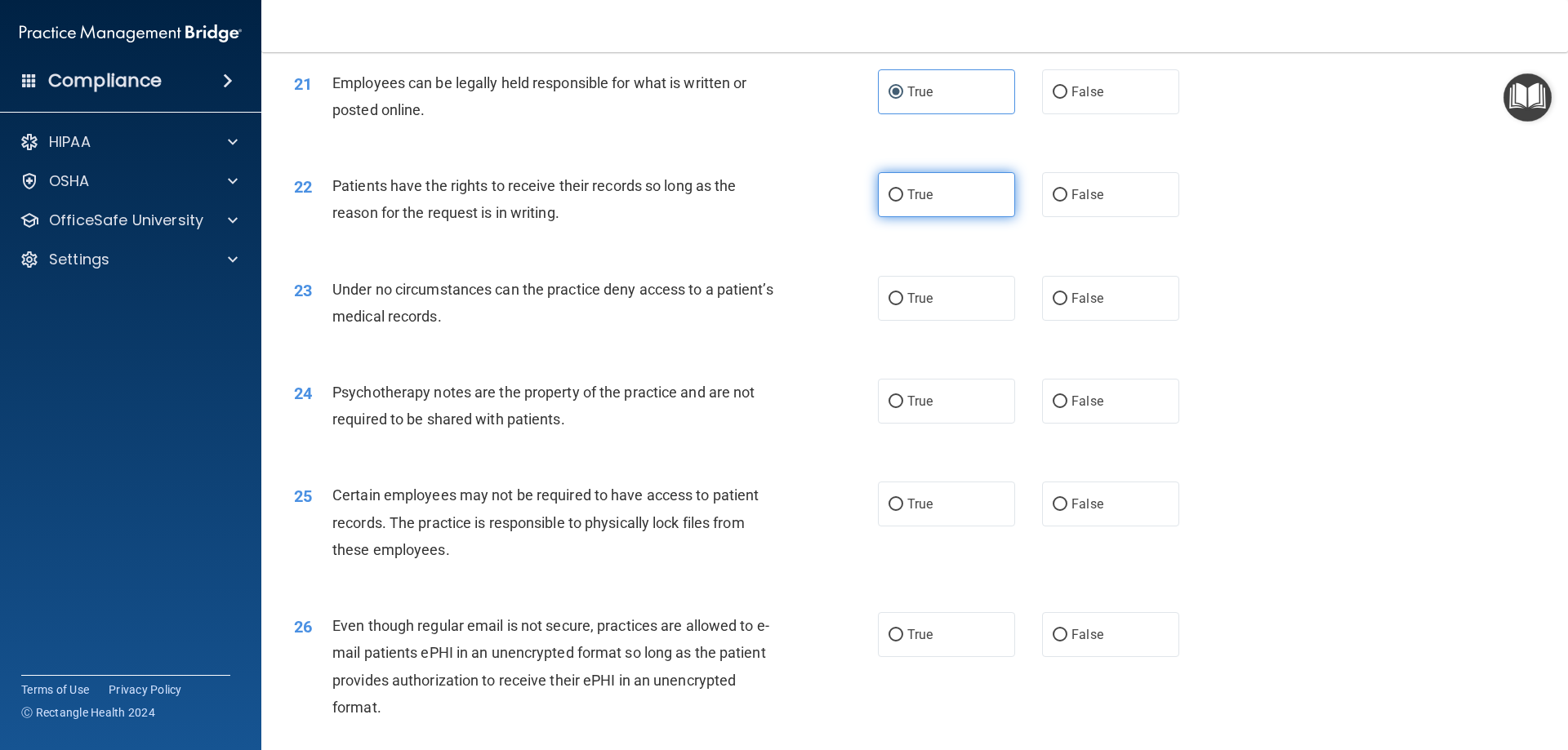
click at [897, 218] on label "True" at bounding box center [945, 194] width 137 height 45
click at [897, 201] on input "True" at bounding box center [895, 195] width 15 height 12
radio input "true"
click at [806, 255] on div "22 Patients have the rights to receive their records so long as the reason for …" at bounding box center [913, 204] width 1265 height 103
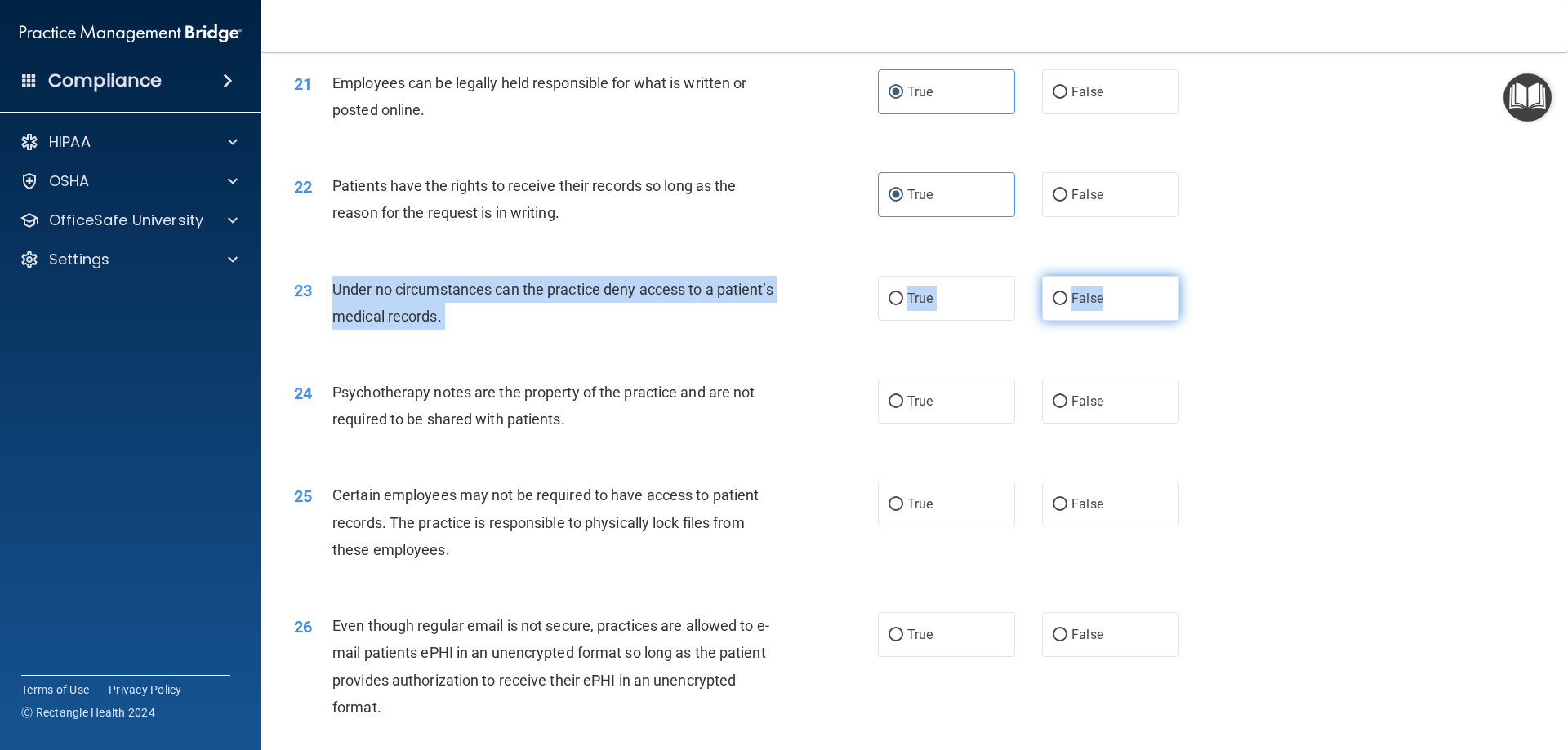
drag, startPoint x: 328, startPoint y: 313, endPoint x: 1144, endPoint y: 313, distance: 816.0
click at [1207, 276] on ng-form "23 Under no circumstances can the practice deny access to a patient’s medical r…" at bounding box center [1207, 276] width 0 height 0
drag, startPoint x: 1147, startPoint y: 337, endPoint x: 1147, endPoint y: 349, distance: 12.0
click at [1148, 321] on label "False" at bounding box center [1110, 298] width 137 height 45
click at [1067, 305] on input "False" at bounding box center [1060, 299] width 15 height 12
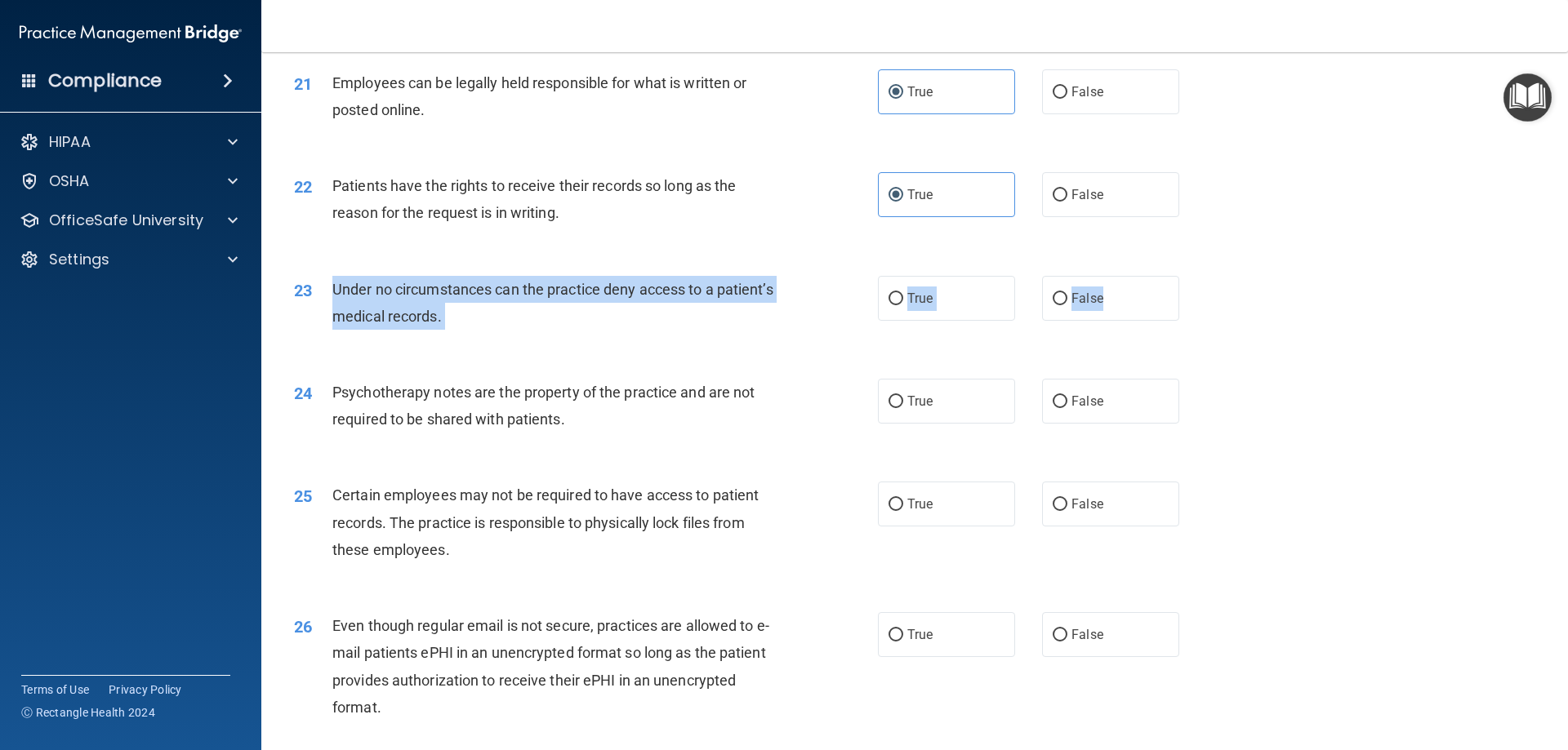
radio input "true"
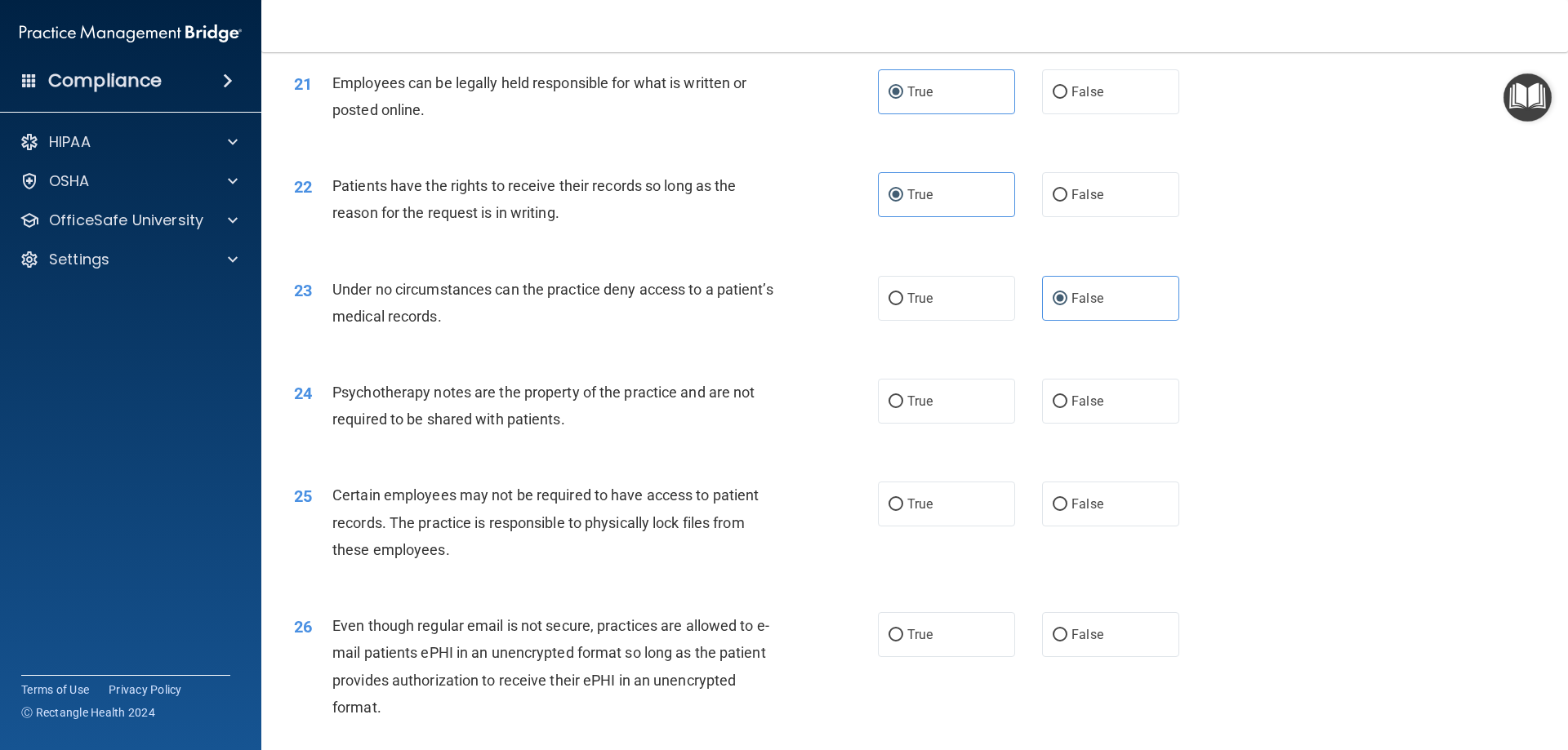
drag, startPoint x: 1264, startPoint y: 354, endPoint x: 1256, endPoint y: 362, distance: 11.3
click at [1258, 359] on div "23 Under no circumstances can the practice deny access to a patient’s medical r…" at bounding box center [913, 307] width 1265 height 103
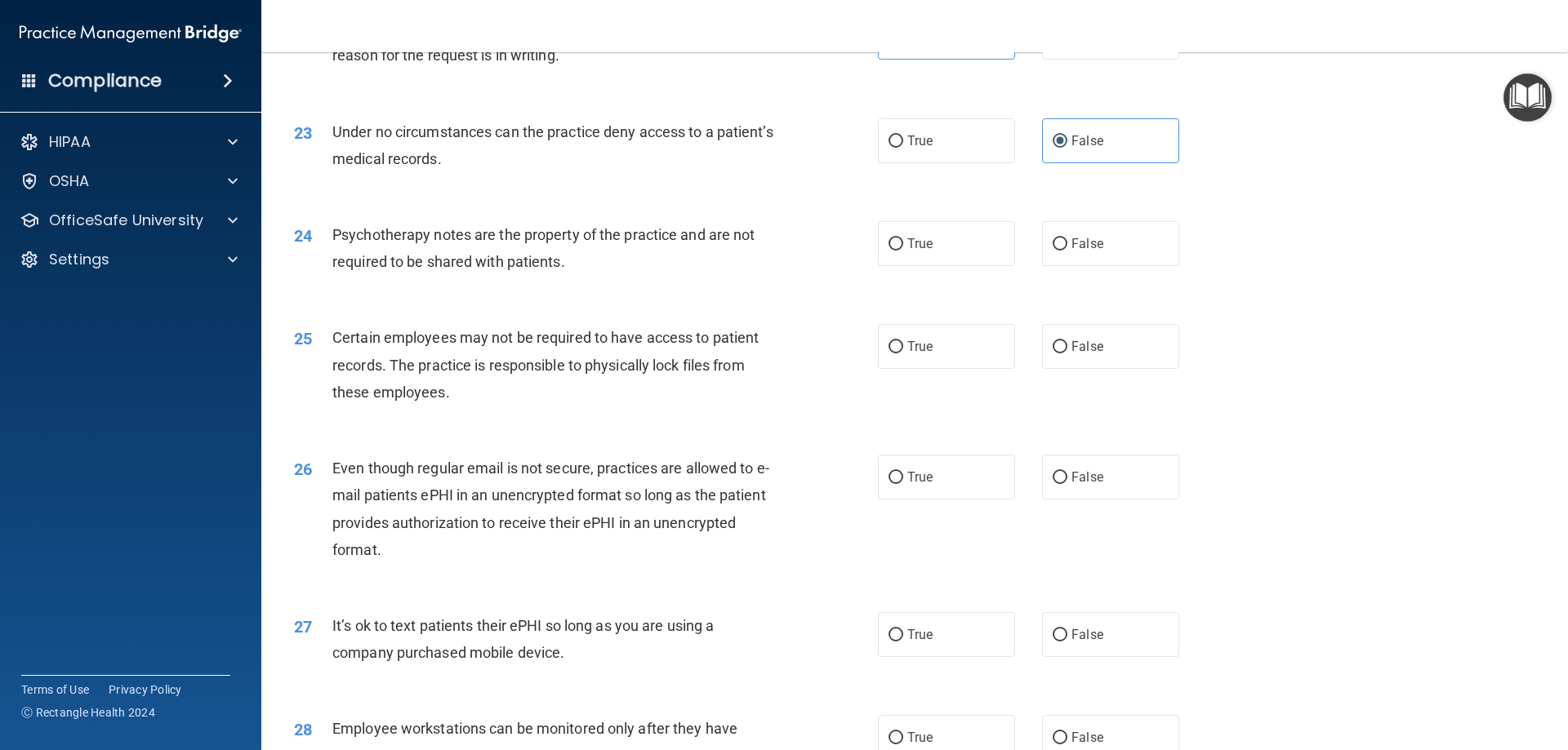
scroll to position [2857, 0]
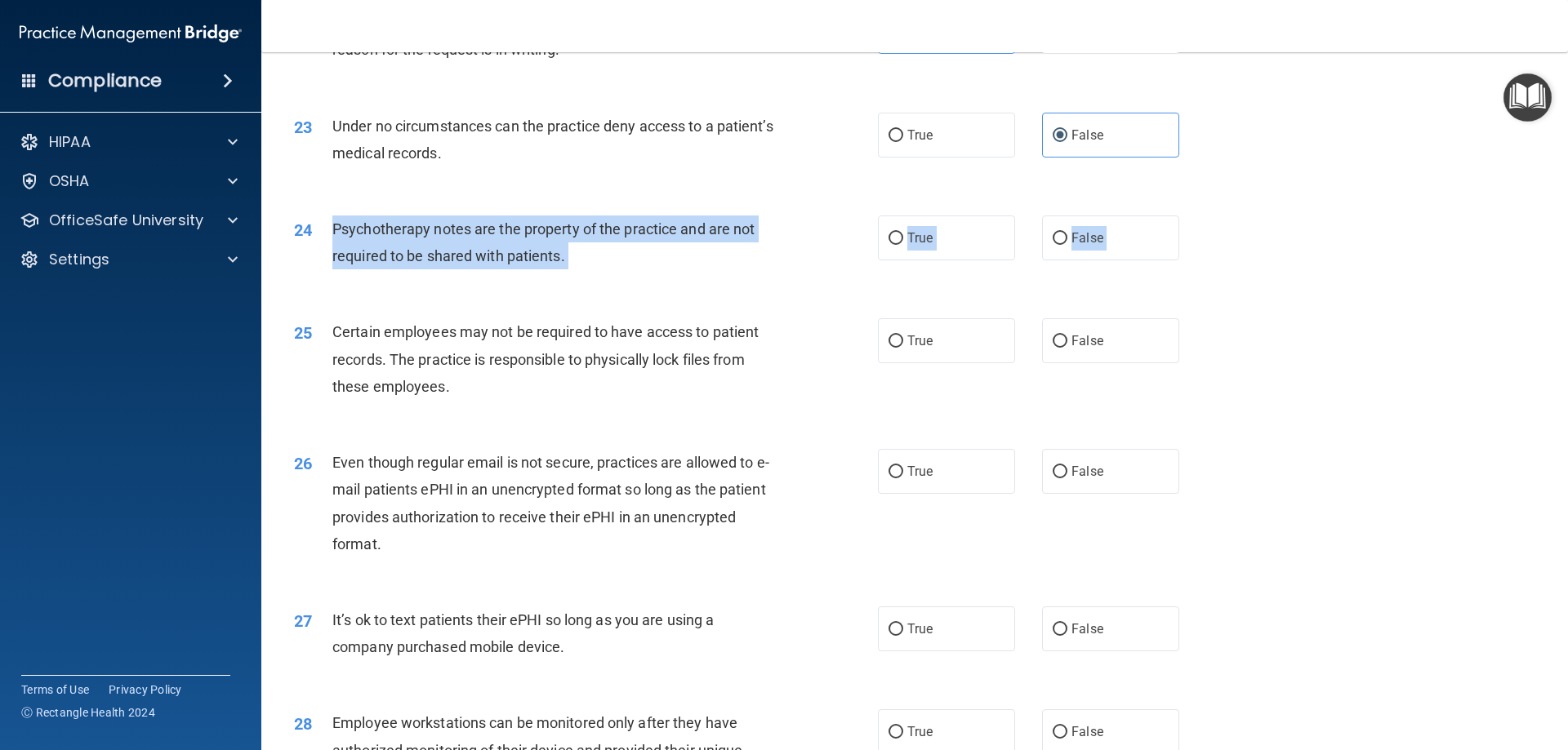
drag, startPoint x: 346, startPoint y: 258, endPoint x: 1254, endPoint y: 327, distance: 910.6
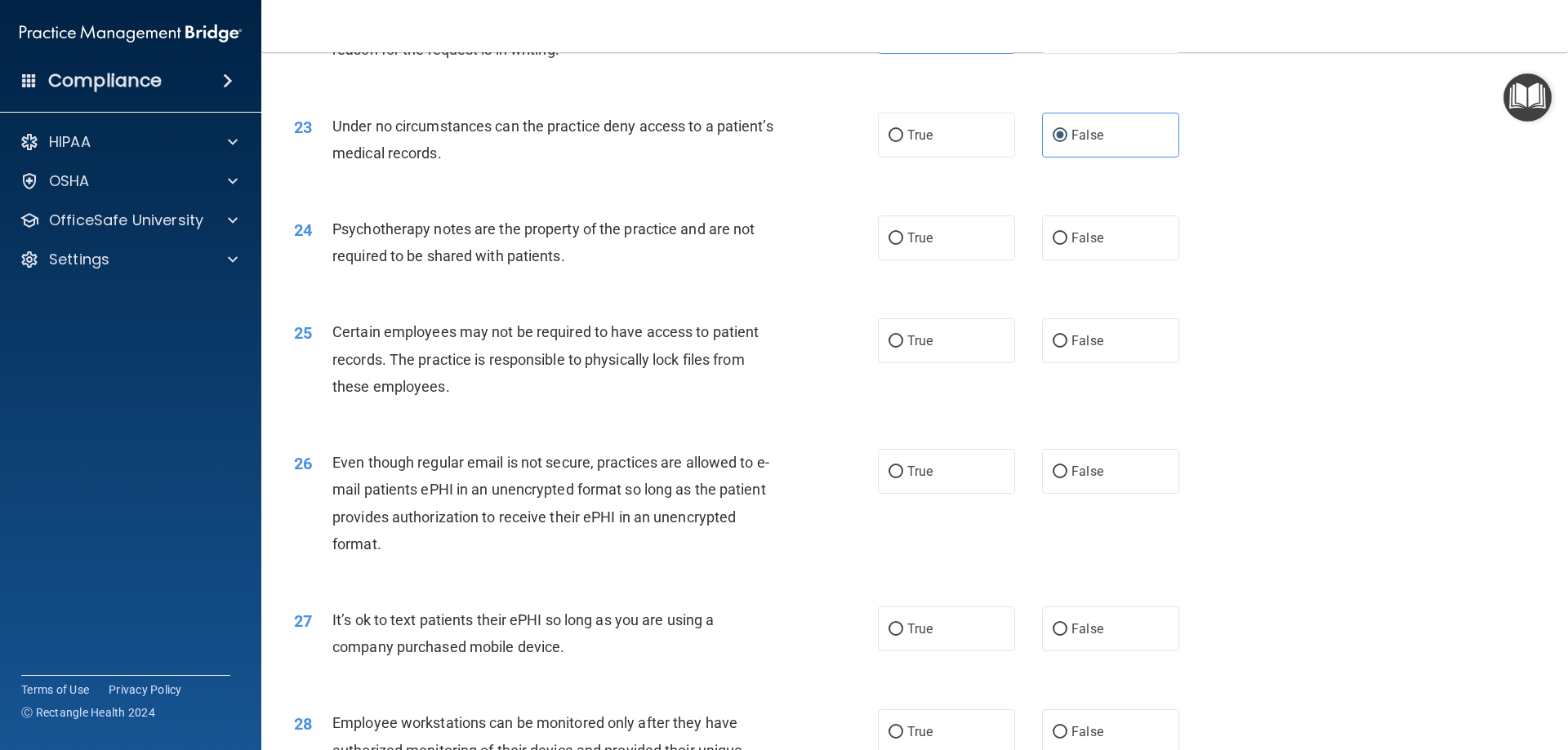
click at [1217, 290] on div "24 Psychotherapy notes are the property of the practice and are not required to…" at bounding box center [913, 247] width 1265 height 103
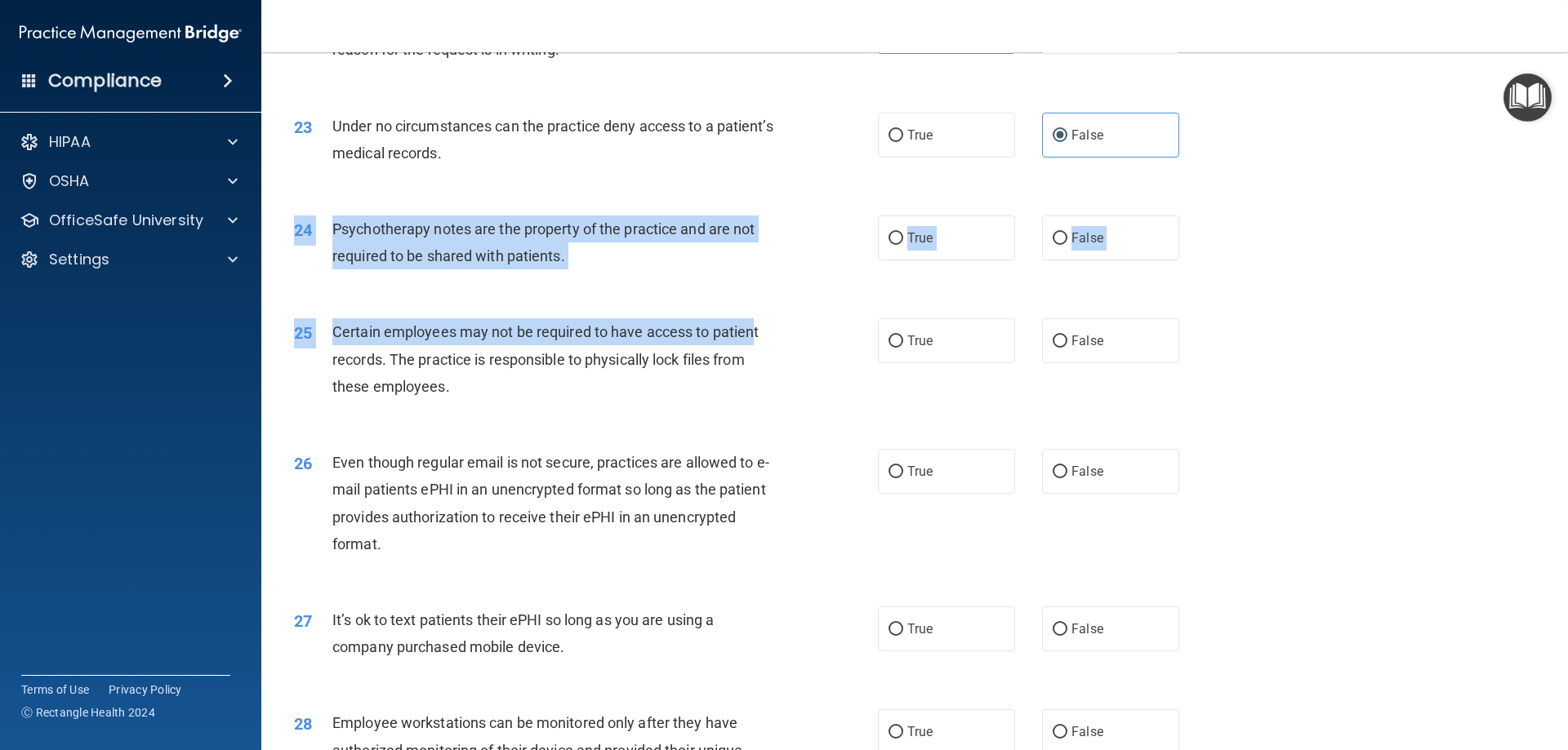
drag, startPoint x: 754, startPoint y: 346, endPoint x: 754, endPoint y: 317, distance: 29.0
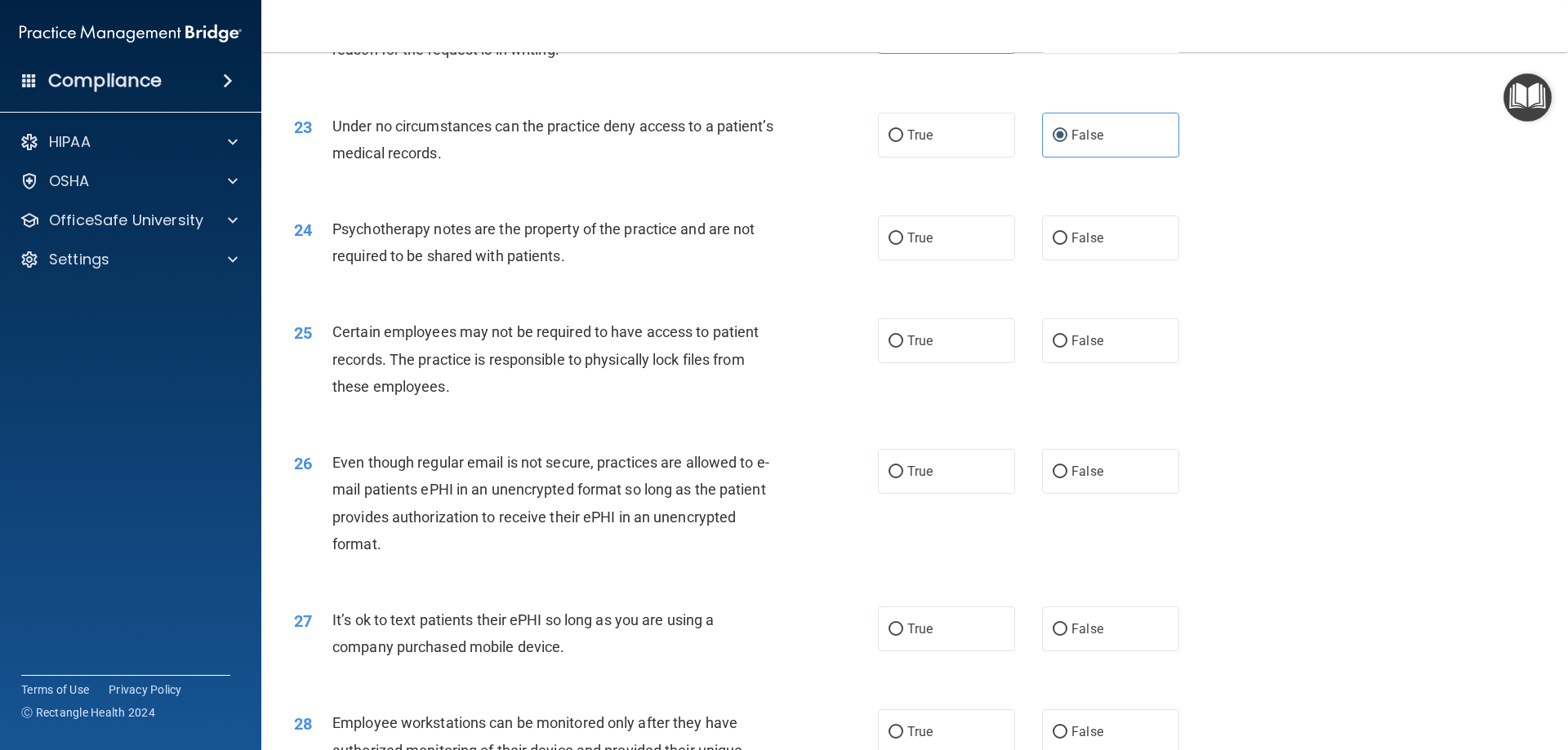
click at [763, 298] on div "24 Psychotherapy notes are the property of the practice and are not required to…" at bounding box center [913, 247] width 1265 height 103
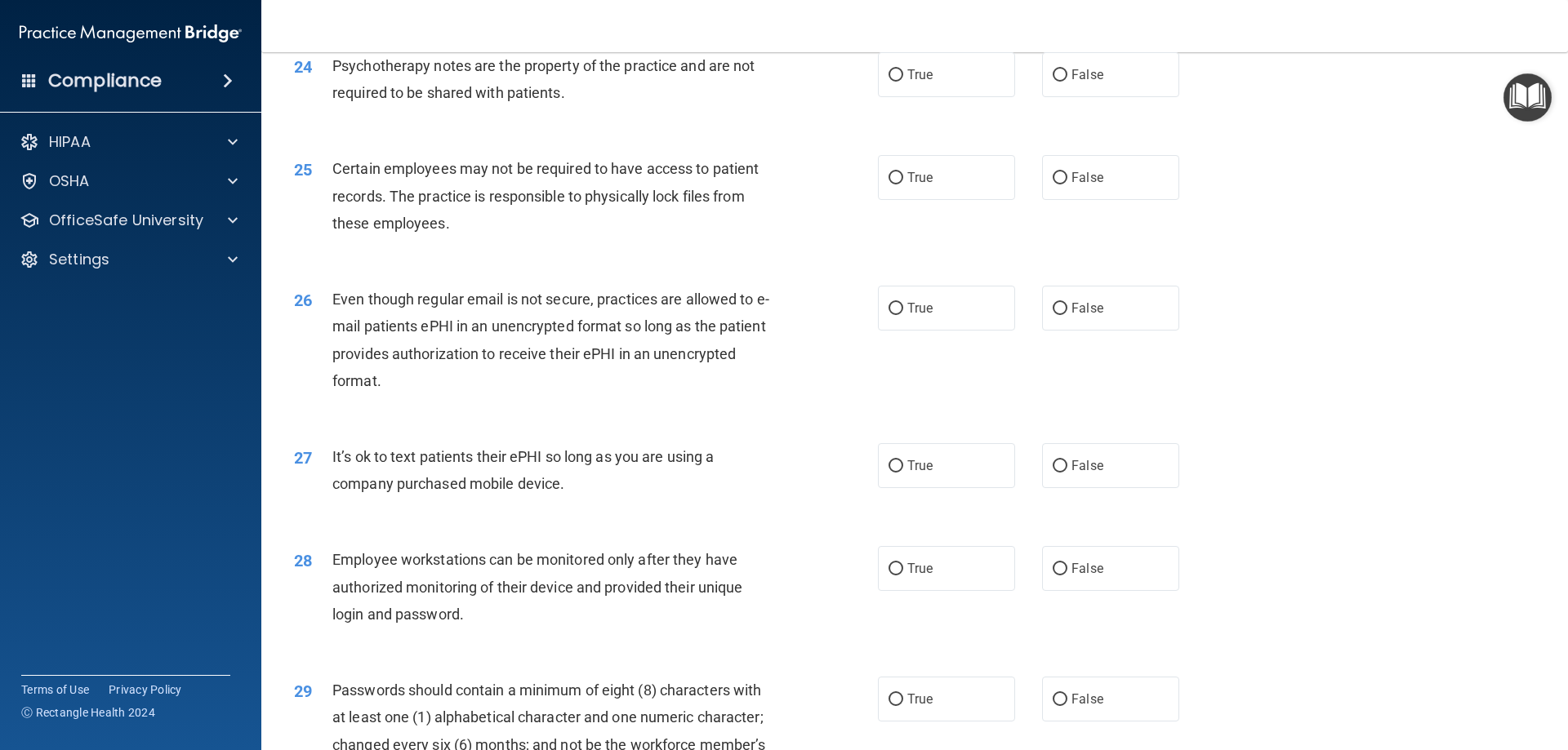
scroll to position [2939, 0]
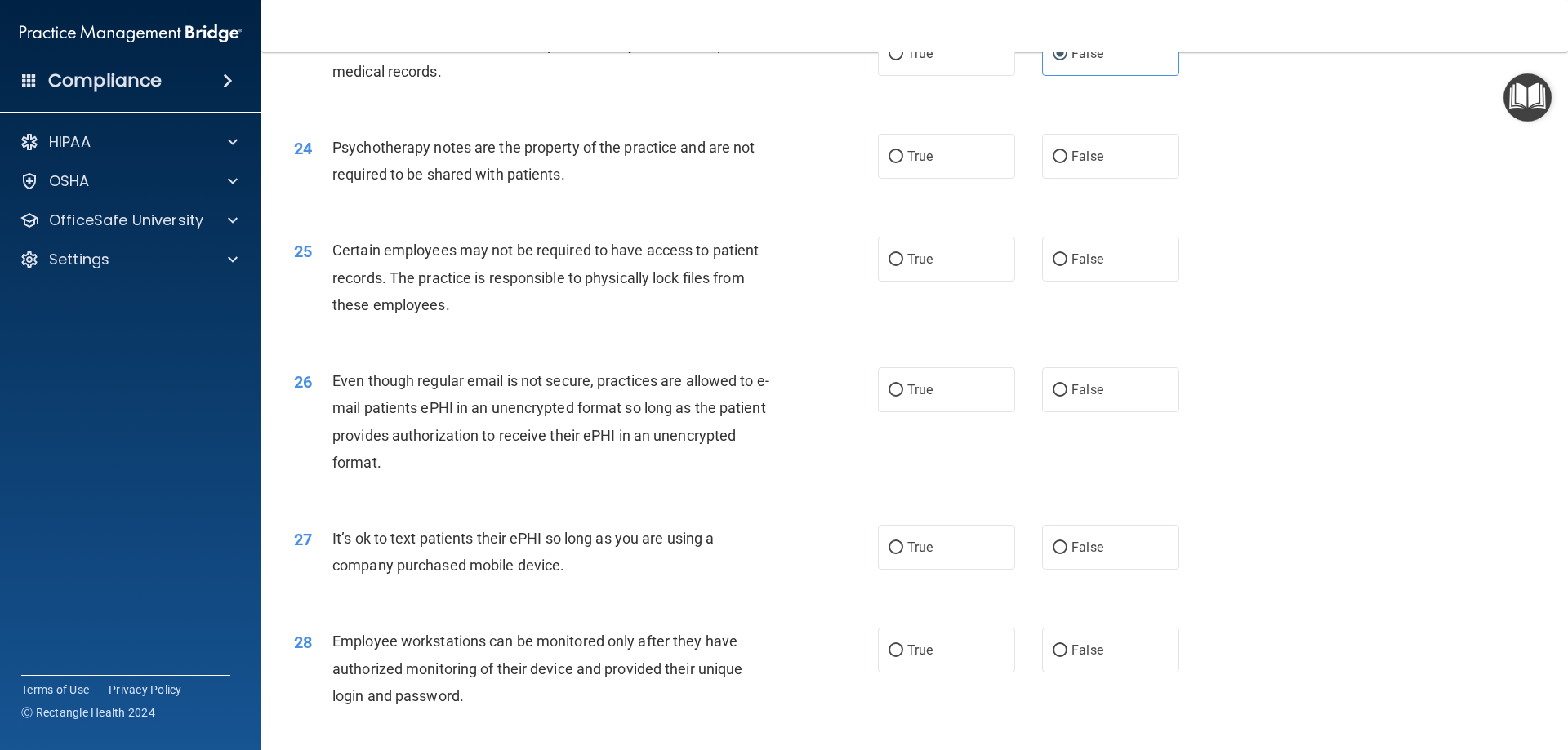
drag, startPoint x: 1060, startPoint y: 198, endPoint x: 1009, endPoint y: 215, distance: 53.8
click at [1060, 179] on label "False" at bounding box center [1110, 157] width 137 height 45
click at [1060, 163] on input "False" at bounding box center [1060, 157] width 15 height 12
radio input "true"
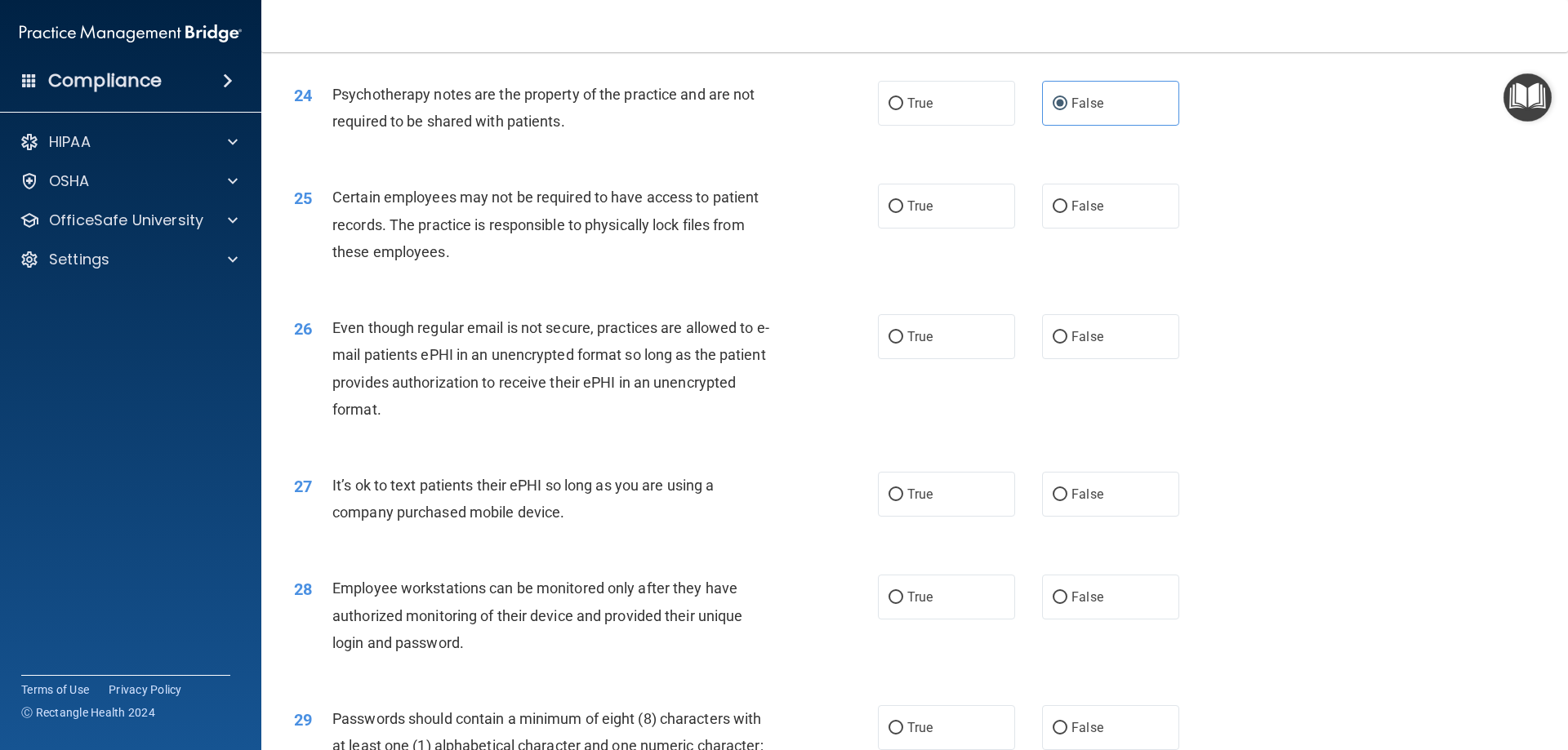
scroll to position [3021, 0]
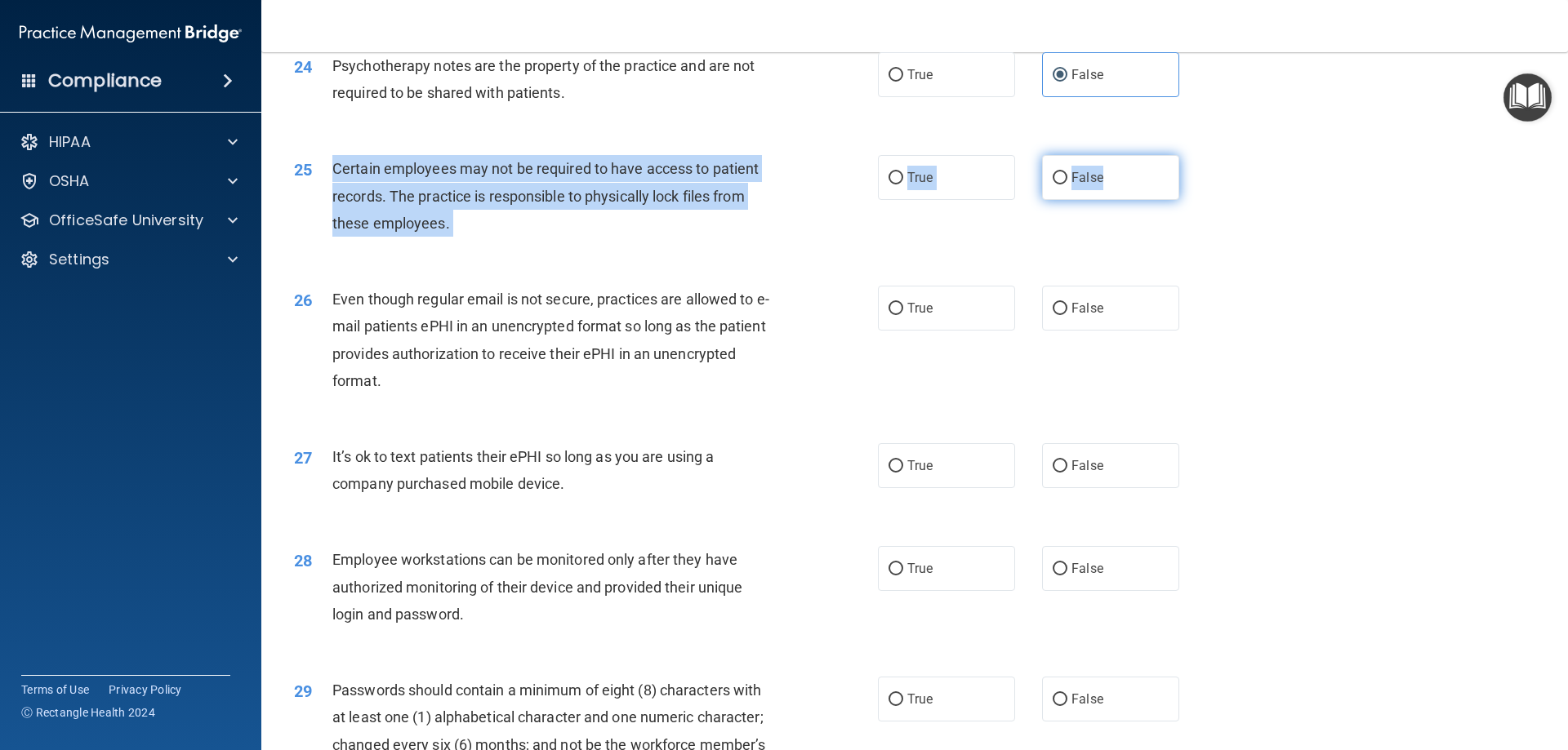
drag, startPoint x: 329, startPoint y: 194, endPoint x: 1147, endPoint y: 218, distance: 818.4
click at [1207, 155] on ng-form "25 Certain employees may not be required to have access to patient records. The…" at bounding box center [1207, 155] width 0 height 0
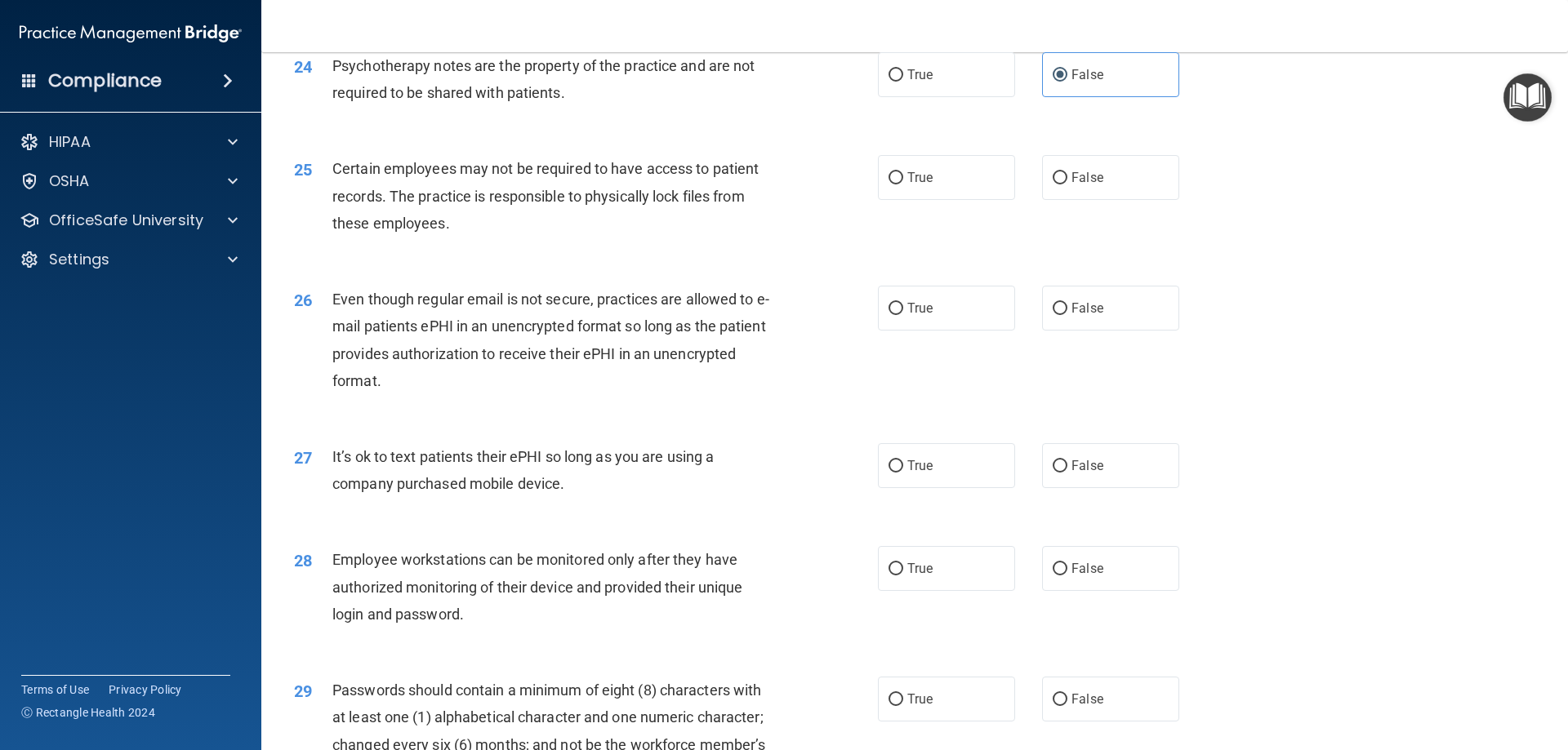
drag, startPoint x: 816, startPoint y: 288, endPoint x: 831, endPoint y: 284, distance: 15.5
click at [828, 266] on div "25 Certain employees may not be required to have access to patient records. The…" at bounding box center [913, 200] width 1265 height 131
click at [937, 231] on div "25 Certain employees may not be required to have access to patient records. The…" at bounding box center [913, 200] width 1265 height 131
drag, startPoint x: 922, startPoint y: 188, endPoint x: 909, endPoint y: 209, distance: 24.7
click at [921, 190] on label "True" at bounding box center [945, 177] width 137 height 45
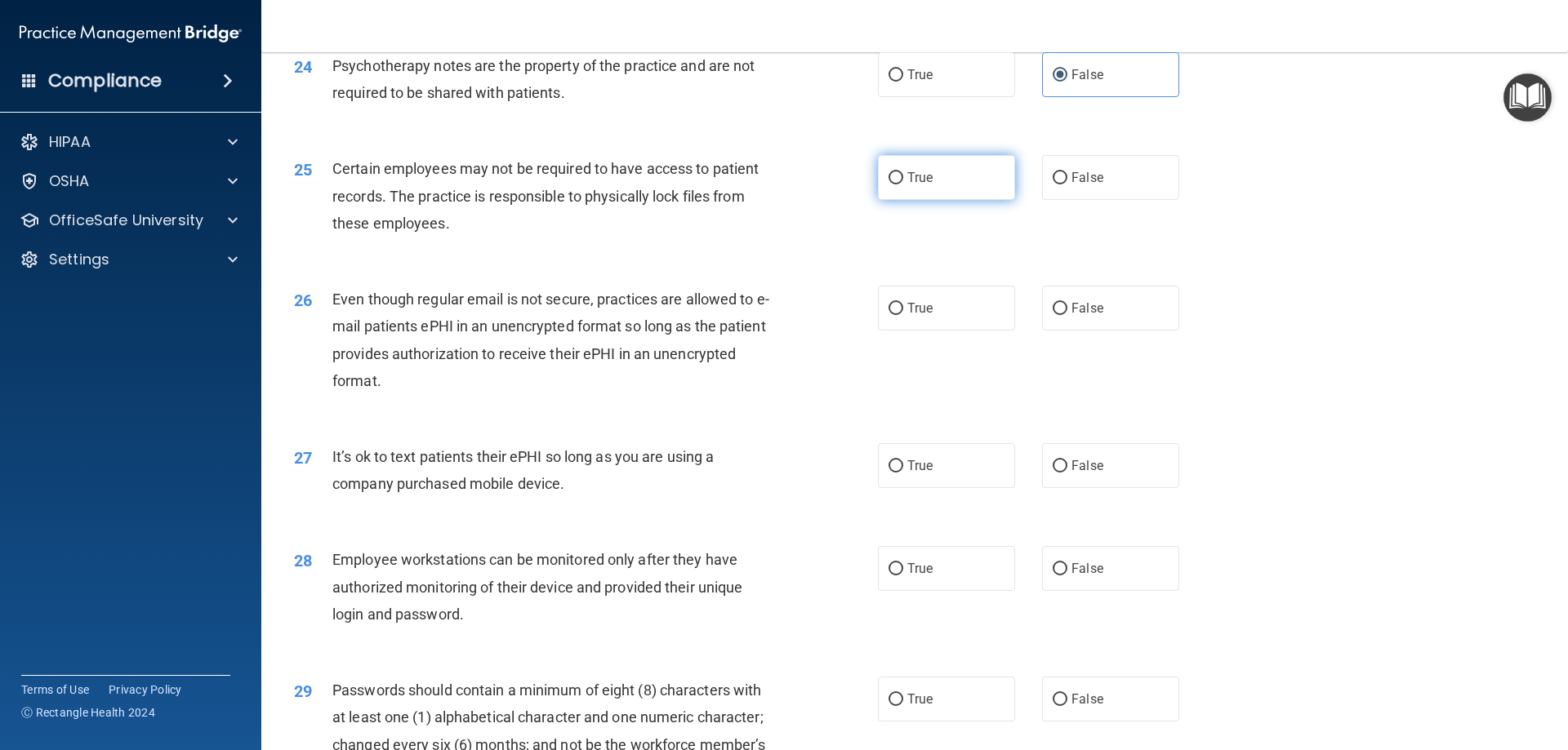
click at [903, 185] on input "True" at bounding box center [895, 178] width 15 height 12
radio input "true"
click at [792, 245] on div "25 Certain employees may not be required to have access to patient records. The…" at bounding box center [586, 200] width 633 height 89
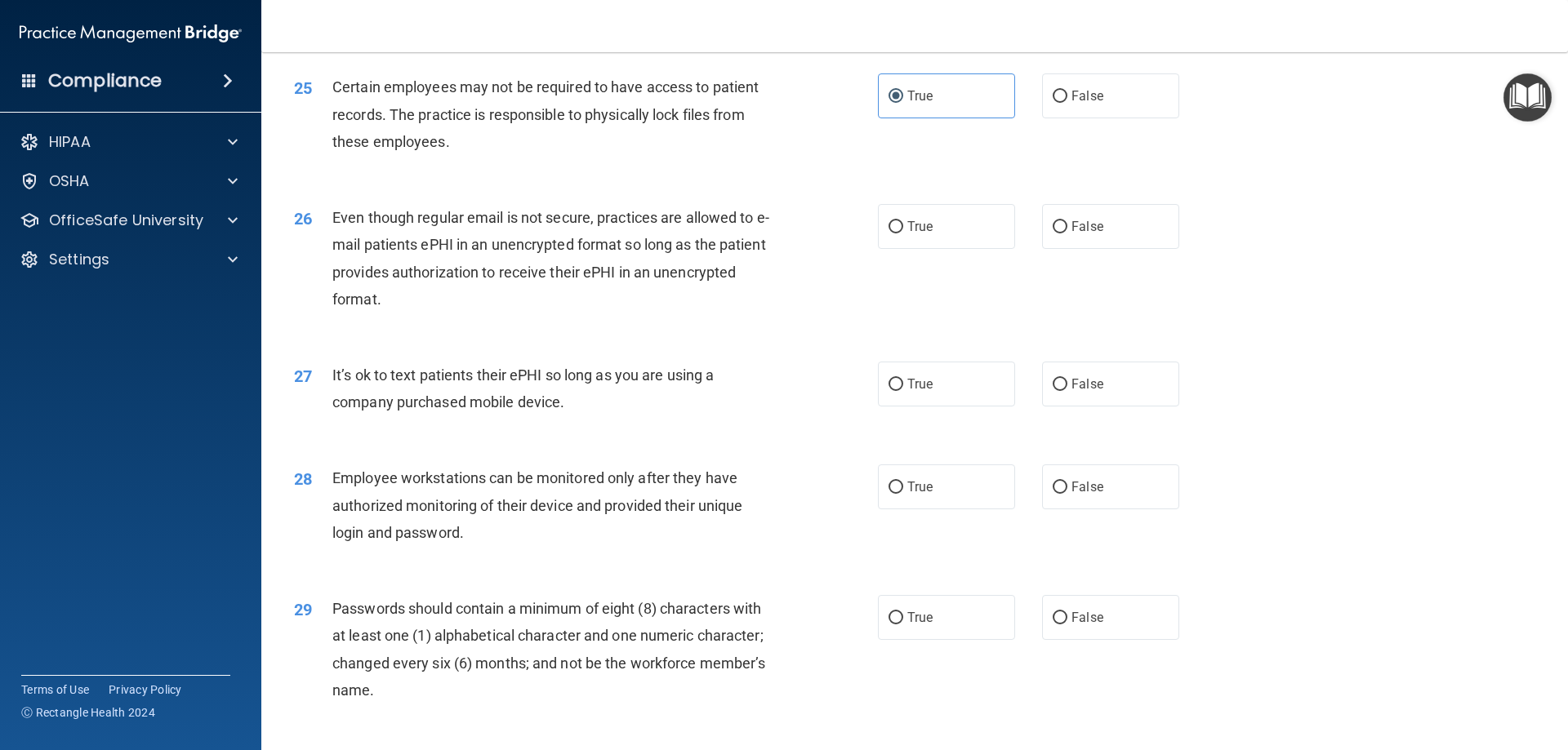
scroll to position [3184, 0]
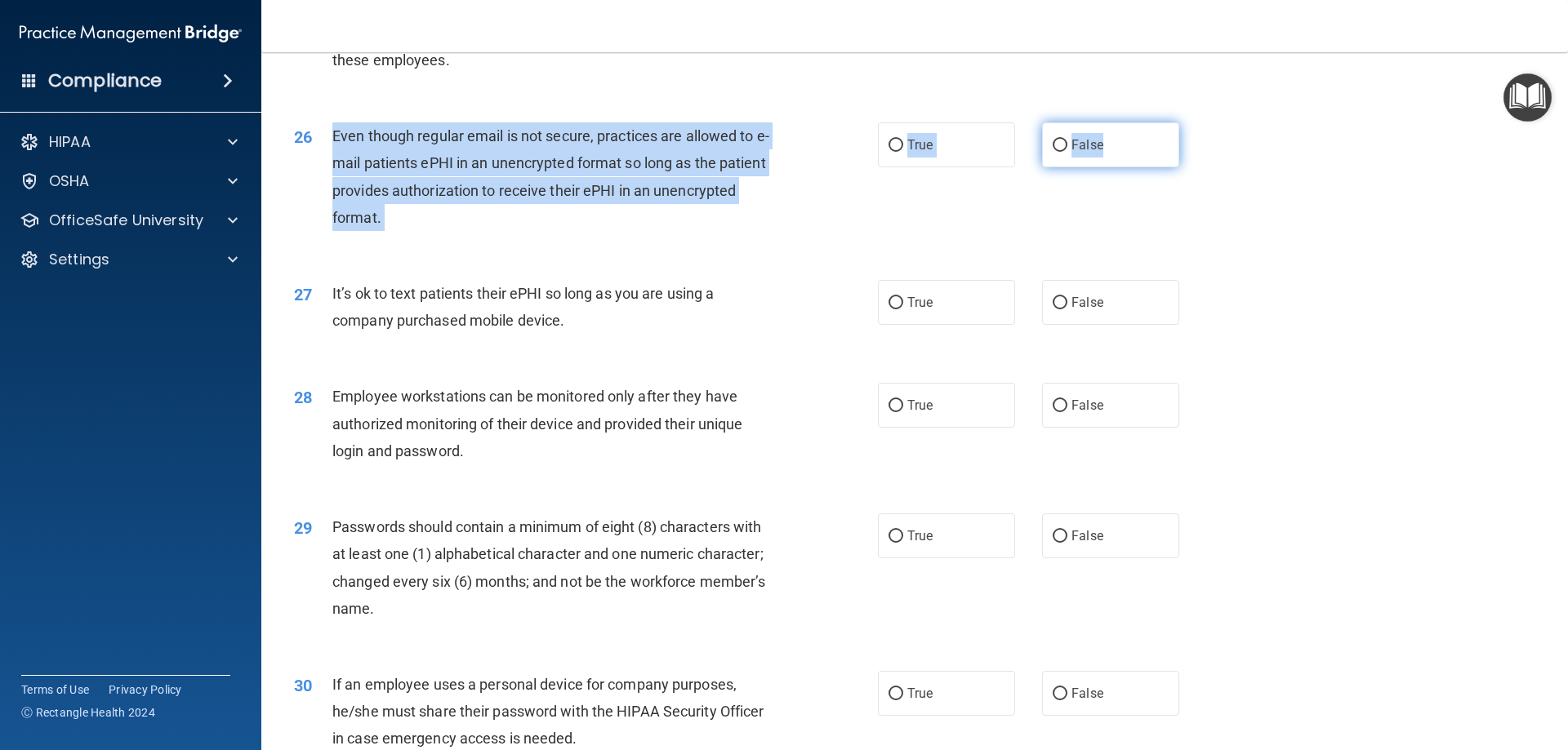
drag, startPoint x: 330, startPoint y: 160, endPoint x: 1120, endPoint y: 180, distance: 790.3
click at [1207, 122] on ng-form "26 Even though regular email is not secure, practices are allowed to e-mail pat…" at bounding box center [1207, 122] width 0 height 0
click at [795, 157] on div "26 Even though regular email is not secure, practices are allowed to e-mail pat…" at bounding box center [586, 181] width 633 height 117
click at [914, 153] on span "True" at bounding box center [919, 144] width 25 height 15
click at [903, 152] on input "True" at bounding box center [895, 145] width 15 height 12
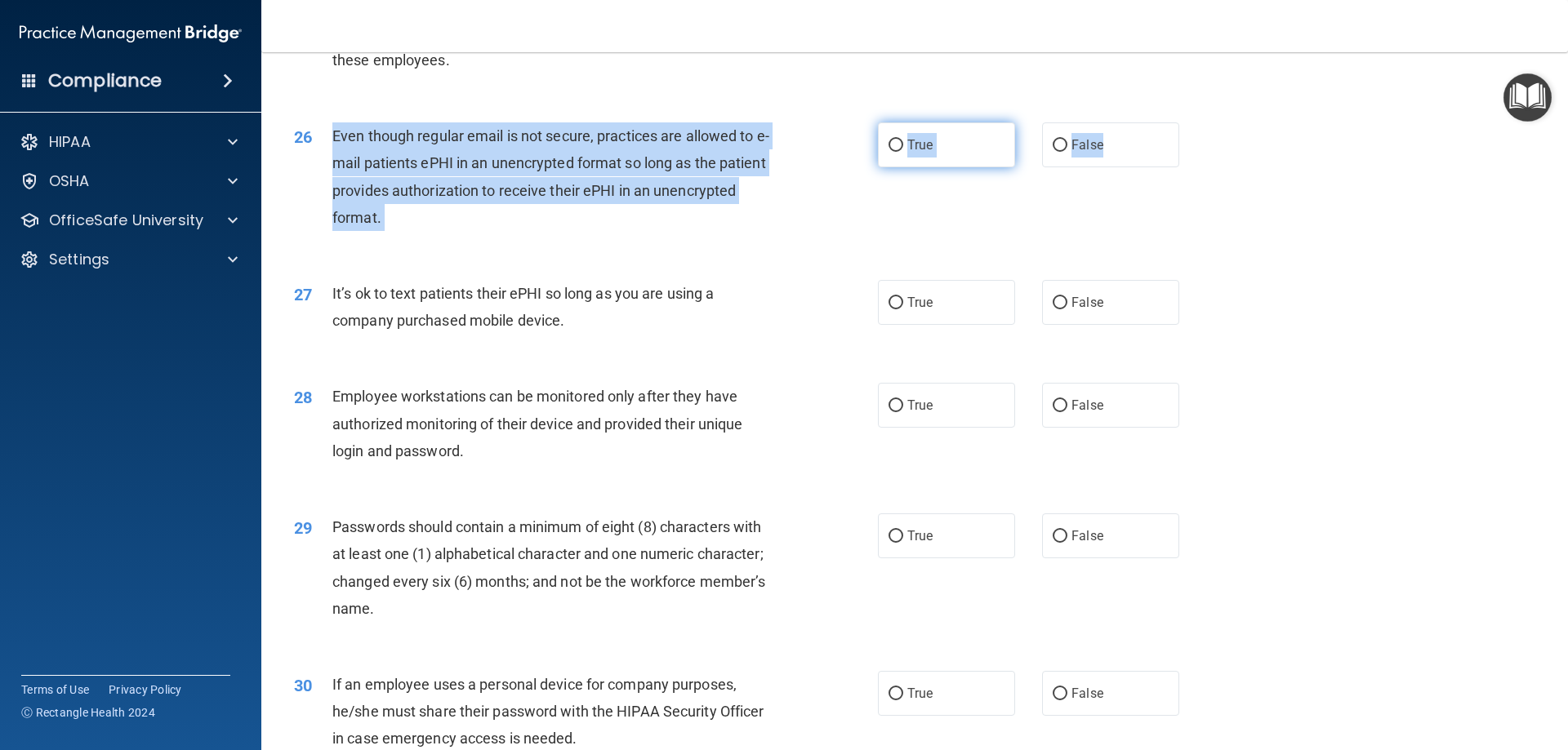
radio input "true"
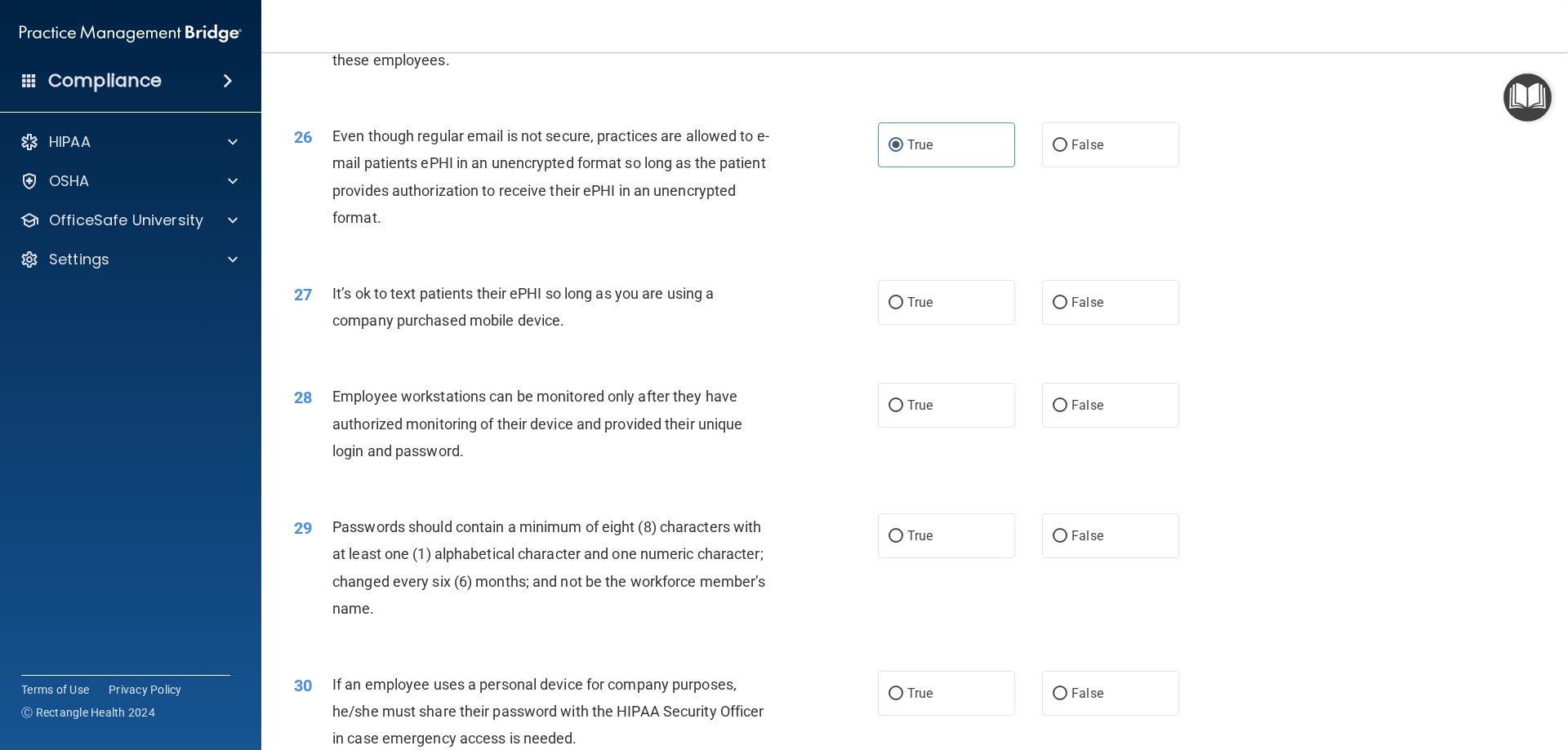
click at [815, 224] on div "26 Even though regular email is not secure, practices are allowed to e-mail pat…" at bounding box center [586, 181] width 633 height 117
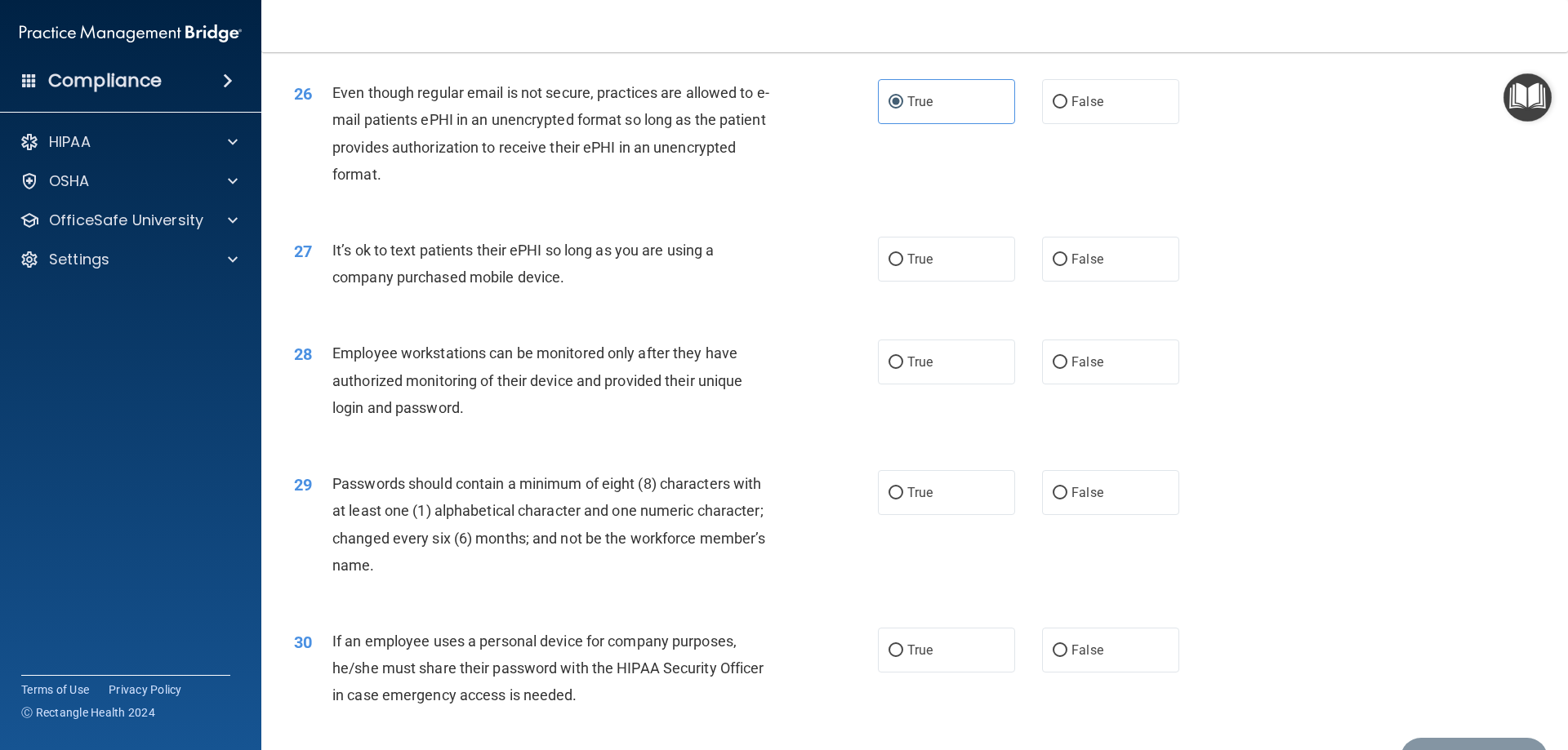
scroll to position [3348, 0]
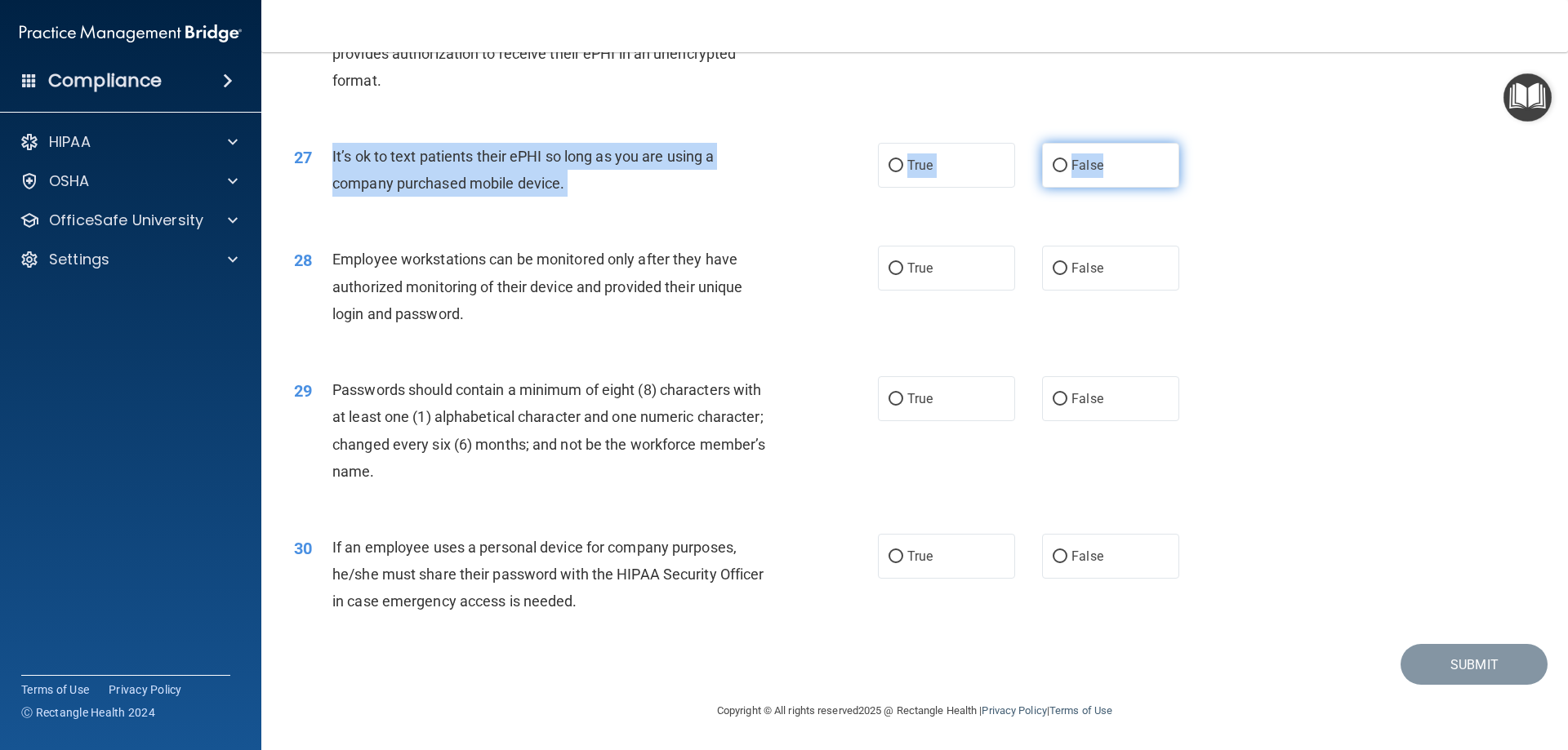
drag, startPoint x: 326, startPoint y: 153, endPoint x: 1111, endPoint y: 157, distance: 785.0
click at [1207, 143] on ng-form "27 It’s ok to text patients their ePHI so long as you are using a company purch…" at bounding box center [1207, 143] width 0 height 0
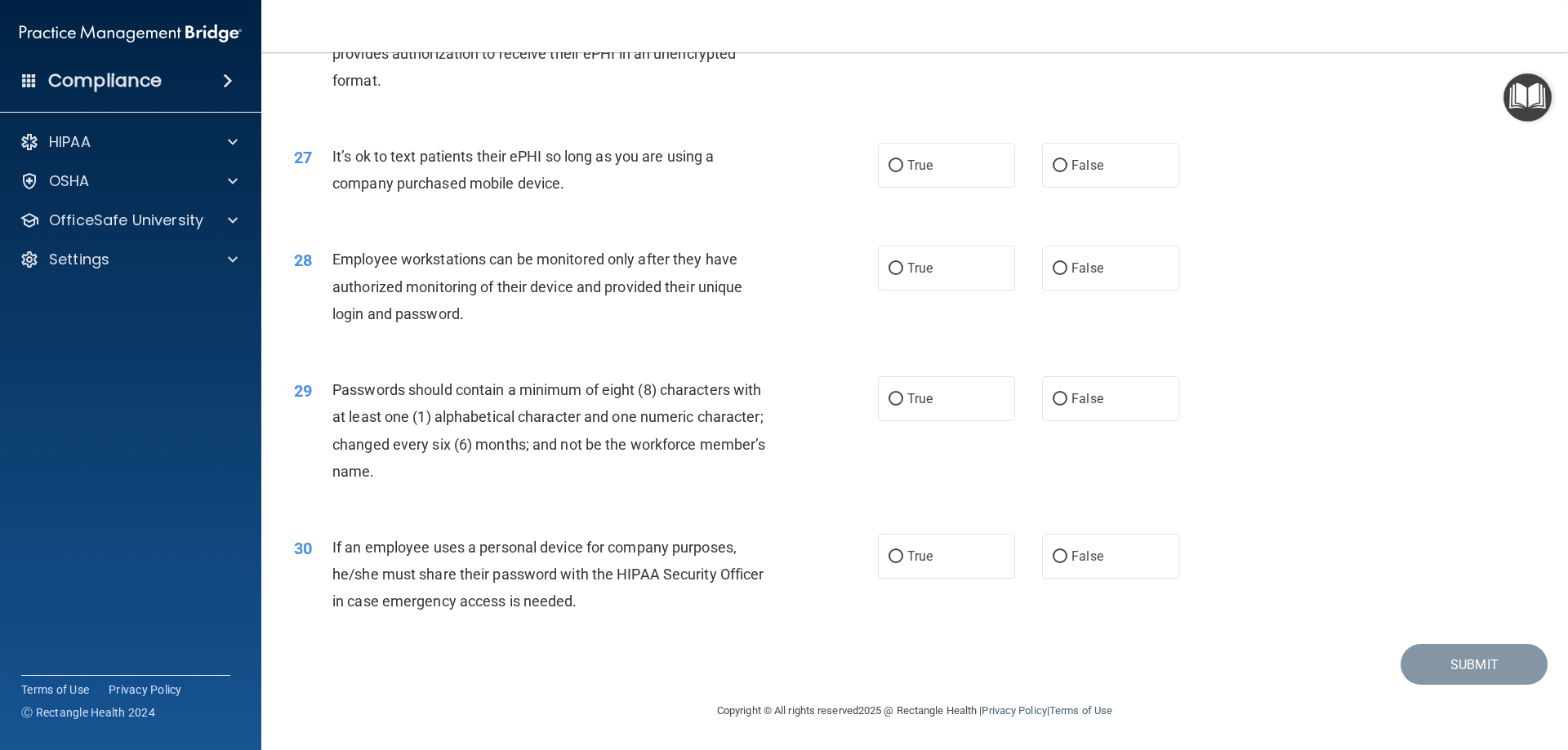
drag, startPoint x: 813, startPoint y: 281, endPoint x: 860, endPoint y: 267, distance: 49.0
click at [837, 273] on div "28 Employee workstations can be monitored only after they have authorized monit…" at bounding box center [586, 291] width 633 height 89
click at [1073, 190] on div "27 It’s ok to text patients their ePHI so long as you are using a company purch…" at bounding box center [913, 174] width 1265 height 103
drag, startPoint x: 1070, startPoint y: 173, endPoint x: 1061, endPoint y: 196, distance: 24.7
click at [1070, 176] on label "False" at bounding box center [1110, 165] width 137 height 45
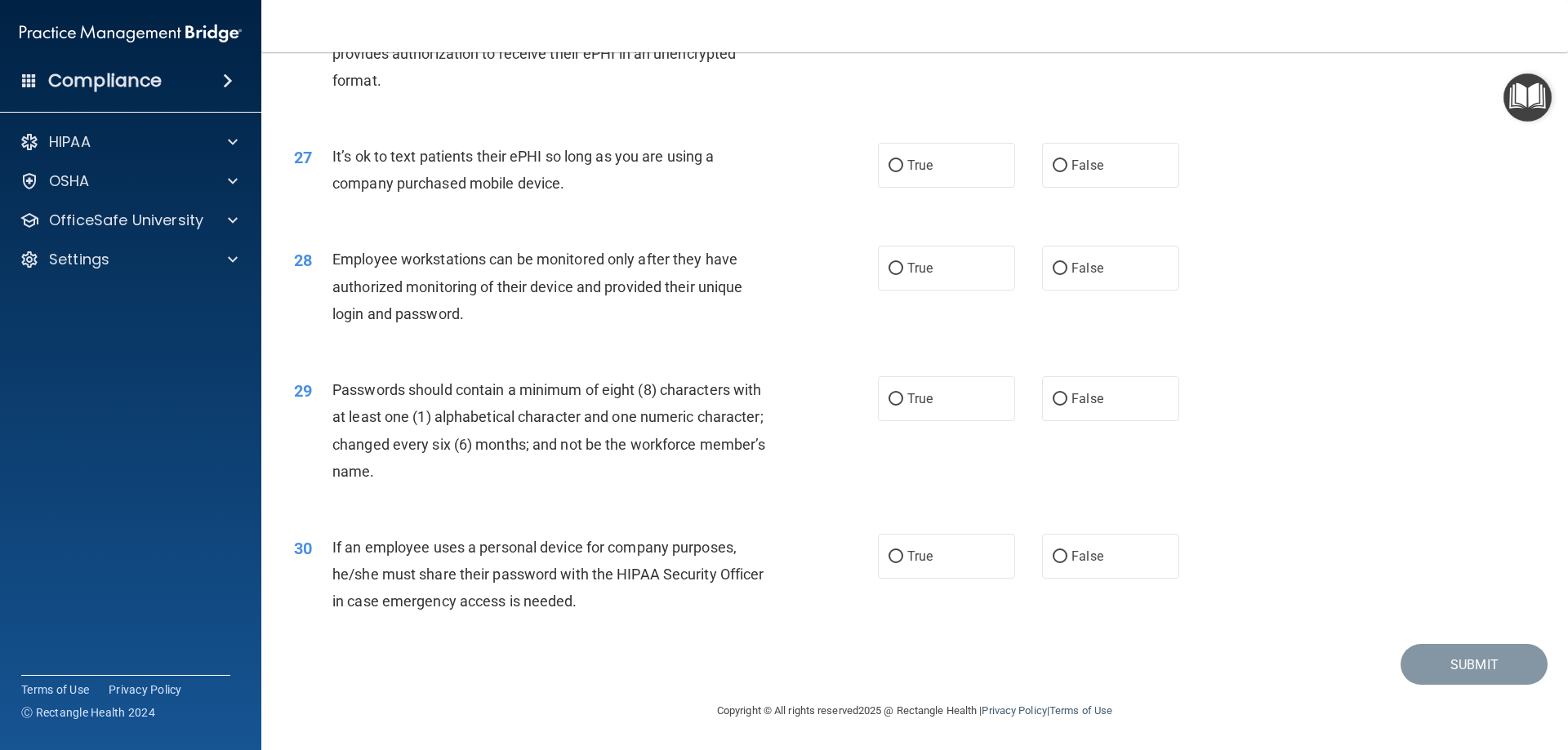
click at [1067, 172] on input "False" at bounding box center [1060, 166] width 15 height 12
radio input "true"
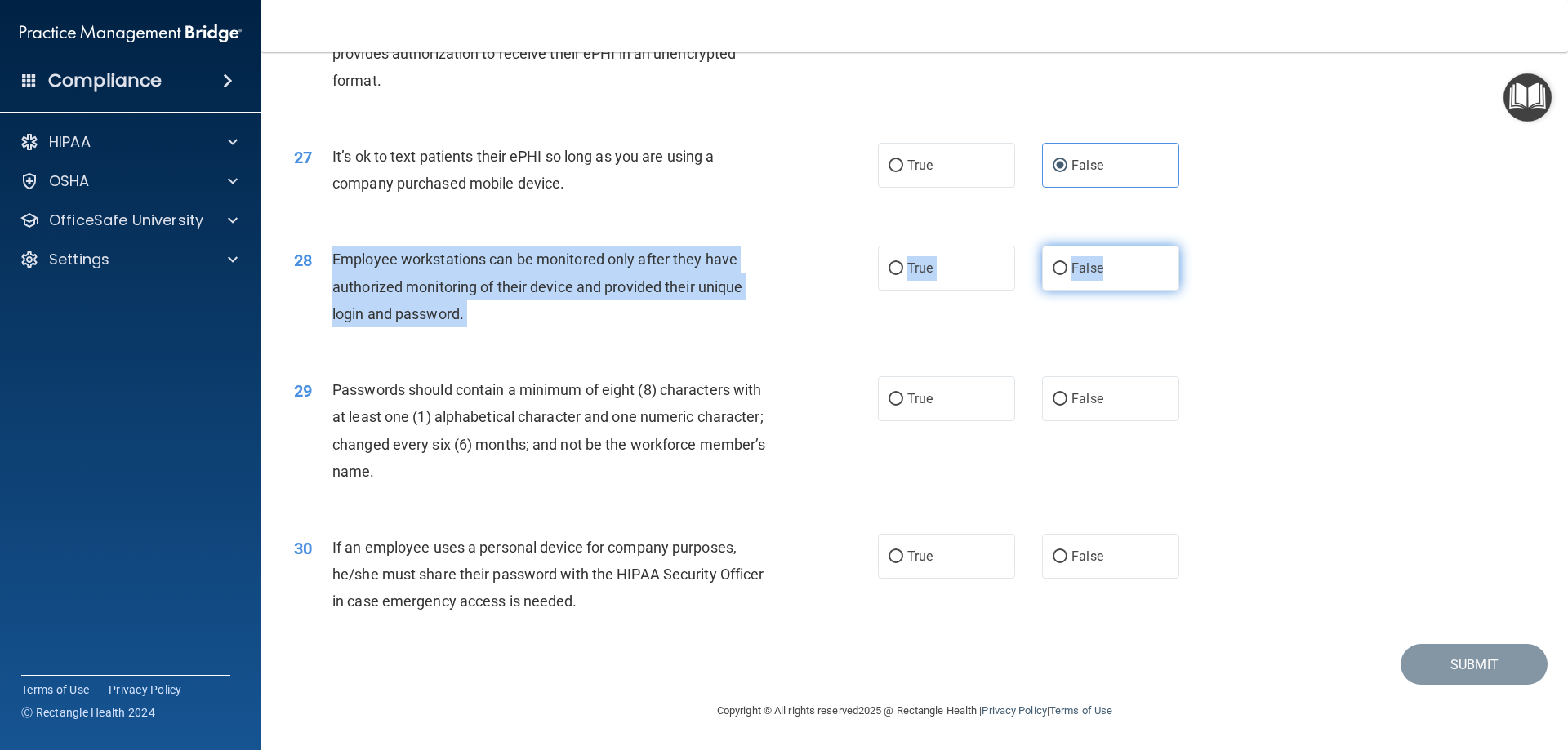
drag, startPoint x: 336, startPoint y: 265, endPoint x: 1116, endPoint y: 270, distance: 780.0
click at [1207, 246] on ng-form "28 Employee workstations can be monitored only after they have authorized monit…" at bounding box center [1207, 246] width 0 height 0
click at [1085, 272] on span "False" at bounding box center [1086, 268] width 32 height 15
click at [1067, 272] on input "False" at bounding box center [1060, 269] width 15 height 12
radio input "true"
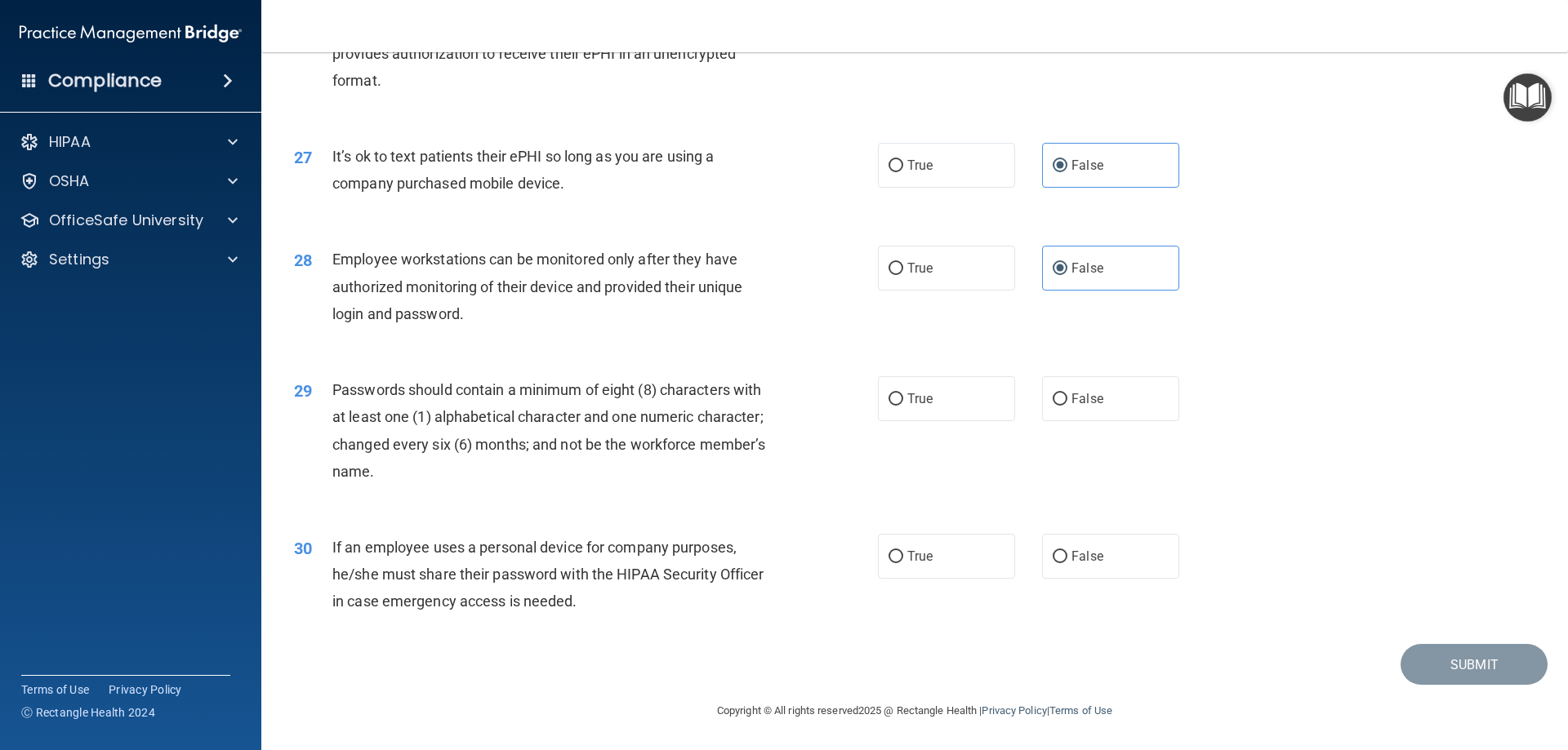
click at [1308, 364] on div "29 Passwords should contain a minimum of eight (8) characters with at least one…" at bounding box center [913, 434] width 1265 height 157
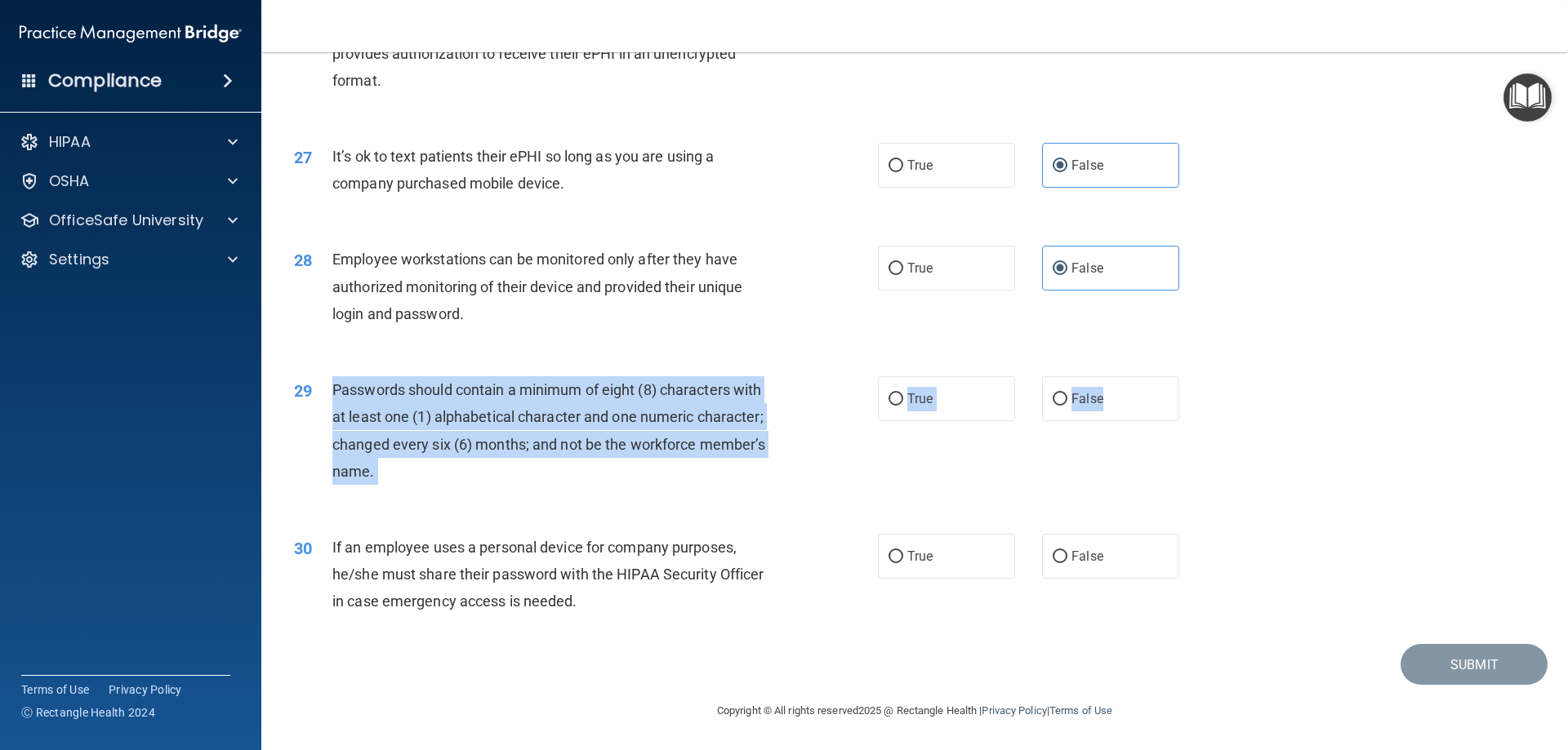
drag, startPoint x: 316, startPoint y: 379, endPoint x: 1110, endPoint y: 427, distance: 795.4
click at [1207, 377] on ng-form "29 Passwords should contain a minimum of eight (8) characters with at least one…" at bounding box center [1207, 377] width 0 height 0
drag, startPoint x: 801, startPoint y: 420, endPoint x: 840, endPoint y: 414, distance: 39.5
click at [802, 420] on div "29 Passwords should contain a minimum of eight (8) characters with at least one…" at bounding box center [586, 435] width 633 height 117
click at [877, 425] on div "29 Passwords should contain a minimum of eight (8) characters with at least one…" at bounding box center [586, 435] width 633 height 117
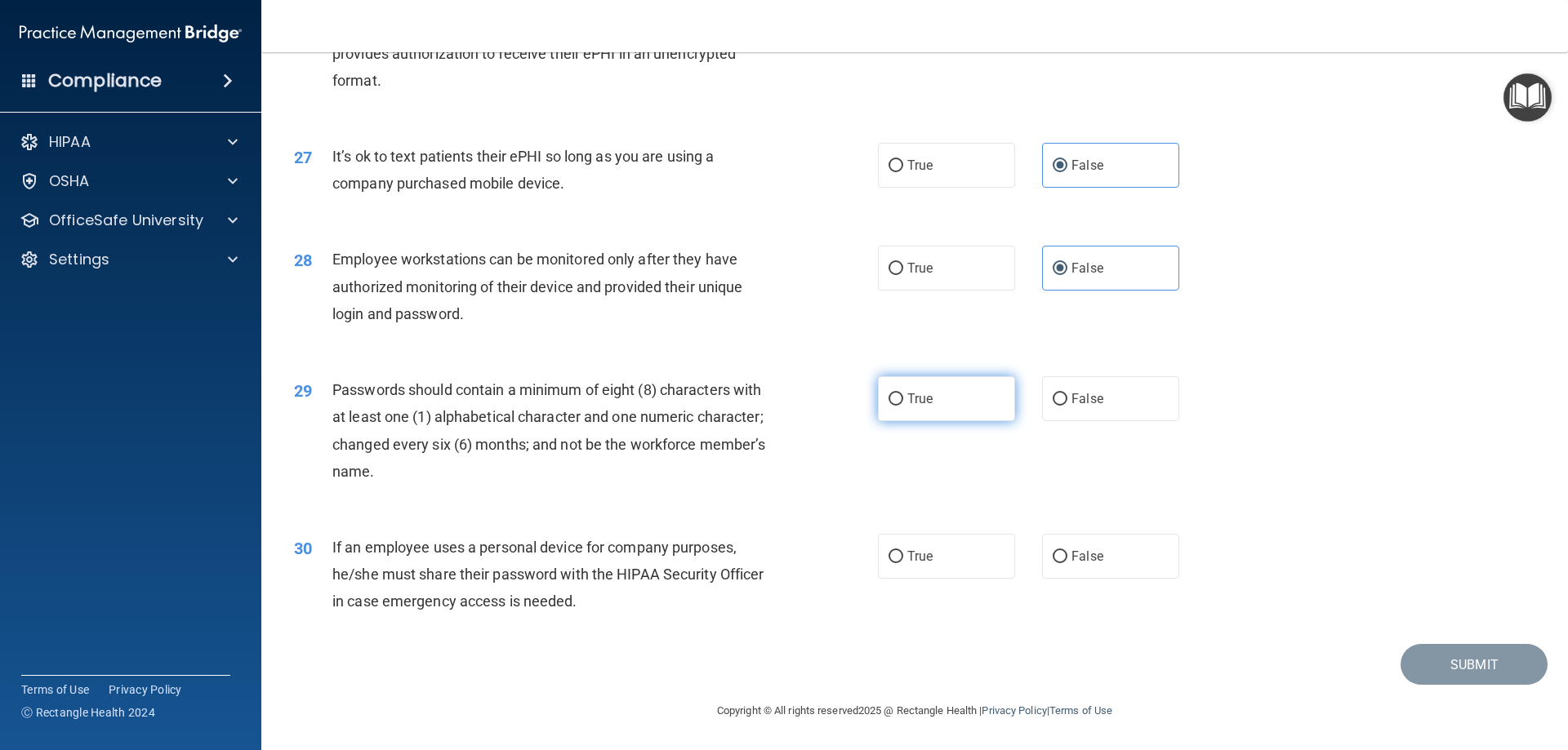
click at [920, 390] on label "True" at bounding box center [945, 399] width 137 height 45
click at [903, 394] on input "True" at bounding box center [895, 400] width 15 height 12
radio input "true"
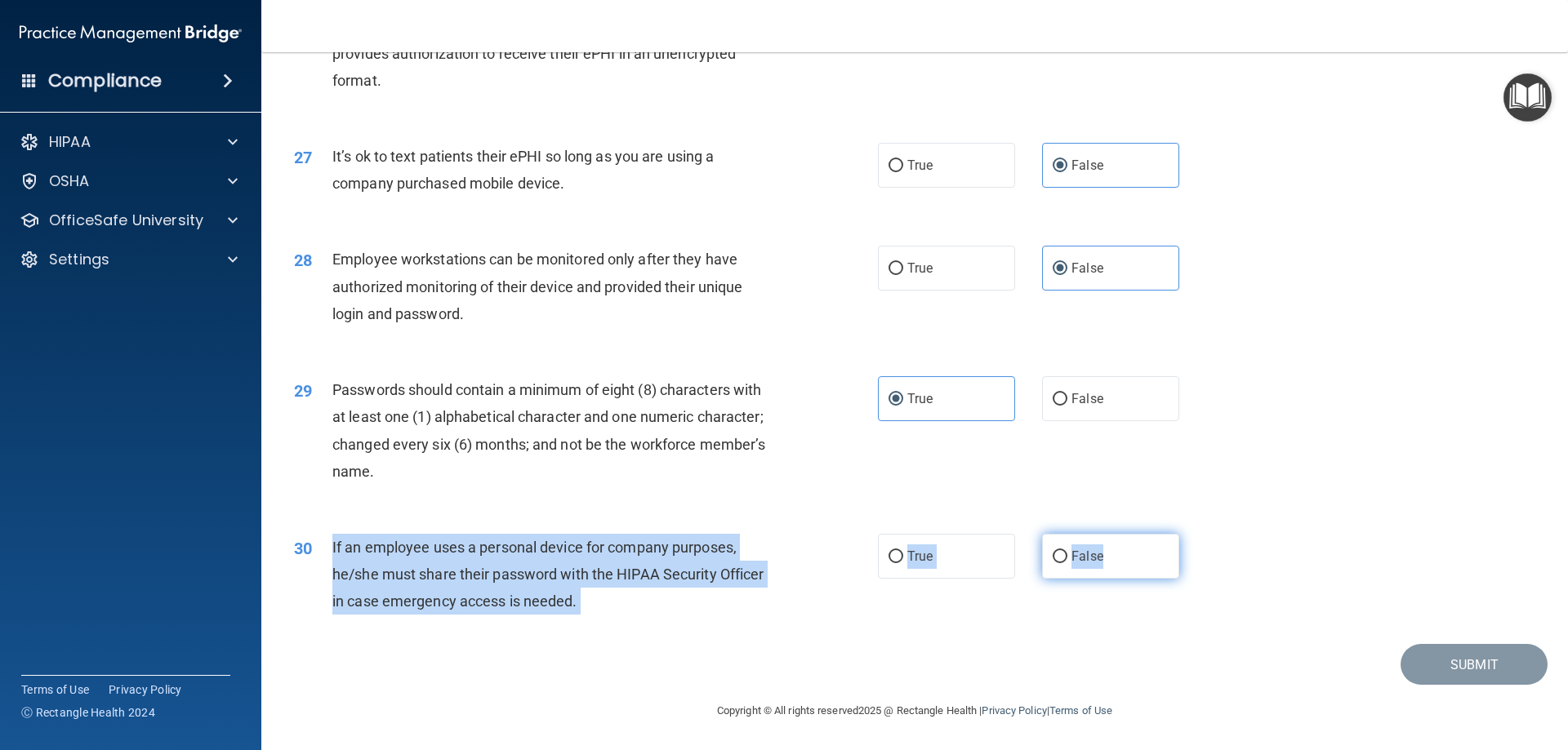
drag, startPoint x: 331, startPoint y: 551, endPoint x: 1103, endPoint y: 557, distance: 772.0
click at [1207, 534] on ng-form "30 If an employee uses a personal device for company purposes, he/she must shar…" at bounding box center [1207, 534] width 0 height 0
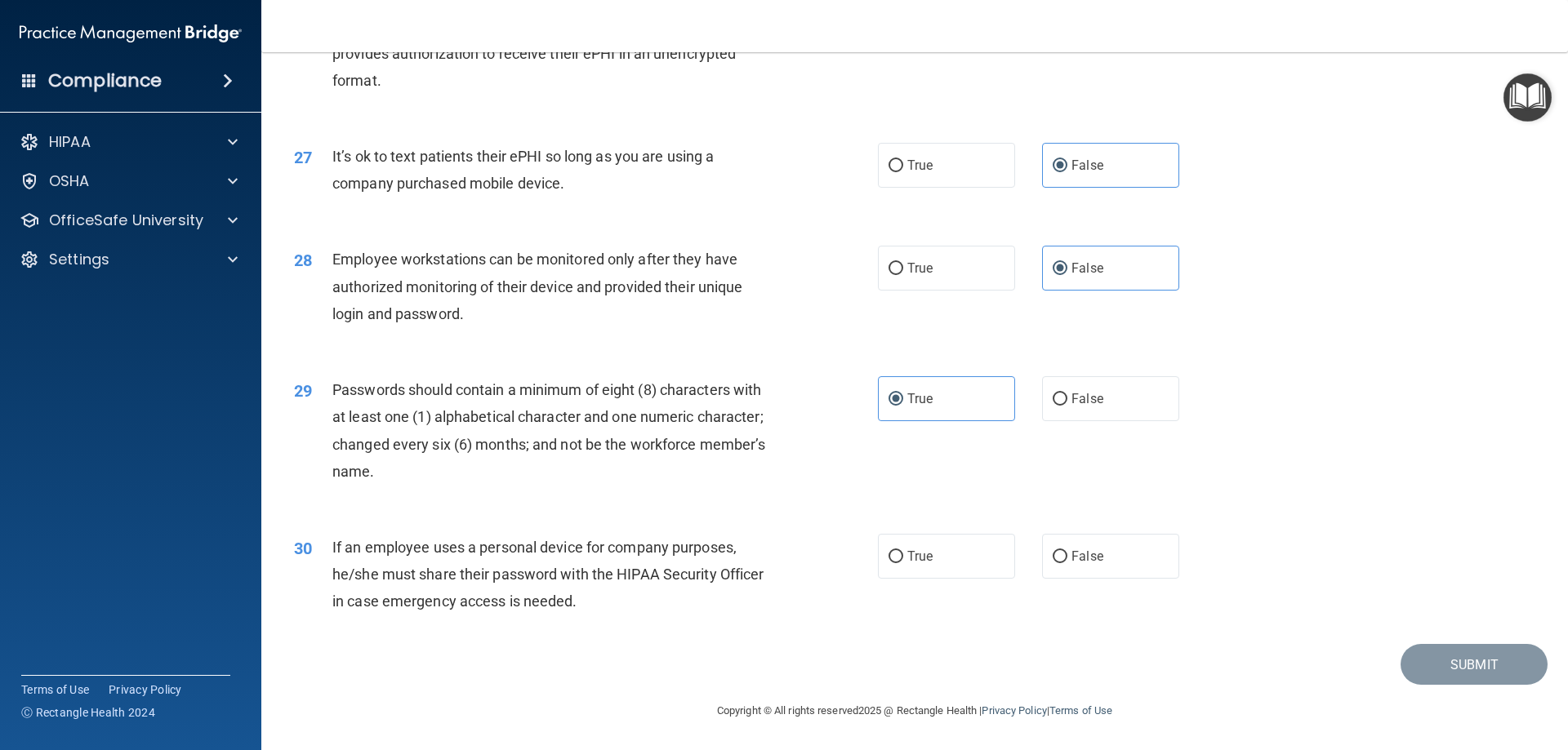
click at [828, 487] on div "29 Passwords should contain a minimum of eight (8) characters with at least one…" at bounding box center [586, 435] width 633 height 117
click at [1113, 557] on label "False" at bounding box center [1110, 556] width 137 height 45
click at [1067, 557] on input "False" at bounding box center [1060, 557] width 15 height 12
radio input "true"
click at [1485, 653] on button "Submit" at bounding box center [1473, 665] width 147 height 41
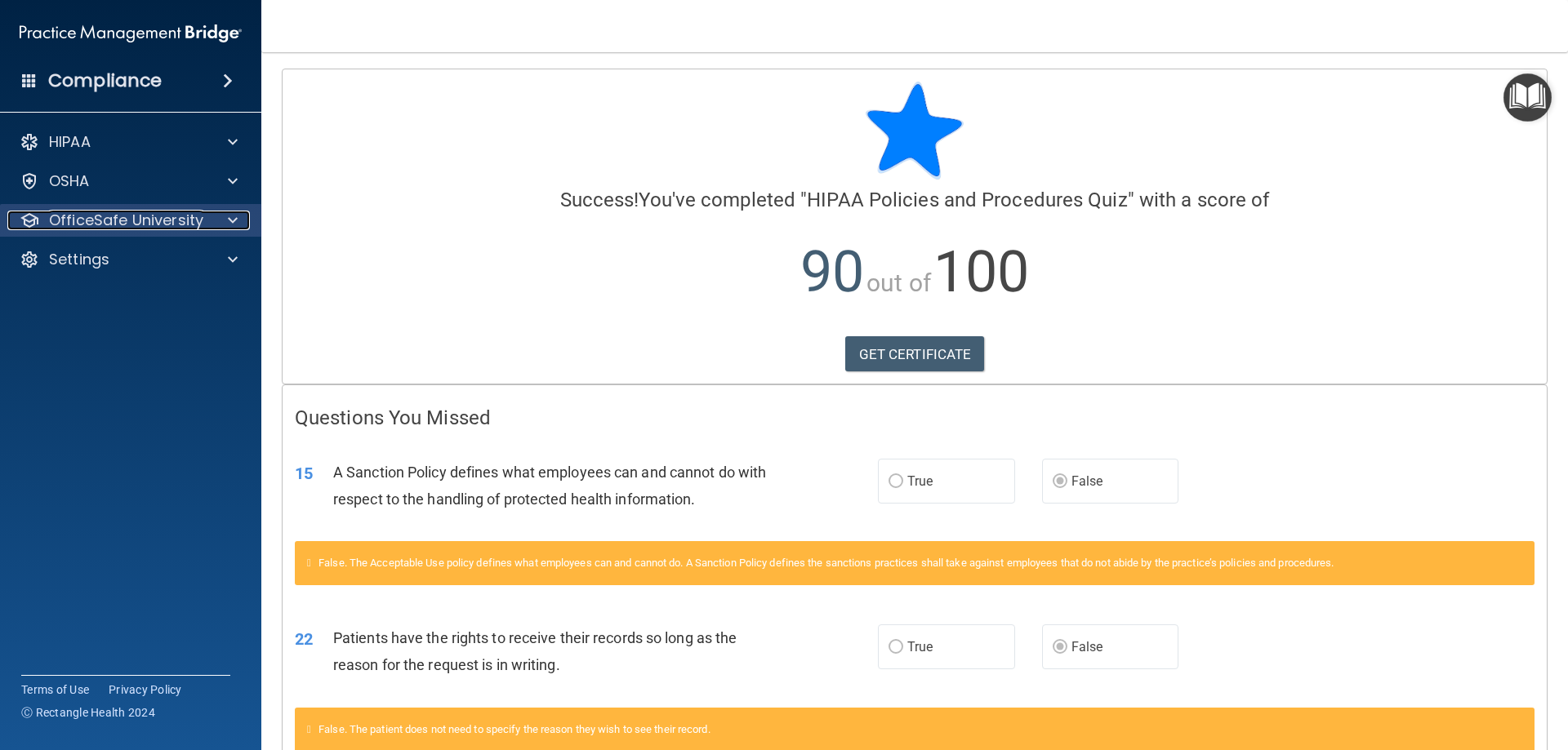
click at [229, 217] on span at bounding box center [232, 220] width 9 height 20
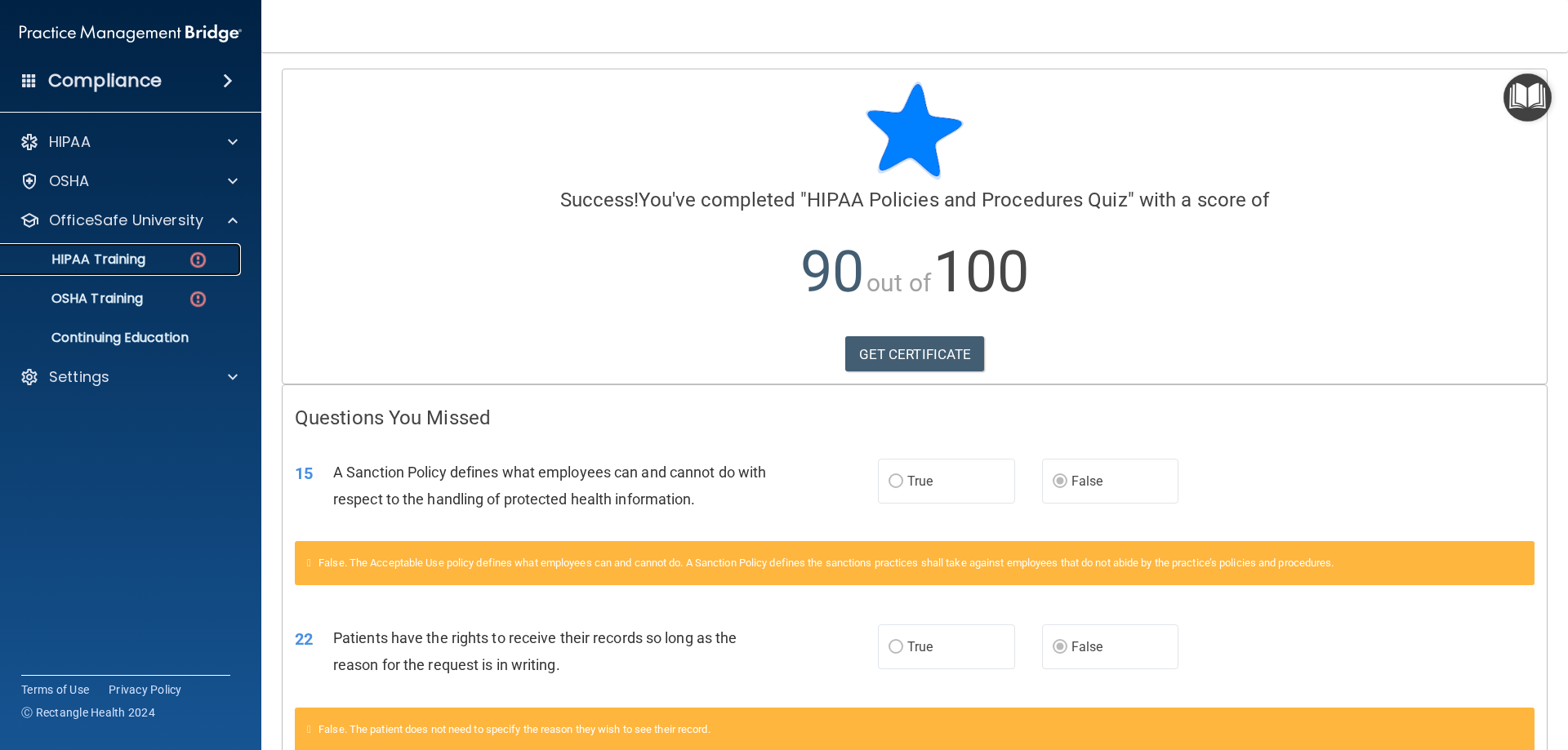
click at [191, 246] on link "HIPAA Training" at bounding box center [112, 260] width 257 height 33
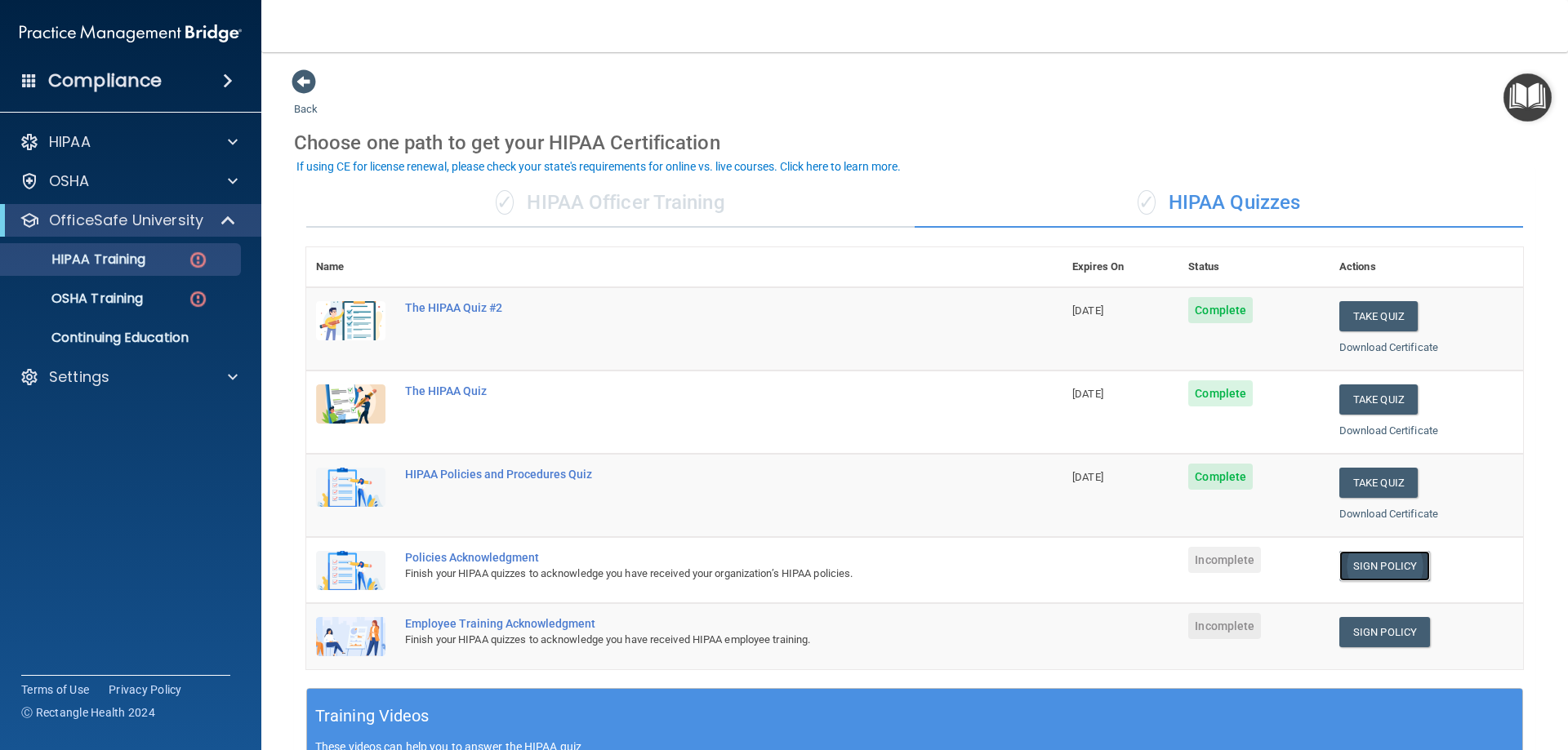
click at [1392, 569] on link "Sign Policy" at bounding box center [1384, 566] width 90 height 30
click at [1363, 630] on link "Sign Policy" at bounding box center [1384, 632] width 90 height 30
click at [404, 110] on div "Back Choose one path to get your HIPAA Certification ✓ HIPAA Officer Training ✓…" at bounding box center [914, 599] width 1241 height 1061
click at [191, 295] on img at bounding box center [198, 299] width 21 height 21
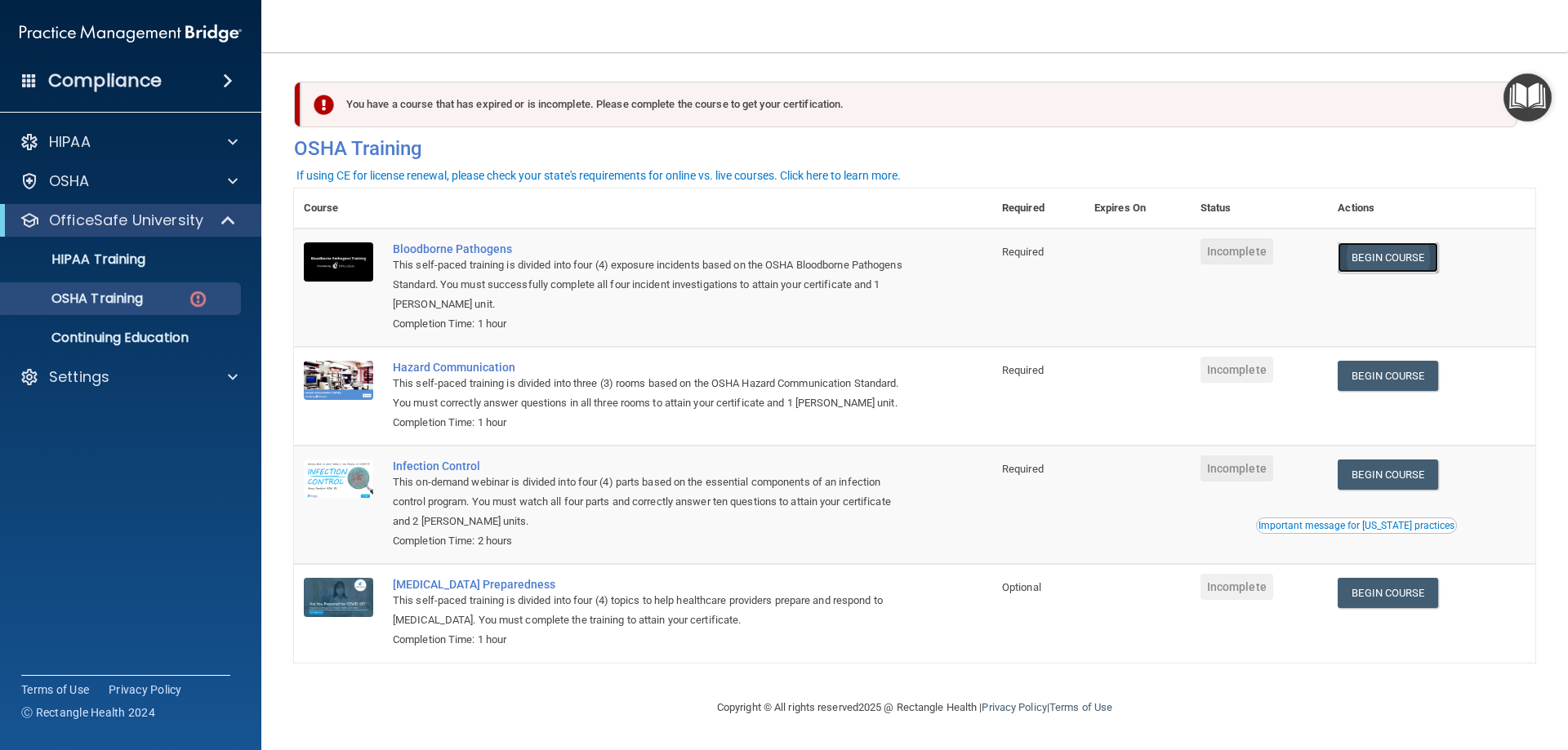
click at [1378, 263] on link "Begin Course" at bounding box center [1387, 257] width 100 height 30
click at [700, 101] on div "You have a course that has expired or is incomplete. Please complete the course…" at bounding box center [908, 104] width 1216 height 46
click at [795, 98] on div "You have a course that has expired or is incomplete. Please complete the course…" at bounding box center [908, 104] width 1216 height 46
click at [629, 137] on h4 "OSHA Training" at bounding box center [914, 148] width 1241 height 23
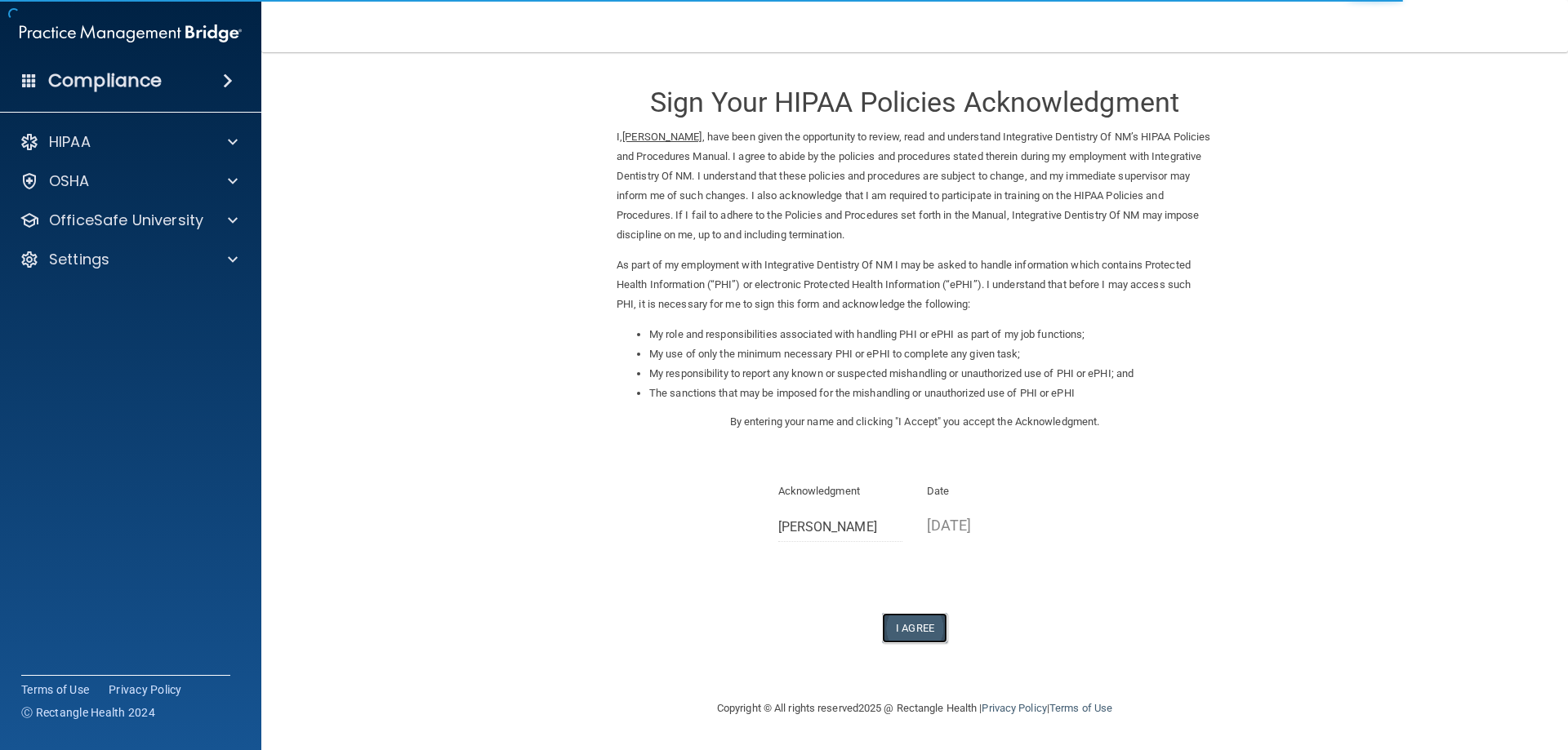
click at [904, 630] on button "I Agree" at bounding box center [914, 628] width 65 height 30
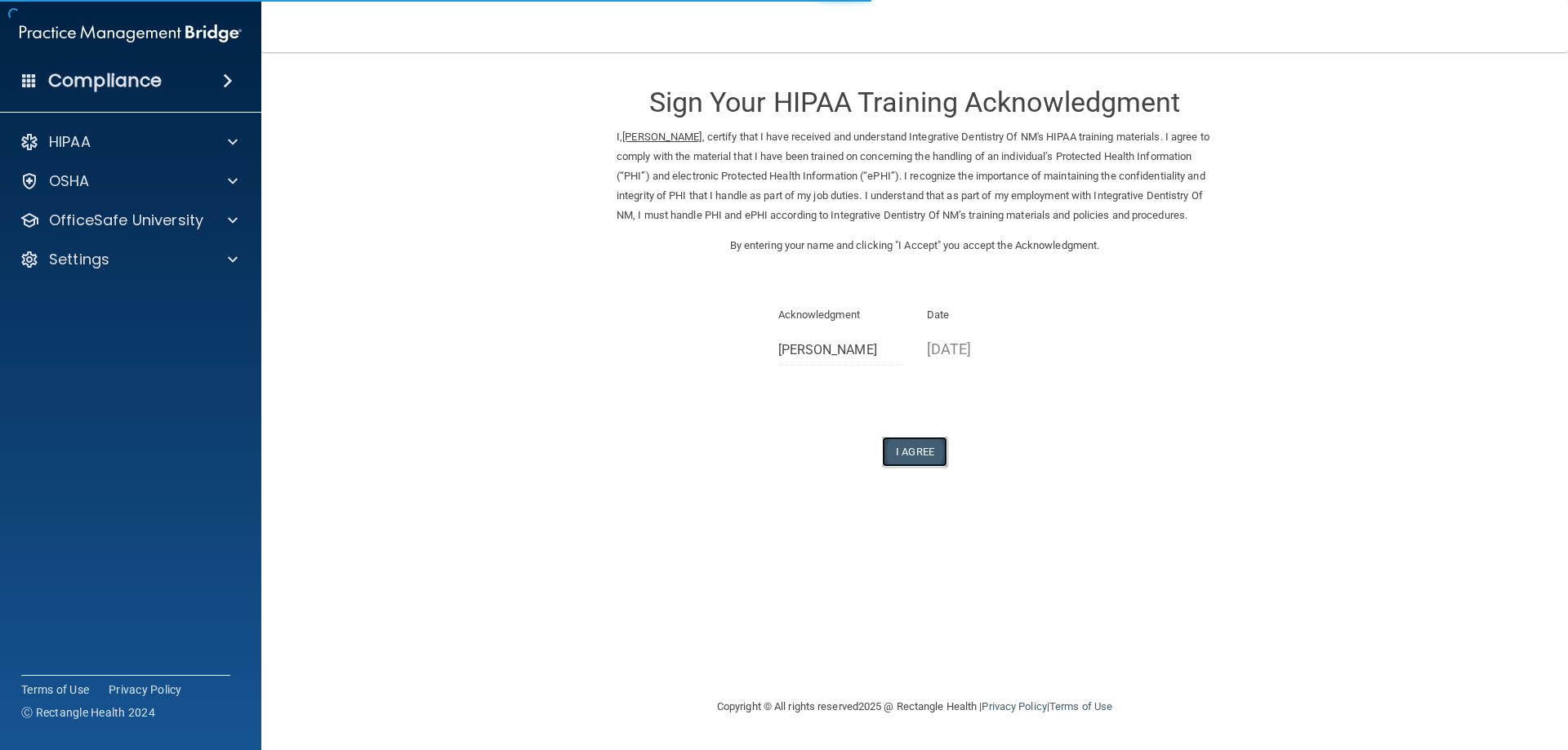
click at [910, 467] on button "I Agree" at bounding box center [914, 452] width 65 height 30
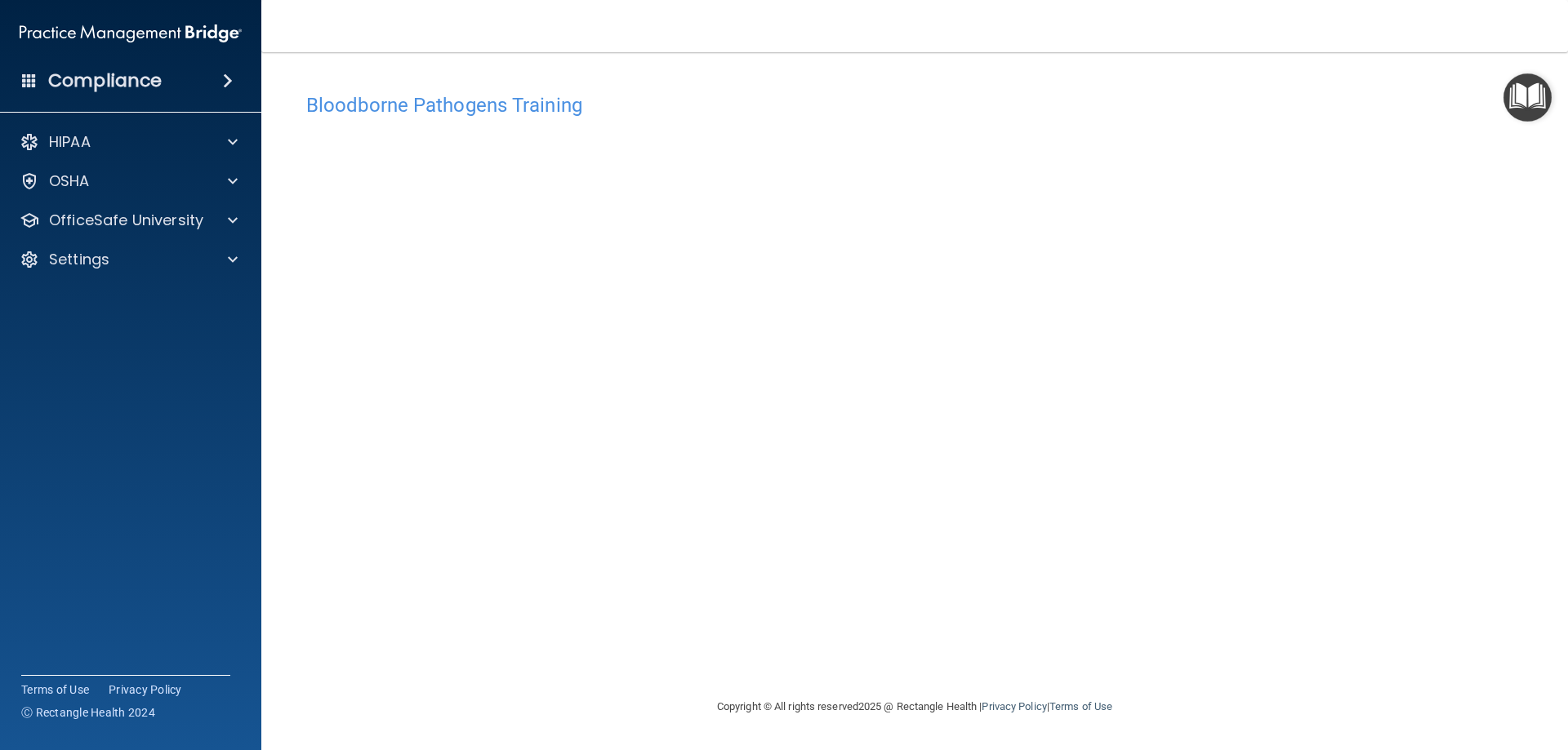
click at [1124, 640] on div "Bloodborne Pathogens Training This course doesn’t expire until . Are you sure y…" at bounding box center [914, 391] width 1241 height 612
click at [227, 222] on div at bounding box center [230, 220] width 40 height 20
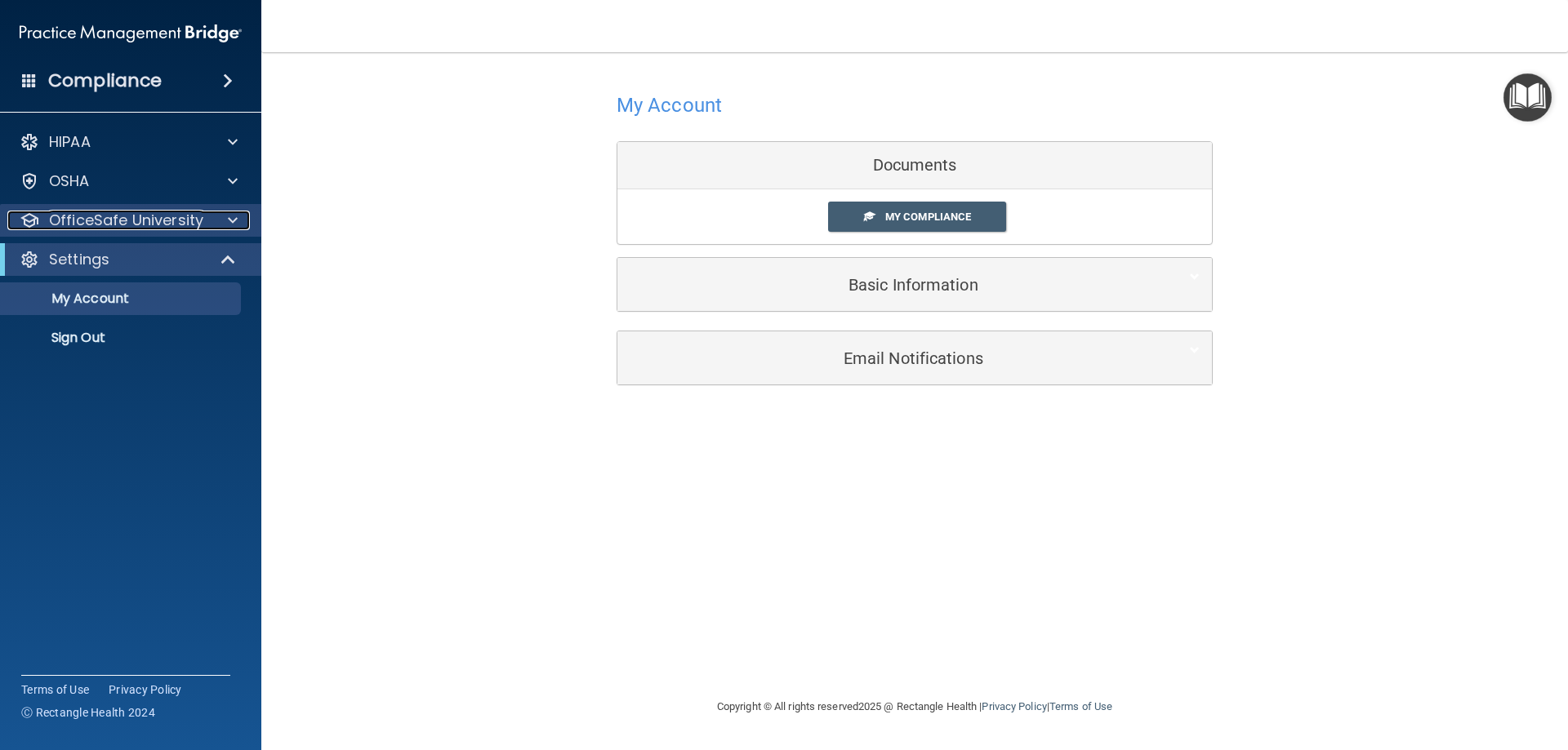
click at [232, 220] on span at bounding box center [232, 220] width 9 height 20
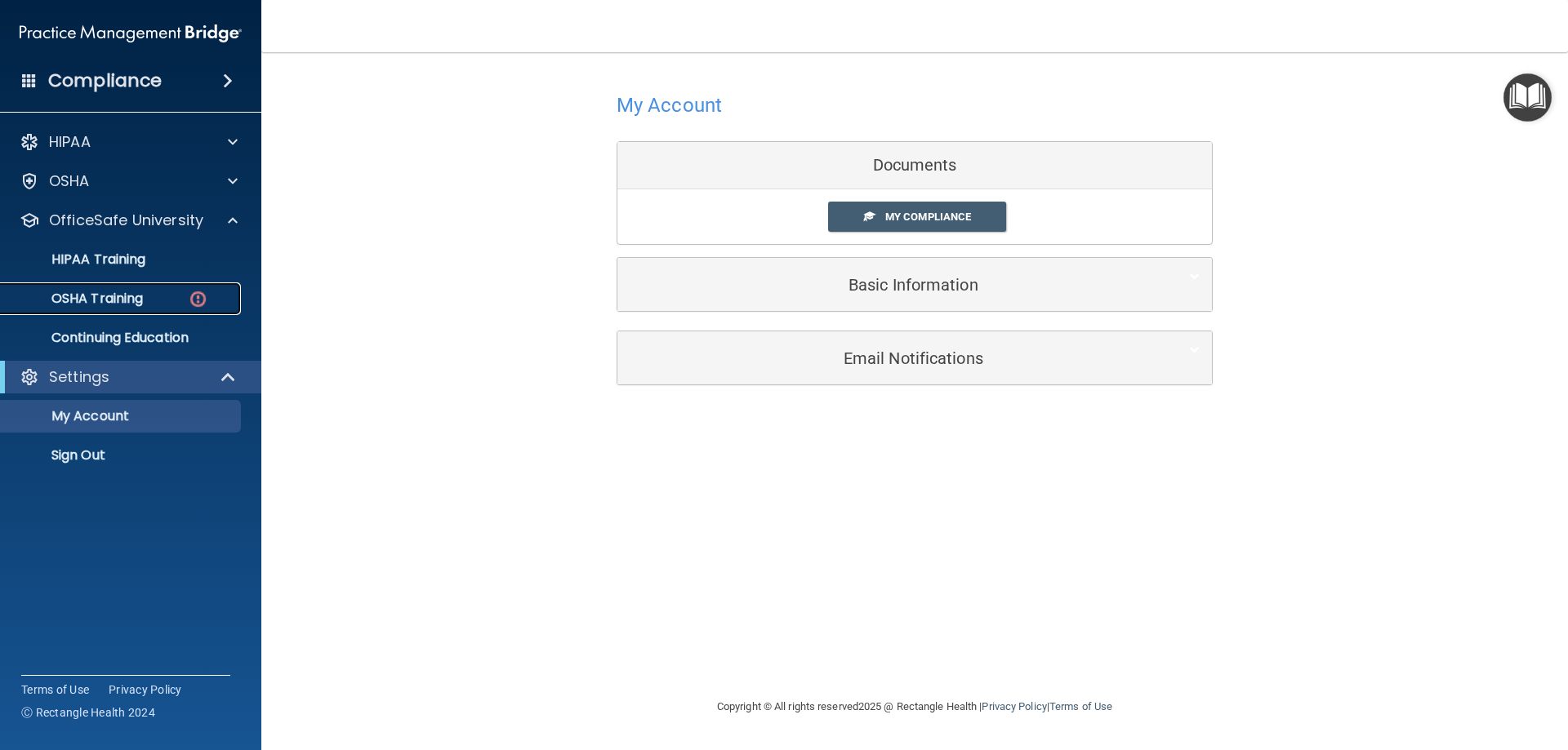
click at [138, 300] on p "OSHA Training" at bounding box center [77, 298] width 132 height 16
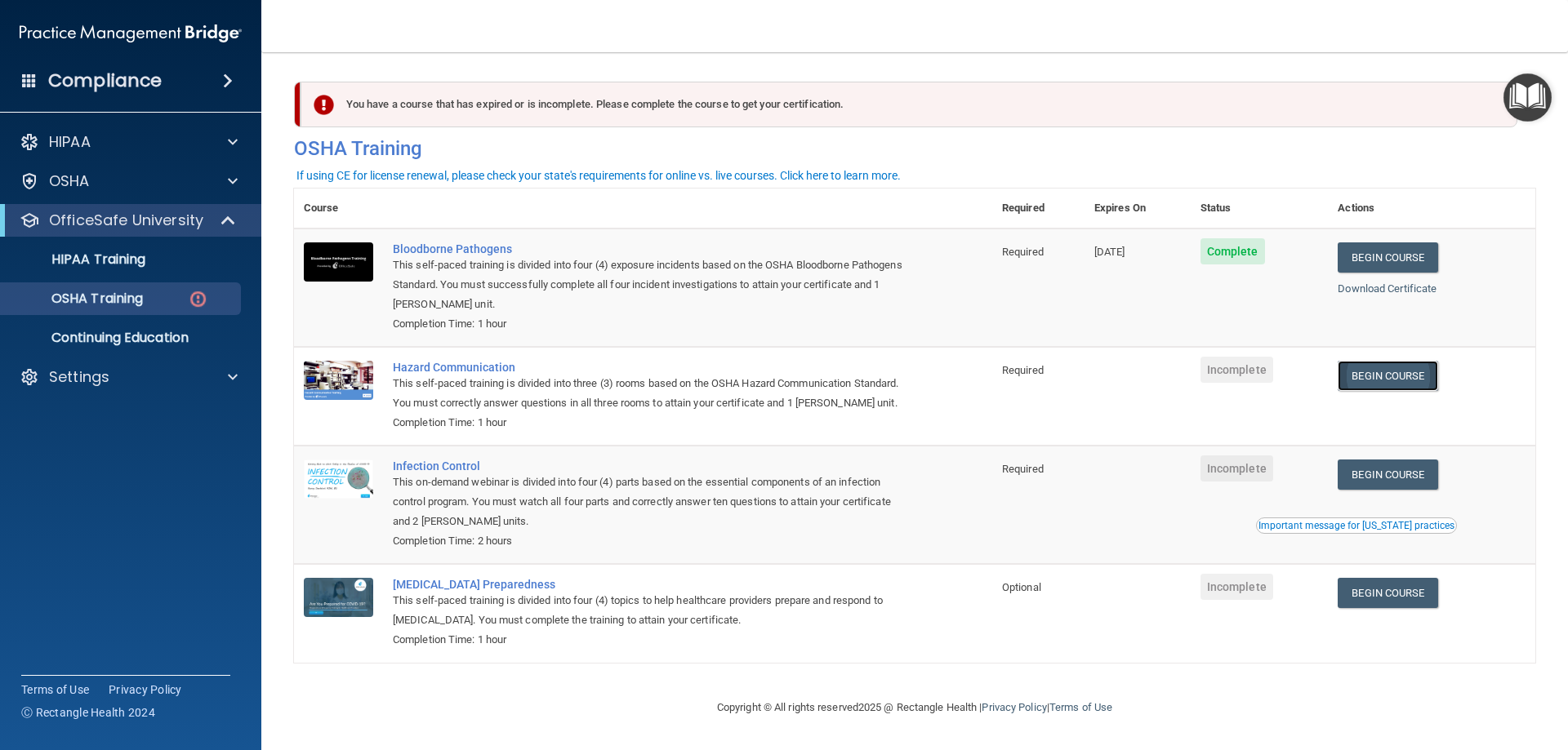
click at [1383, 373] on link "Begin Course" at bounding box center [1387, 376] width 100 height 30
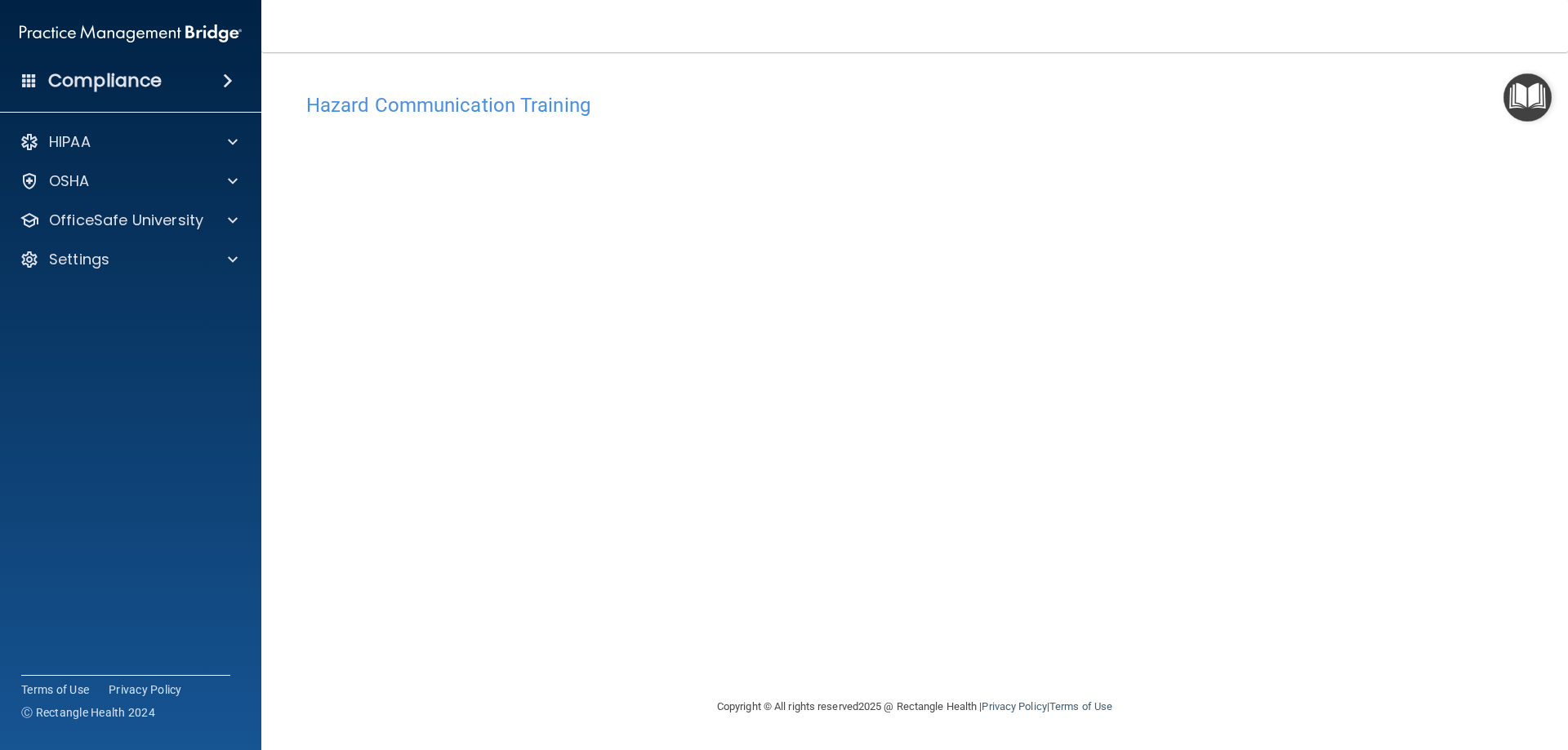
click at [507, 112] on h4 "Hazard Communication Training" at bounding box center [914, 105] width 1216 height 22
click at [199, 209] on div "OfficeSafe University" at bounding box center [131, 220] width 262 height 33
click at [219, 237] on div "HIPAA Documents and Policies Report an Incident Business Associates Emergency P…" at bounding box center [131, 204] width 262 height 169
click at [231, 220] on span at bounding box center [232, 220] width 9 height 20
click at [549, 105] on h4 "Hazard Communication Training" at bounding box center [914, 105] width 1216 height 22
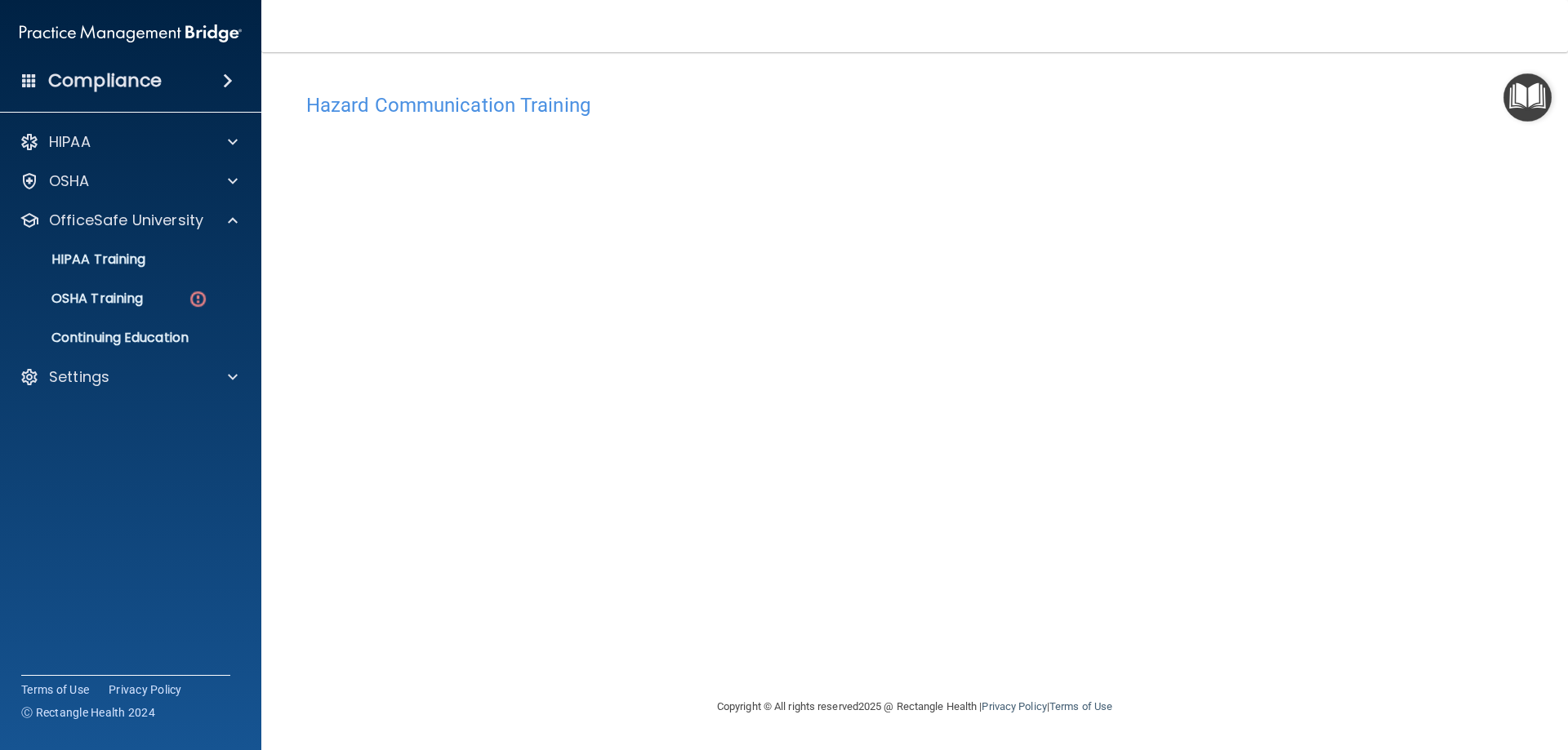
click at [640, 100] on h4 "Hazard Communication Training" at bounding box center [914, 105] width 1216 height 22
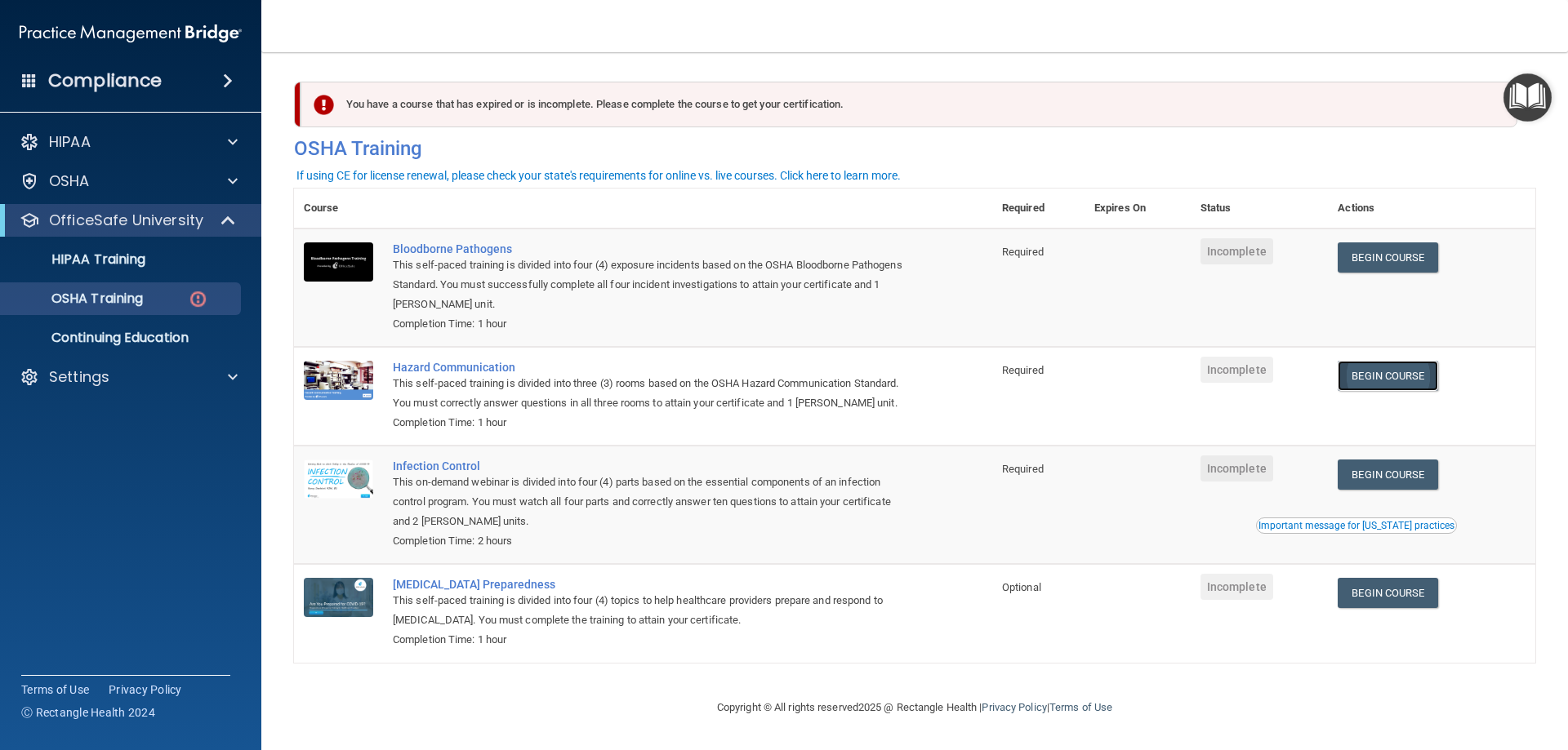
click at [1405, 379] on link "Begin Course" at bounding box center [1387, 376] width 100 height 30
click at [1214, 237] on td "Incomplete" at bounding box center [1259, 288] width 138 height 119
click at [1228, 239] on td "Incomplete" at bounding box center [1259, 288] width 138 height 119
click at [1320, 534] on button "Important message for [US_STATE] practices" at bounding box center [1356, 526] width 201 height 16
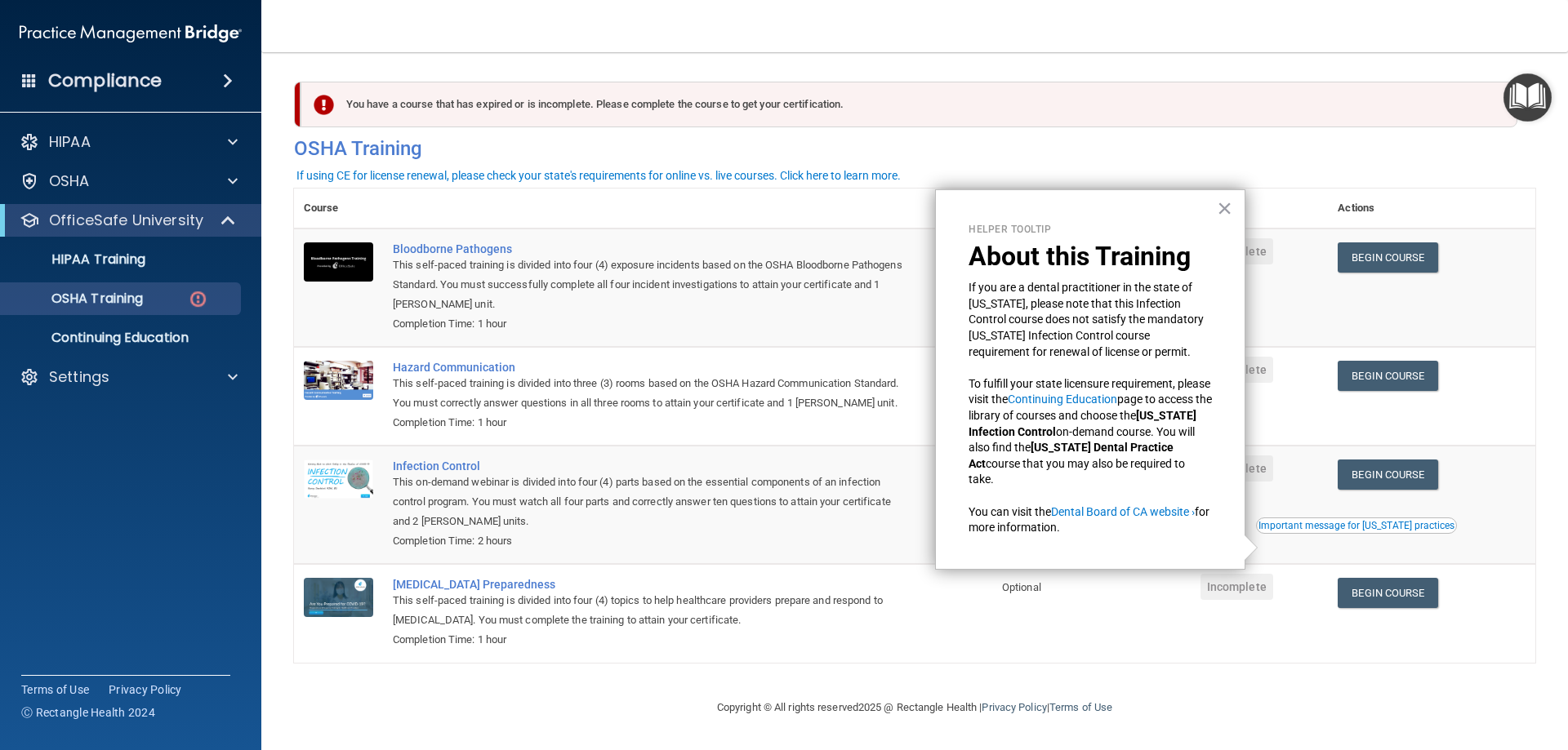
click at [1257, 446] on td "Incomplete" at bounding box center [1259, 396] width 138 height 99
click at [1346, 490] on link "Begin Course" at bounding box center [1387, 474] width 100 height 30
click at [1228, 207] on button "×" at bounding box center [1224, 208] width 15 height 26
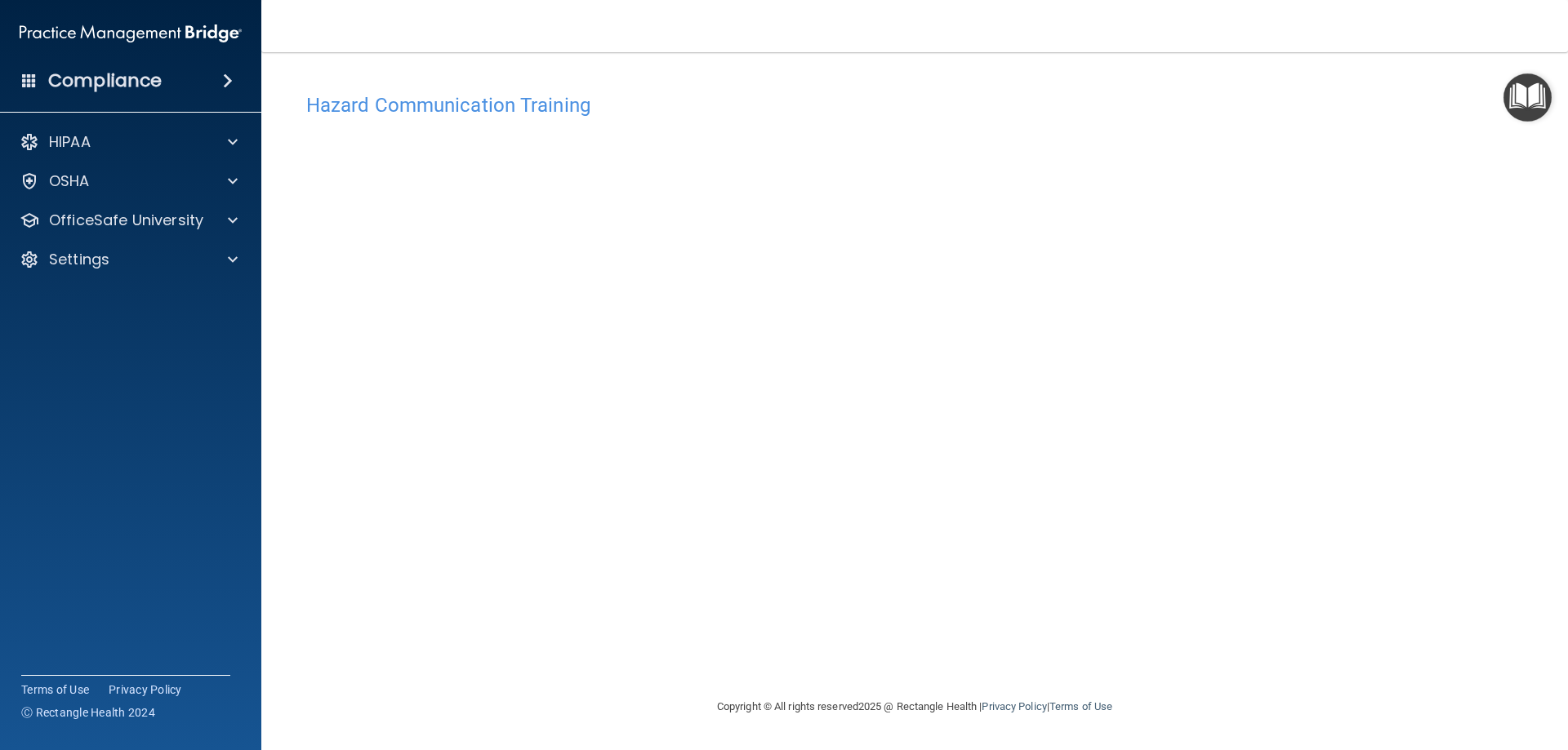
click at [537, 95] on h4 "Hazard Communication Training" at bounding box center [914, 105] width 1216 height 22
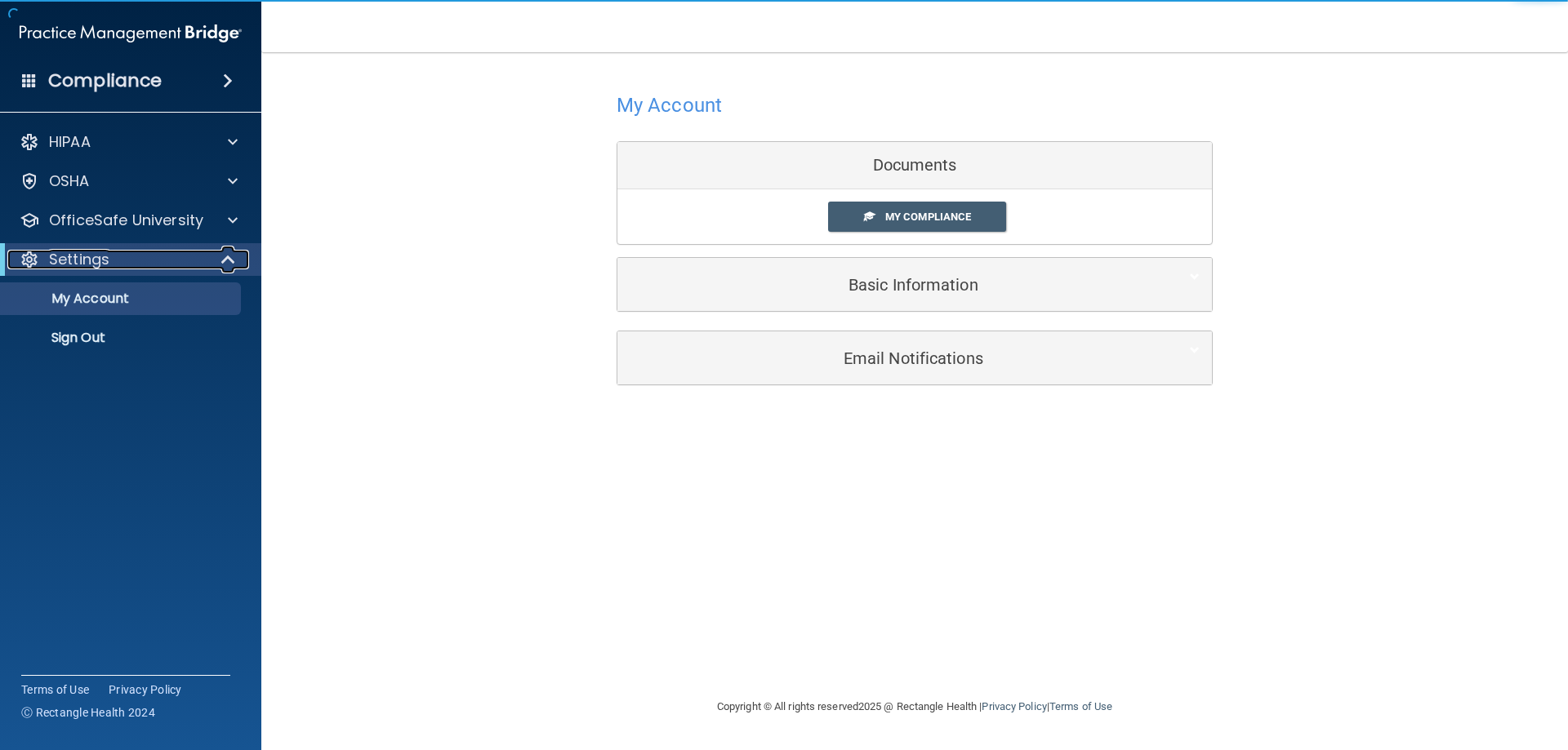
click at [223, 255] on span at bounding box center [230, 259] width 14 height 20
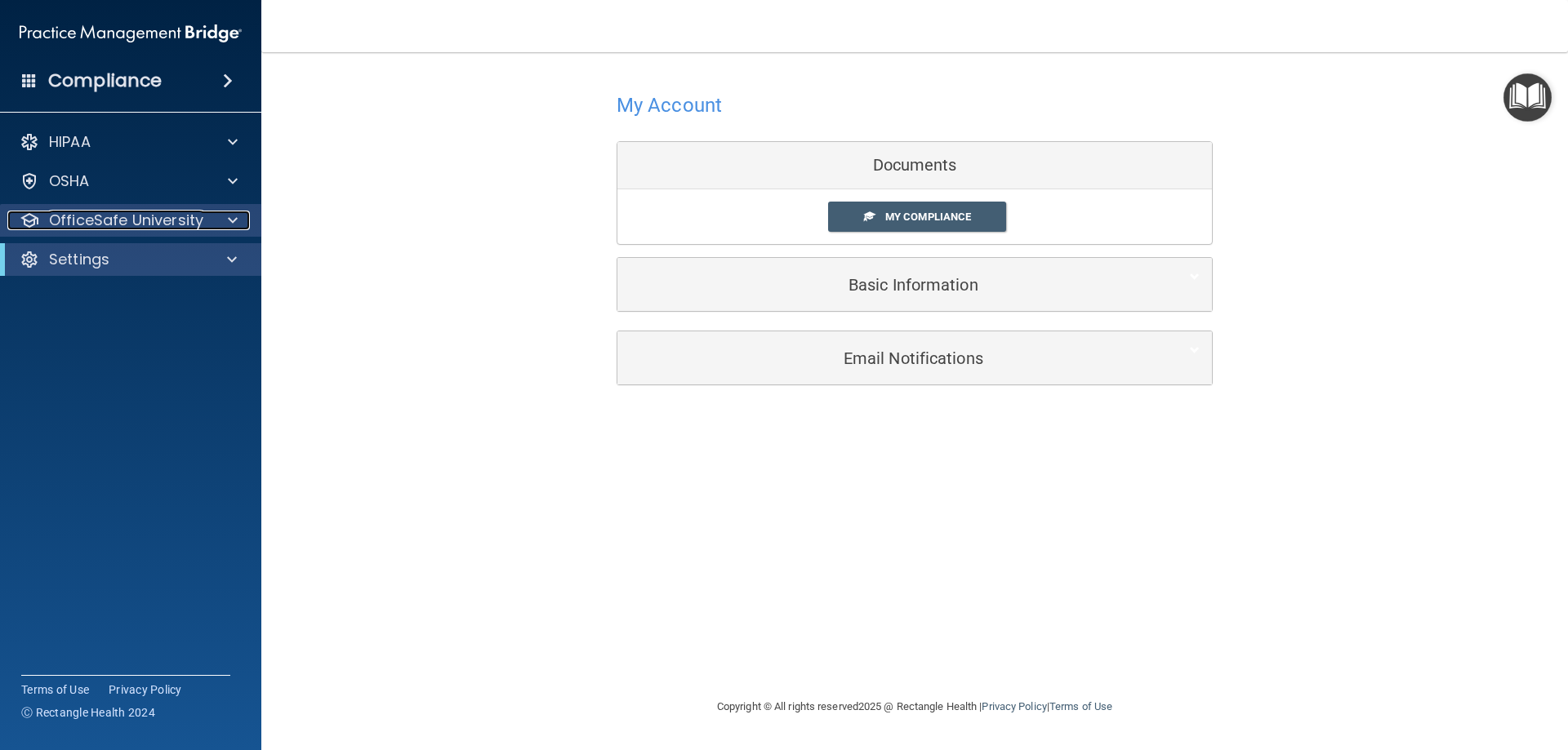
click at [226, 221] on div at bounding box center [230, 220] width 40 height 20
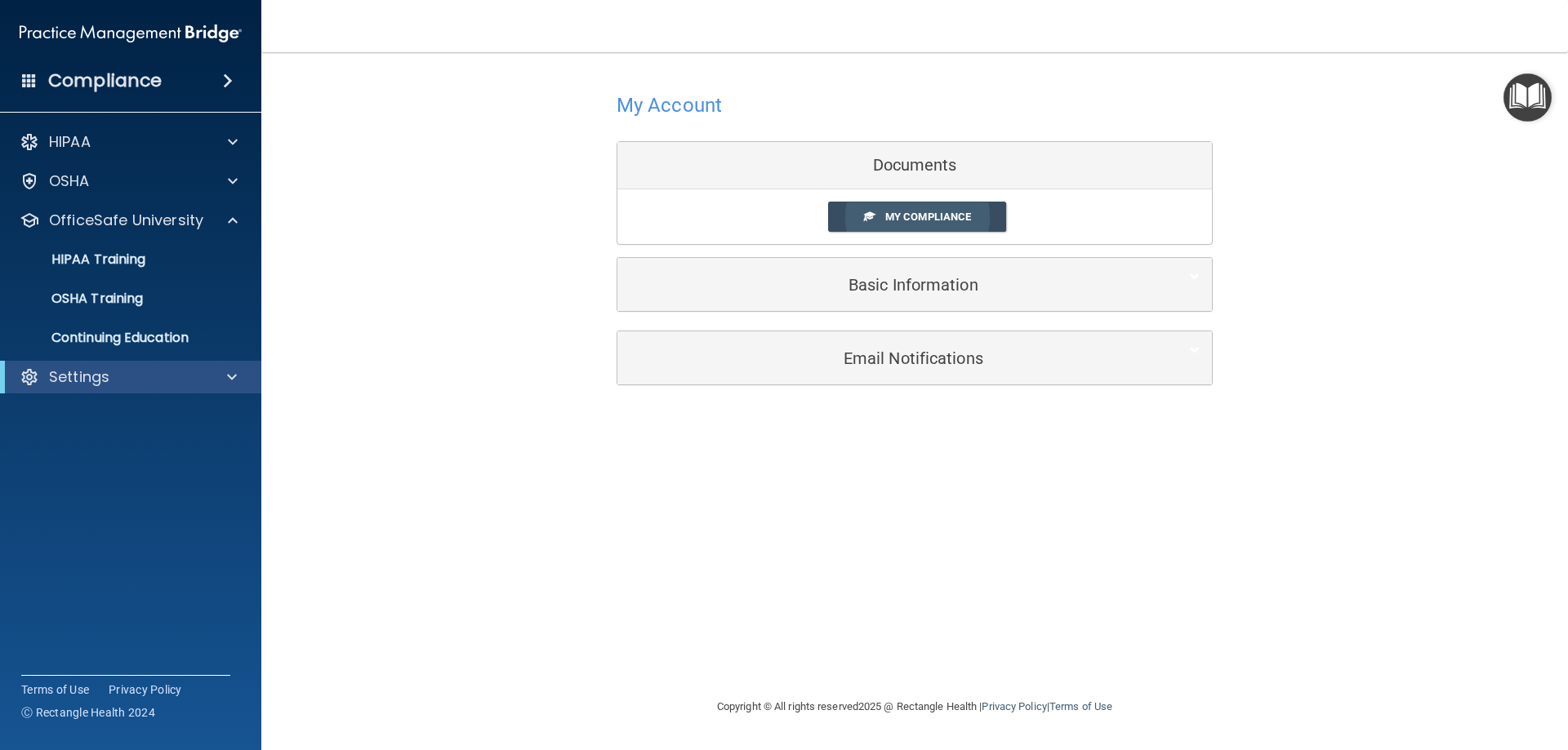
click at [921, 214] on span "My Compliance" at bounding box center [928, 217] width 86 height 12
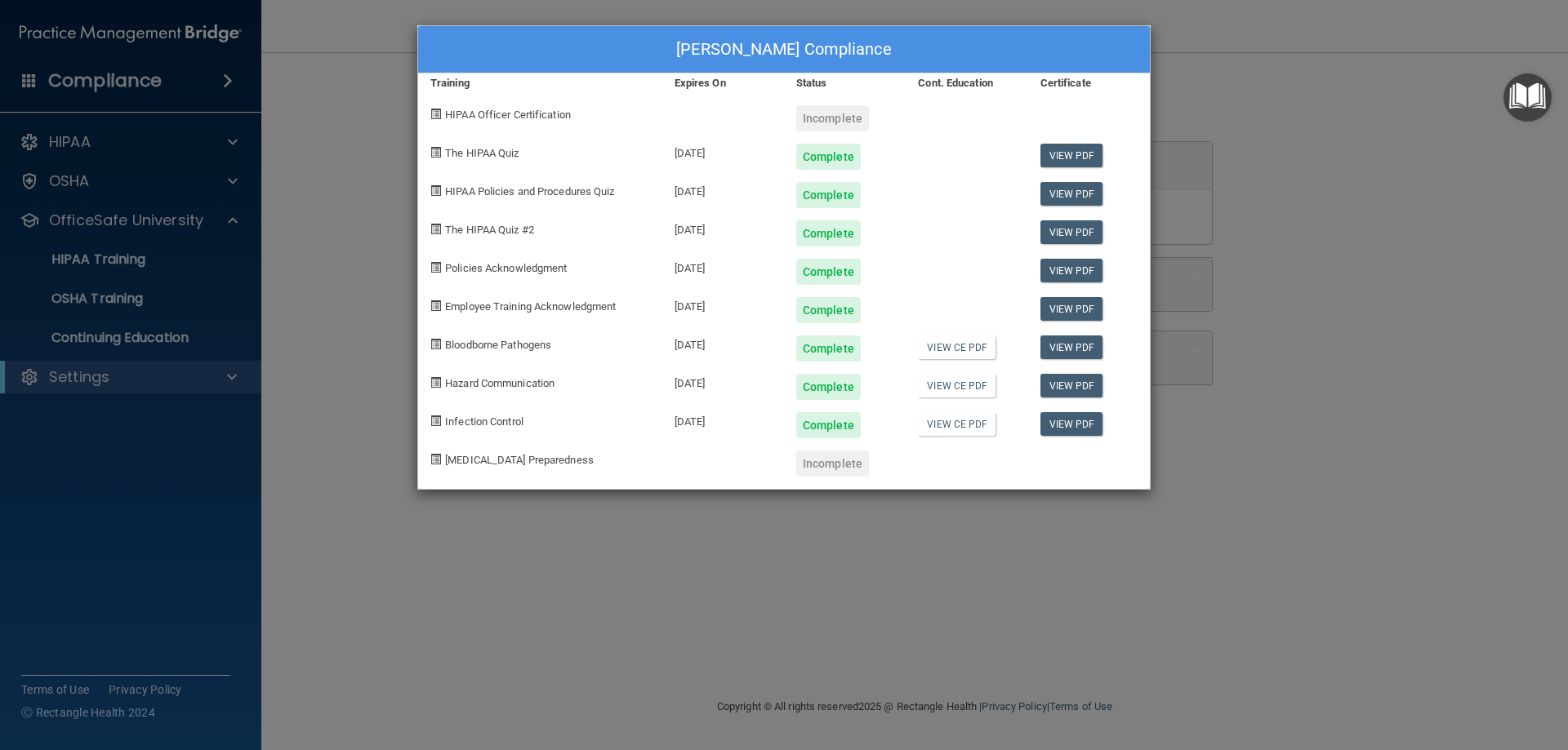
click at [1289, 93] on div "Anahy Almeida's Compliance Training Expires On Status Cont. Education Certifica…" at bounding box center [784, 375] width 1568 height 750
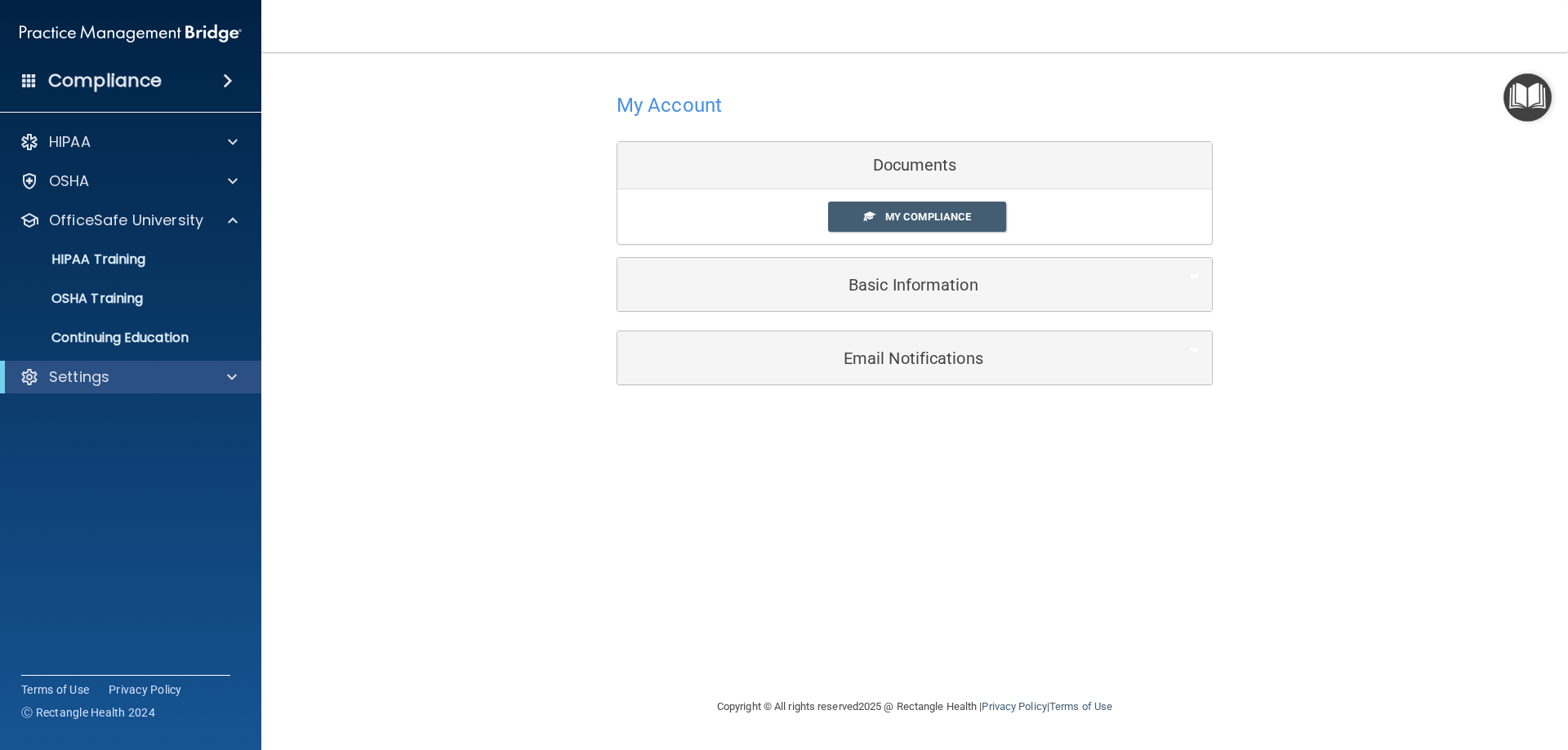
click at [485, 107] on div "My Account Documents My Compliance My Compliance My BAA Basic Information Full …" at bounding box center [914, 237] width 1241 height 335
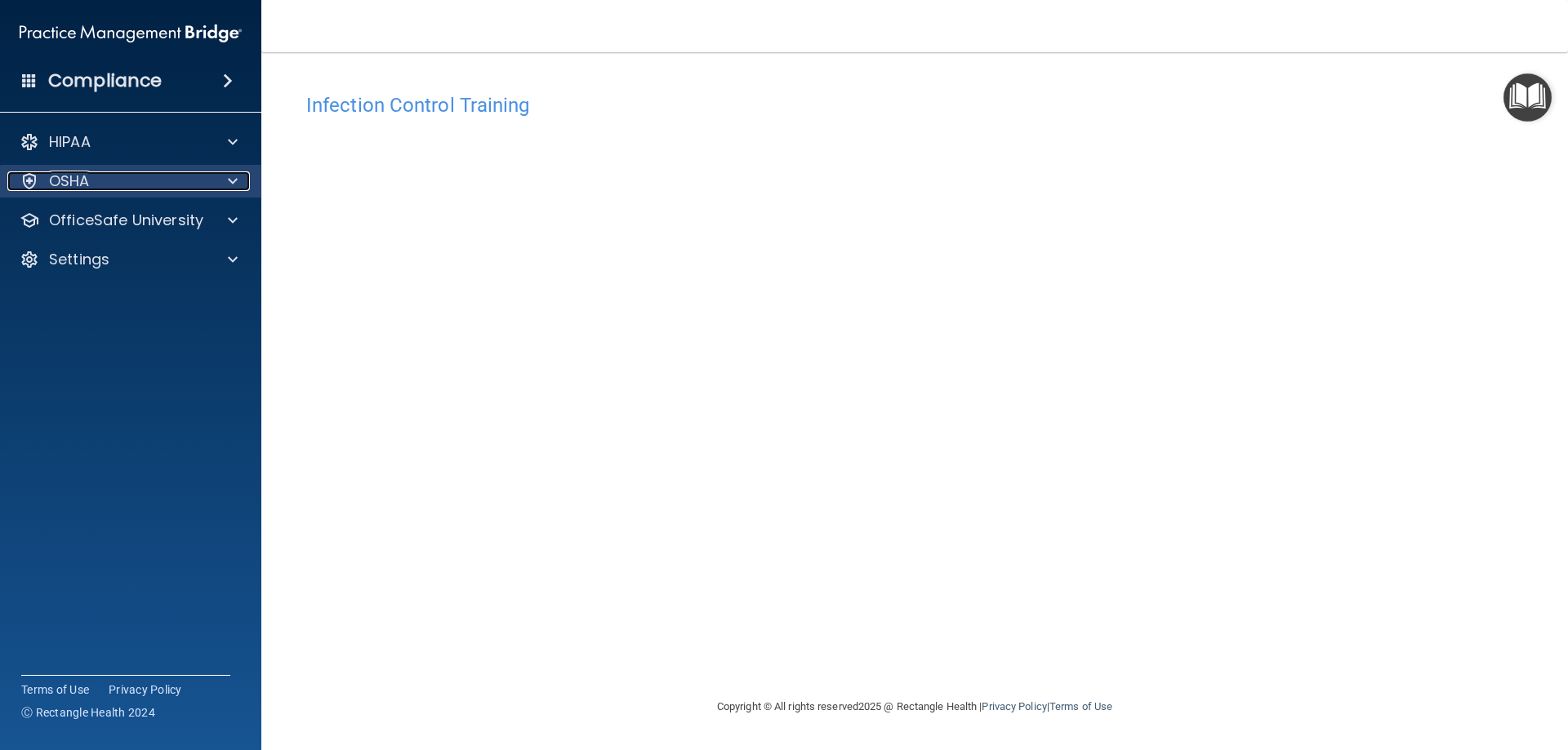
click at [202, 180] on div "OSHA" at bounding box center [108, 181] width 202 height 20
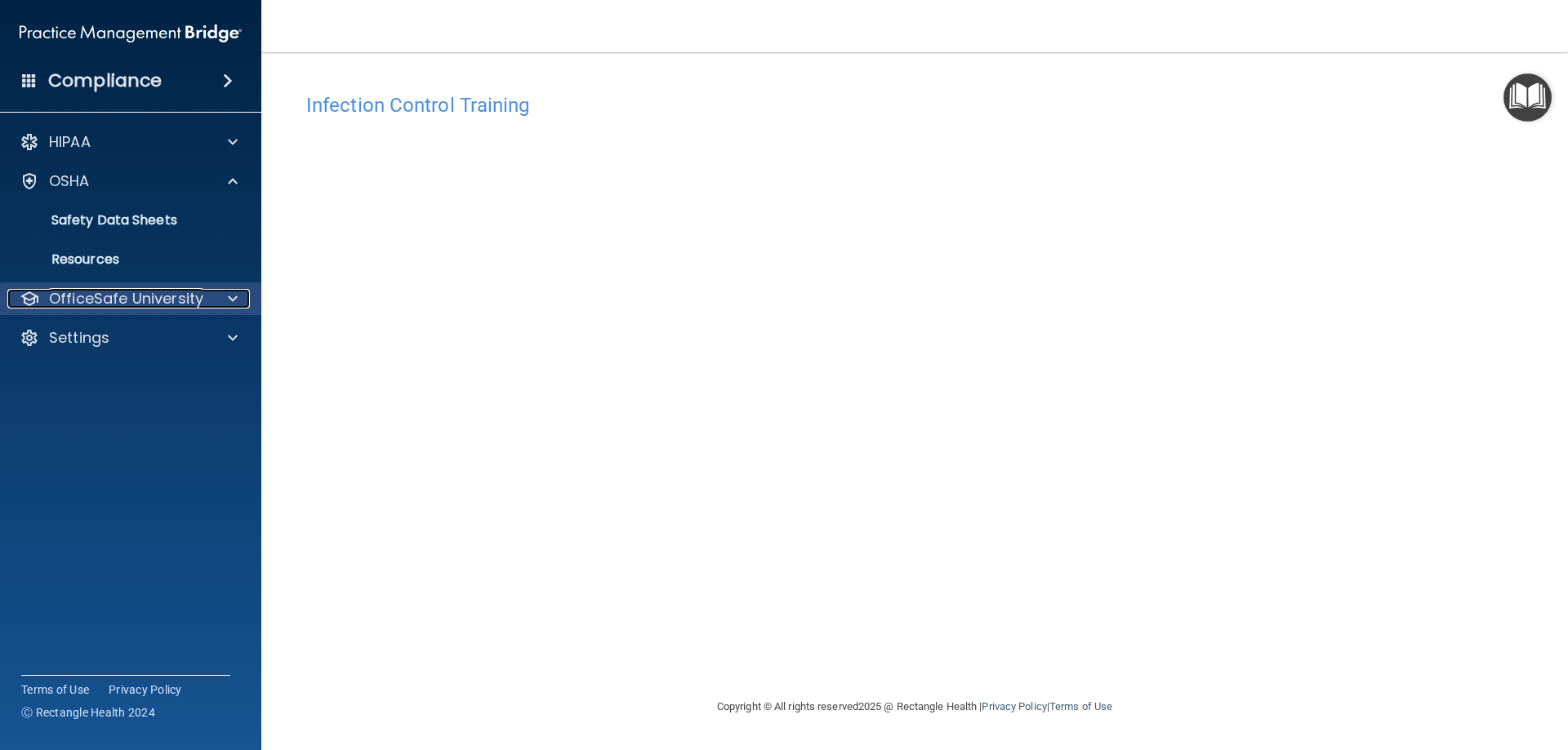
click at [210, 307] on div at bounding box center [230, 298] width 40 height 20
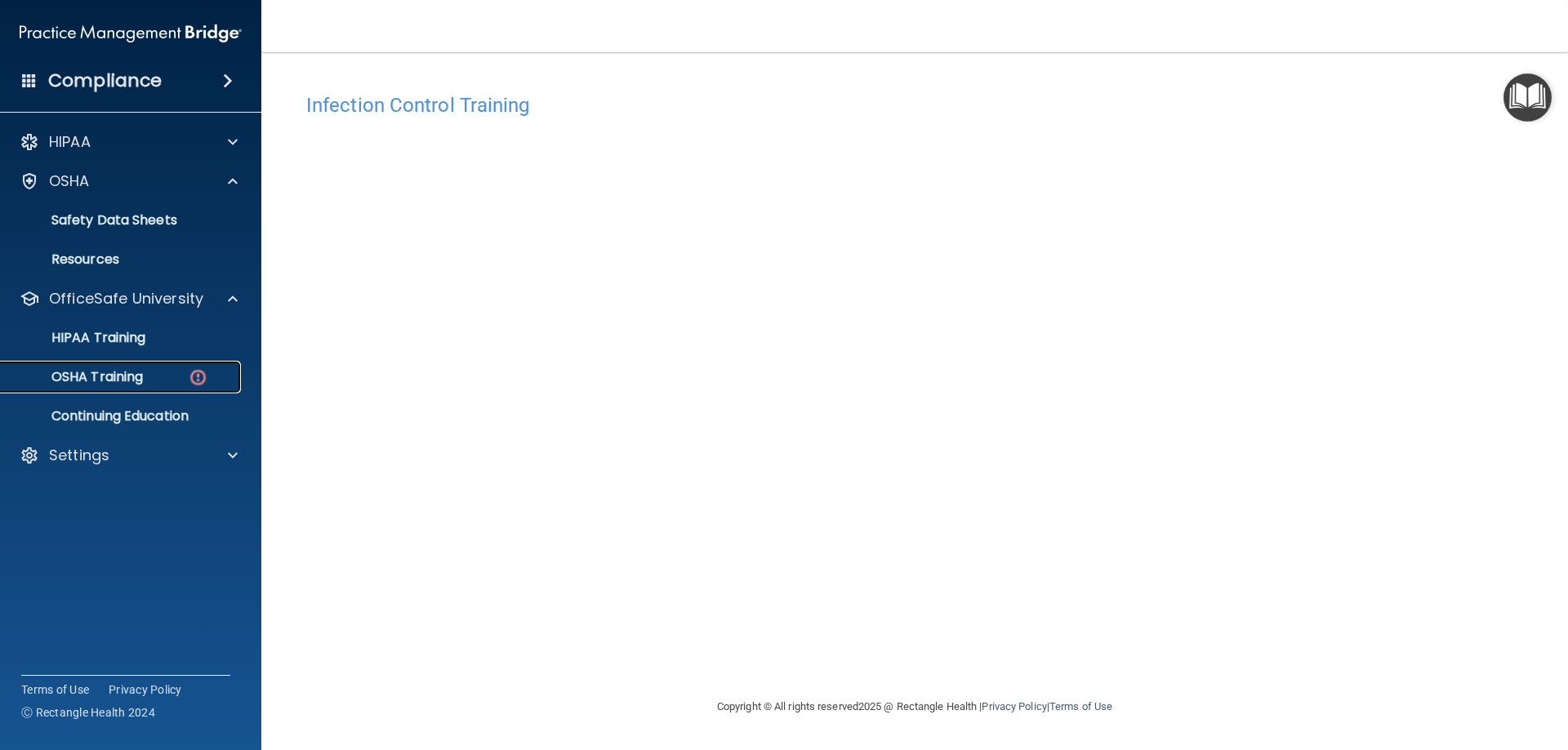
click at [170, 370] on div "OSHA Training" at bounding box center [121, 377] width 223 height 16
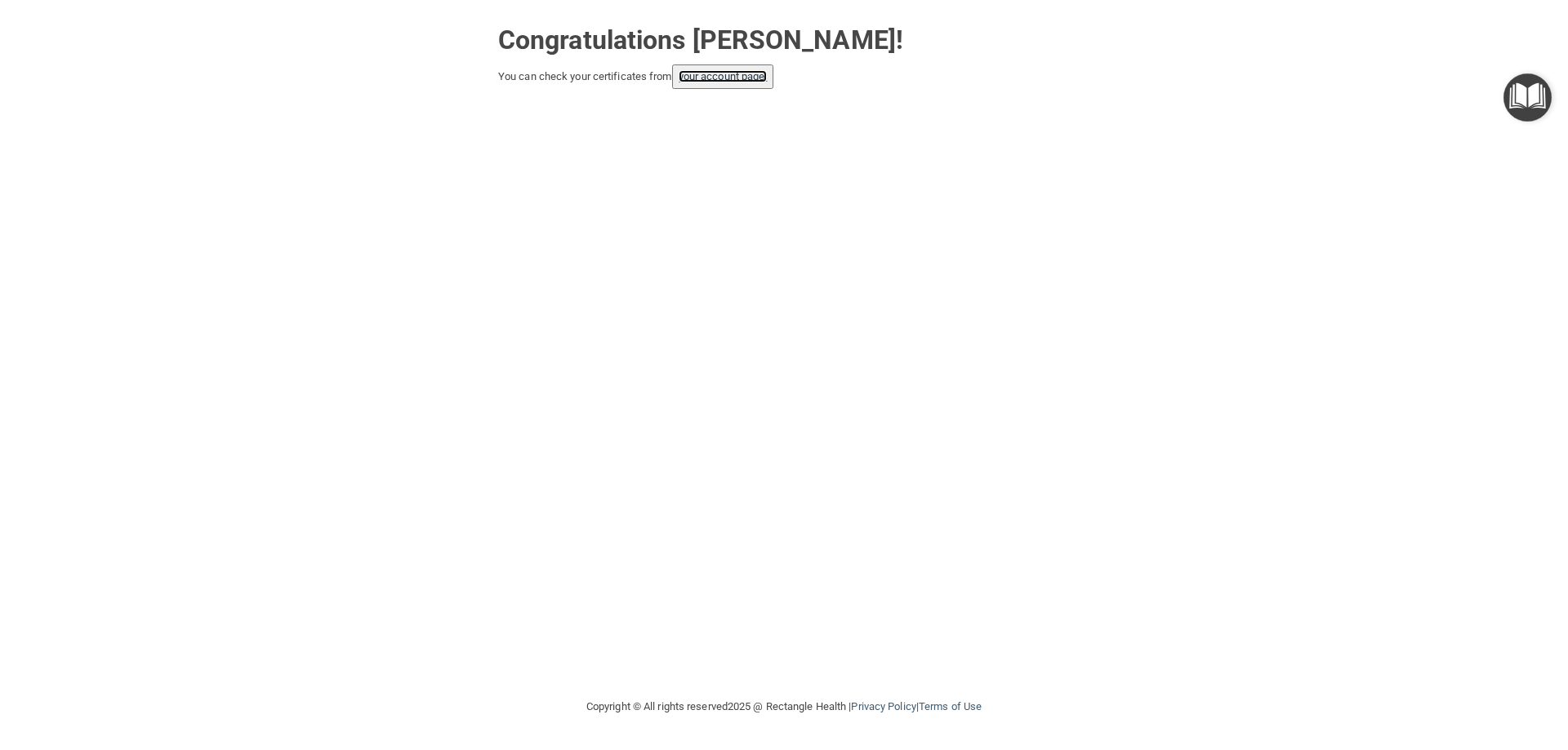
click at [755, 77] on link "your account page!" at bounding box center [723, 77] width 89 height 12
